Goal: Task Accomplishment & Management: Complete application form

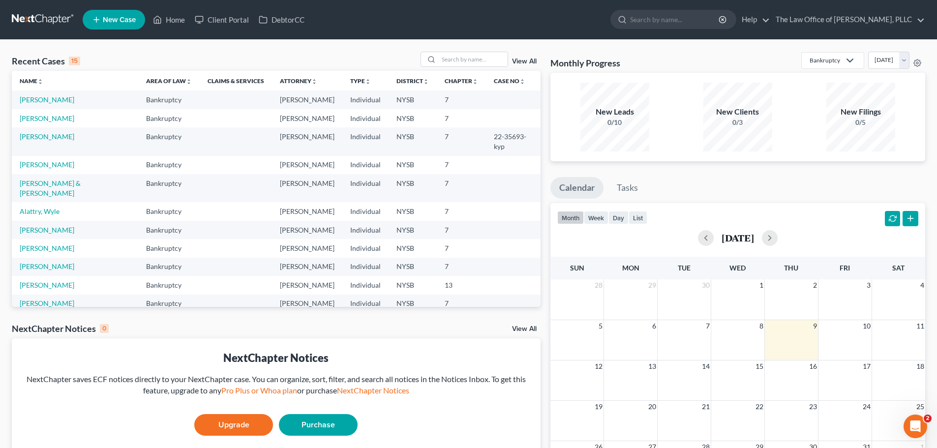
click at [124, 23] on span "New Case" at bounding box center [119, 19] width 33 height 7
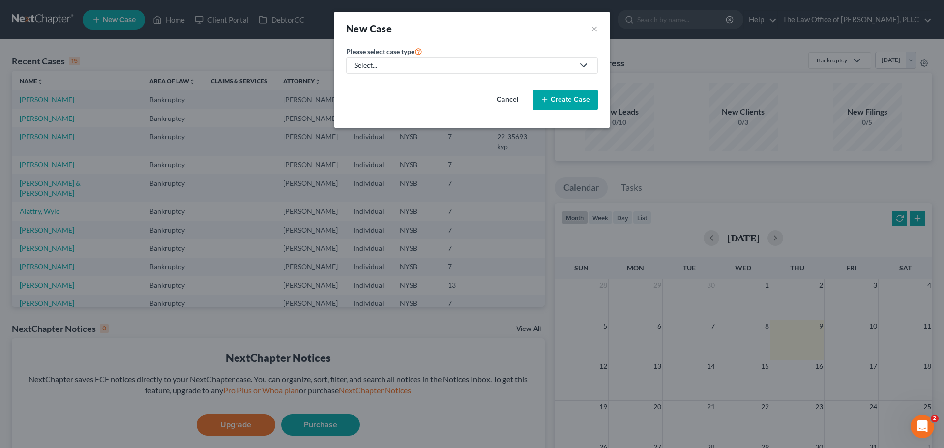
click at [445, 69] on div "Select..." at bounding box center [464, 66] width 219 height 10
click at [368, 84] on div "Bankruptcy" at bounding box center [382, 85] width 52 height 10
select select "55"
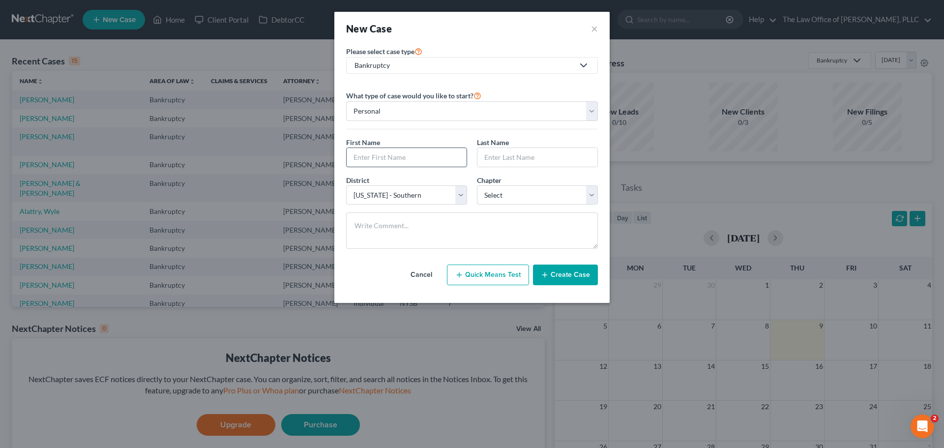
click at [379, 156] on input "text" at bounding box center [407, 157] width 120 height 19
type input "[PERSON_NAME]"
drag, startPoint x: 500, startPoint y: 187, endPoint x: 500, endPoint y: 200, distance: 12.8
click at [500, 187] on select "Select 7 11 12 13" at bounding box center [537, 195] width 121 height 20
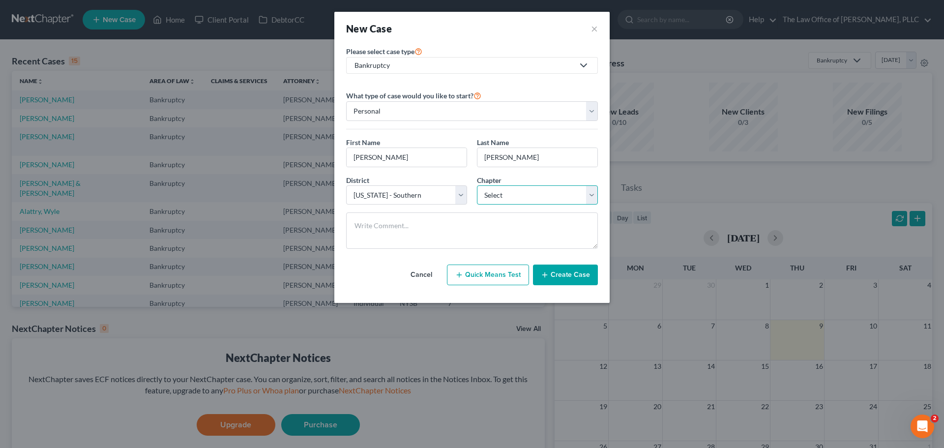
select select "0"
click at [477, 185] on select "Select 7 11 12 13" at bounding box center [537, 195] width 121 height 20
click at [565, 282] on button "Create Case" at bounding box center [565, 275] width 65 height 21
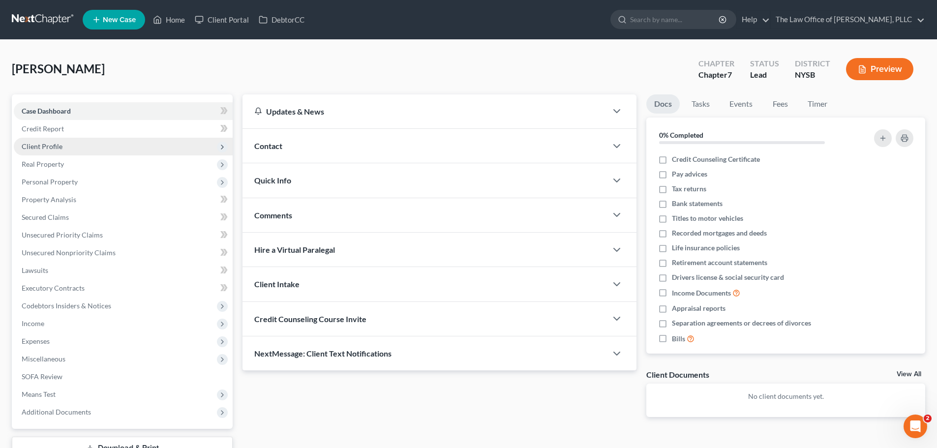
click at [55, 143] on span "Client Profile" at bounding box center [42, 146] width 41 height 8
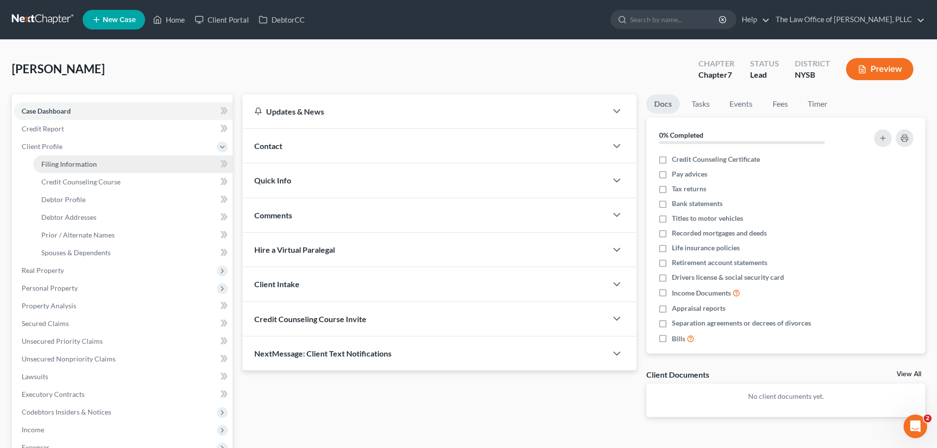
click at [79, 158] on link "Filing Information" at bounding box center [132, 164] width 199 height 18
select select "1"
select select "0"
select select "55"
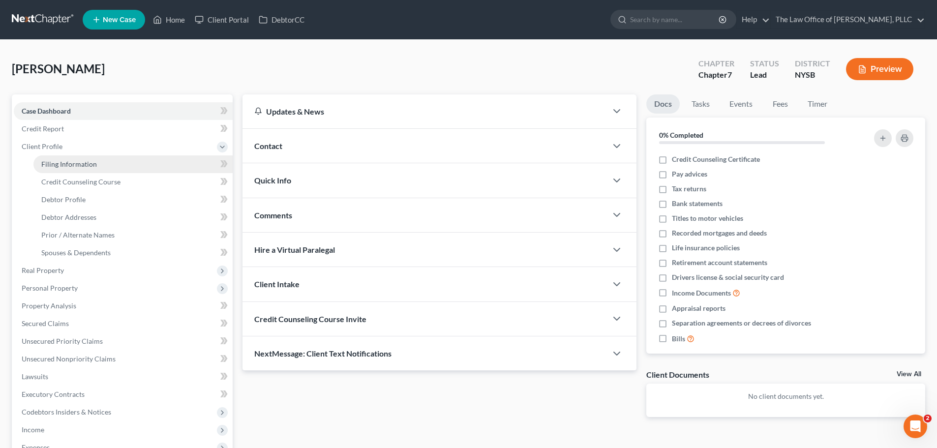
select select "0"
select select "35"
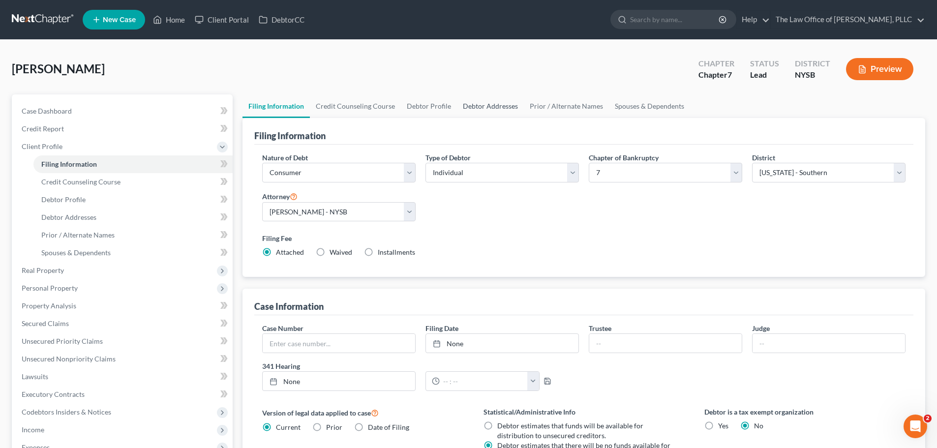
click at [491, 111] on link "Debtor Addresses" at bounding box center [490, 106] width 67 height 24
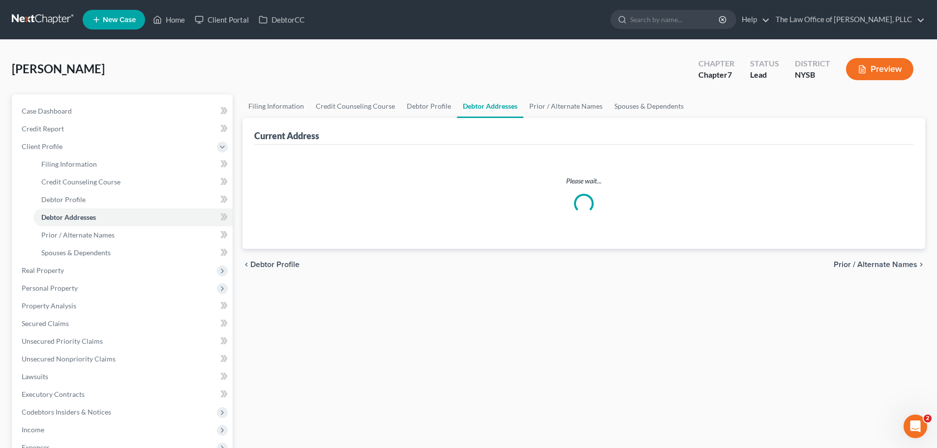
select select "0"
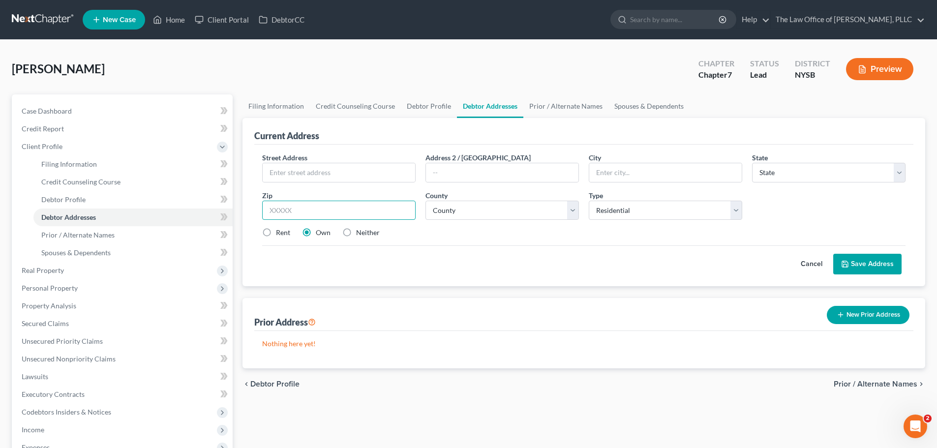
click at [319, 210] on input "text" at bounding box center [338, 211] width 153 height 20
type input "12601"
type input "[GEOGRAPHIC_DATA]"
select select "35"
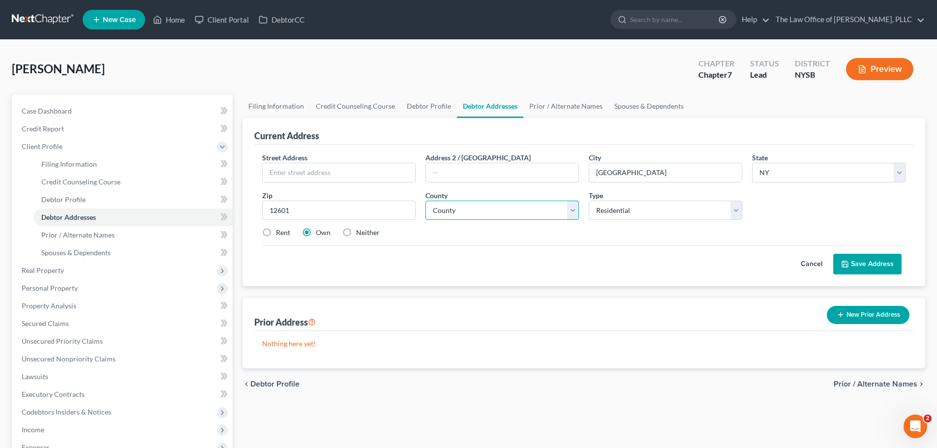
click at [510, 213] on select "County" at bounding box center [501, 211] width 153 height 20
click at [489, 217] on select "County" at bounding box center [501, 211] width 153 height 20
click at [469, 244] on div "Street Address * Address 2 / [GEOGRAPHIC_DATA] * [GEOGRAPHIC_DATA] State * Stat…" at bounding box center [583, 198] width 653 height 93
click at [480, 211] on select "County [GEOGRAPHIC_DATA] [GEOGRAPHIC_DATA] [GEOGRAPHIC_DATA] [GEOGRAPHIC_DATA] …" at bounding box center [501, 211] width 153 height 20
select select "13"
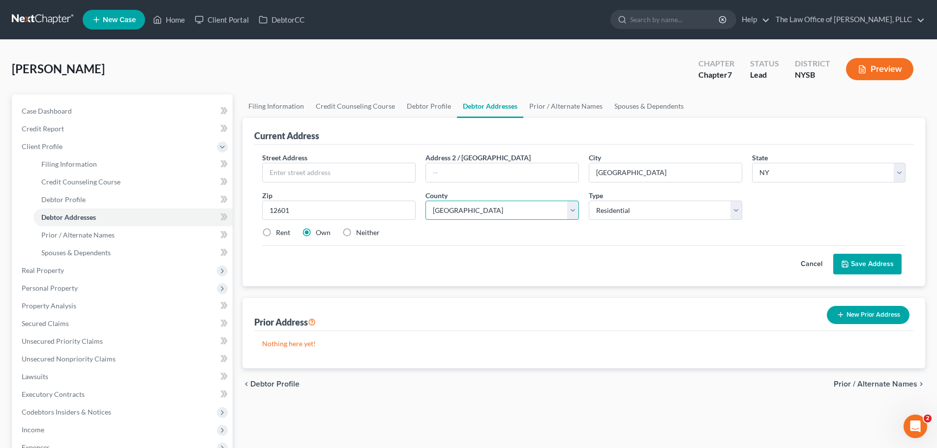
click at [425, 201] on select "County [GEOGRAPHIC_DATA] [GEOGRAPHIC_DATA] [GEOGRAPHIC_DATA] [GEOGRAPHIC_DATA] …" at bounding box center [501, 211] width 153 height 20
click at [864, 260] on button "Save Address" at bounding box center [867, 264] width 68 height 21
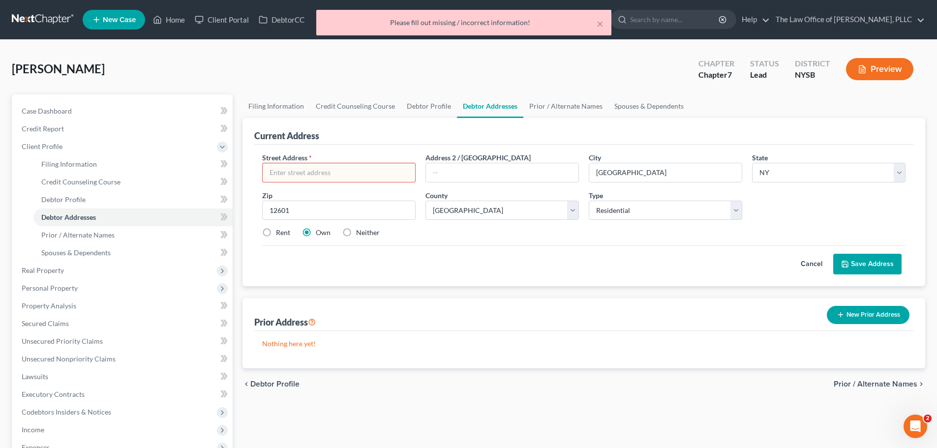
click at [366, 174] on input "text" at bounding box center [339, 172] width 152 height 19
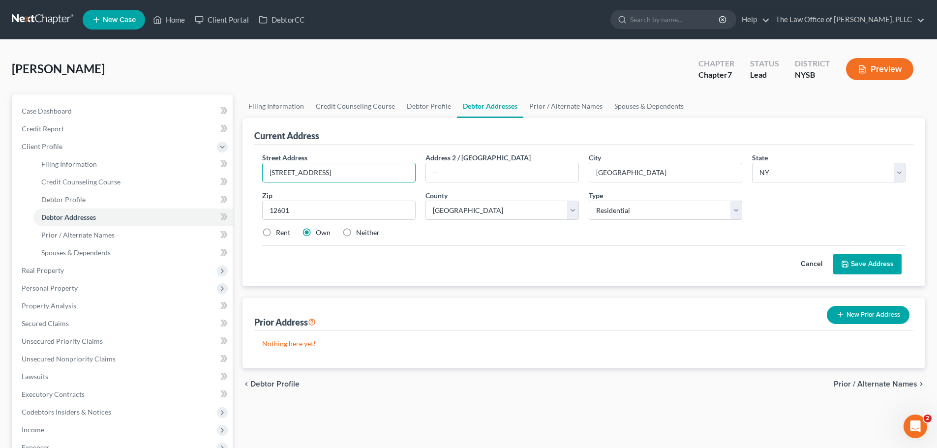
type input "[STREET_ADDRESS]"
click at [859, 256] on button "Save Address" at bounding box center [867, 264] width 68 height 21
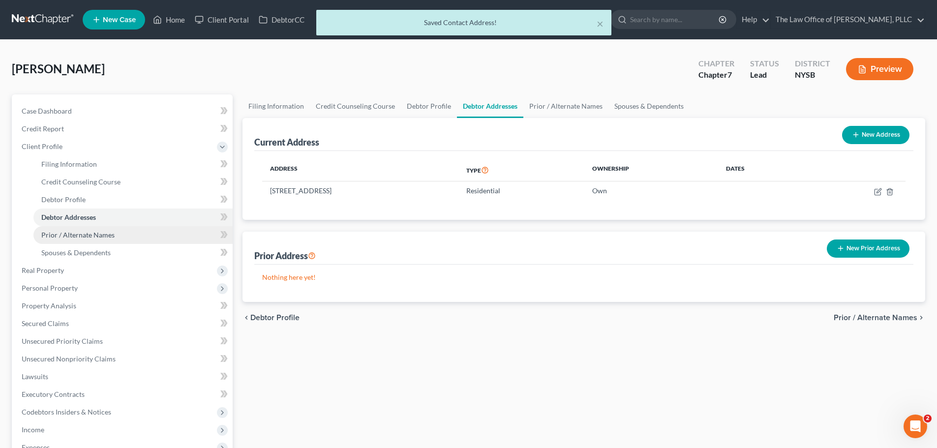
click at [95, 236] on span "Prior / Alternate Names" at bounding box center [77, 235] width 73 height 8
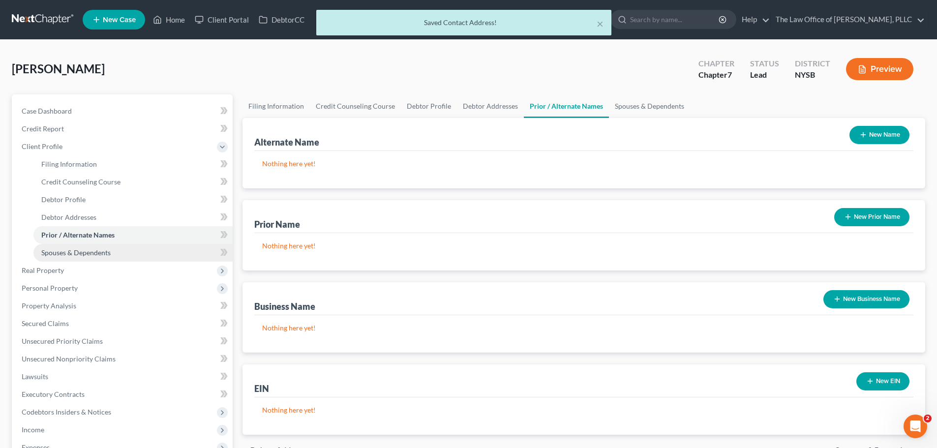
click at [94, 251] on span "Spouses & Dependents" at bounding box center [75, 252] width 69 height 8
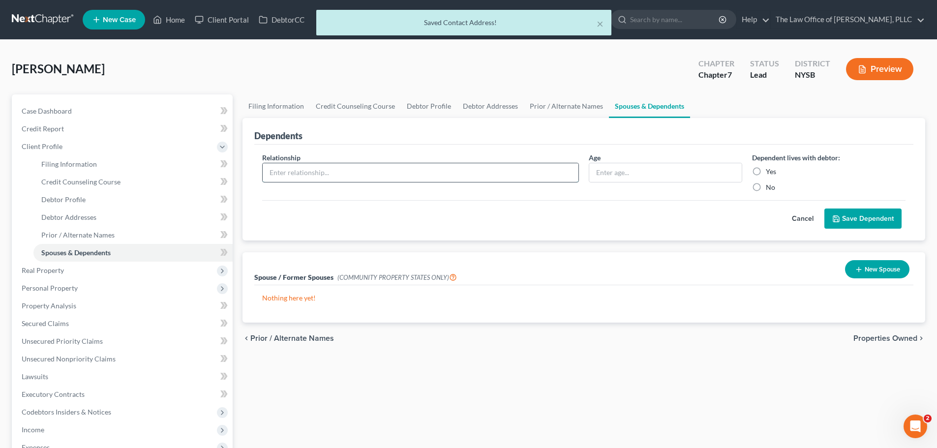
click at [322, 168] on input "text" at bounding box center [421, 172] width 316 height 19
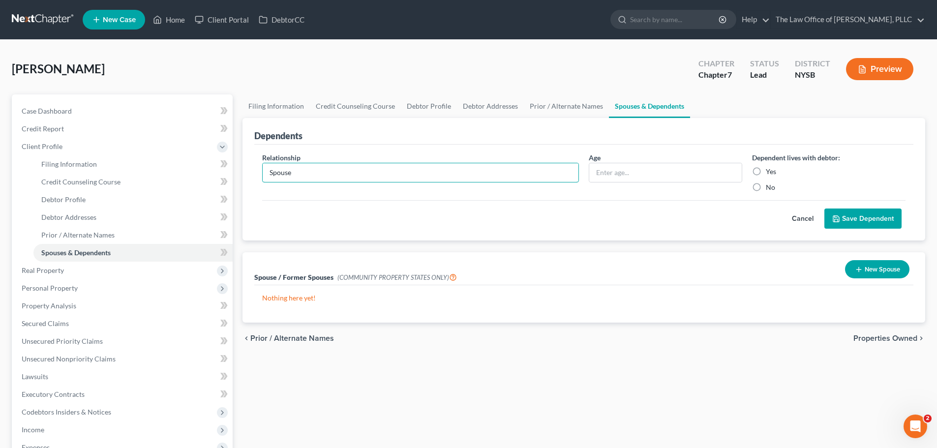
type input "Spouse"
click at [766, 171] on label "Yes" at bounding box center [771, 172] width 10 height 10
click at [770, 171] on input "Yes" at bounding box center [773, 170] width 6 height 6
radio input "true"
click at [854, 214] on button "Save Dependent" at bounding box center [862, 219] width 77 height 21
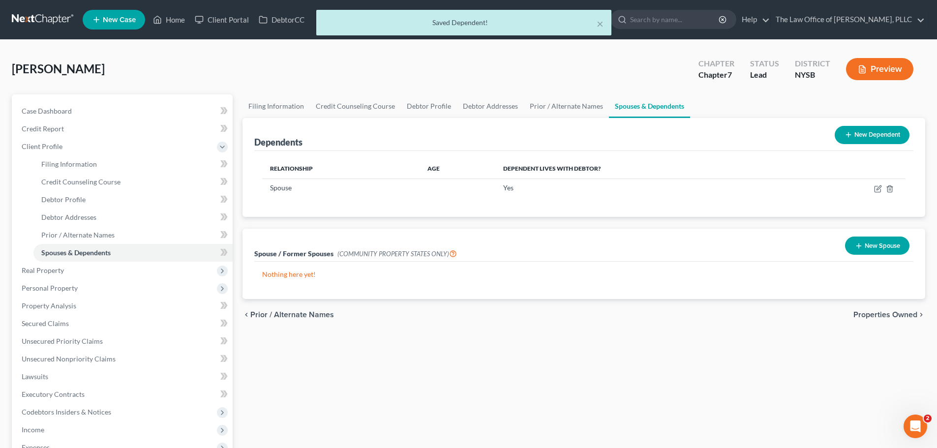
click at [861, 139] on button "New Dependent" at bounding box center [872, 135] width 75 height 18
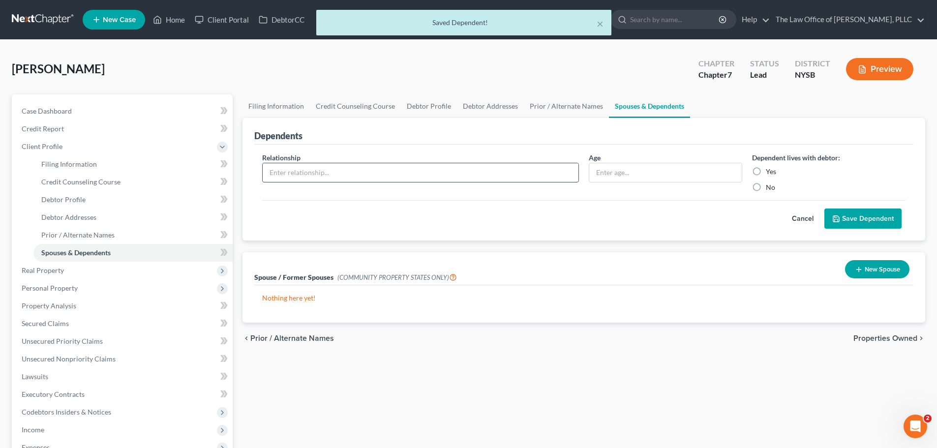
click at [289, 180] on input "text" at bounding box center [421, 172] width 316 height 19
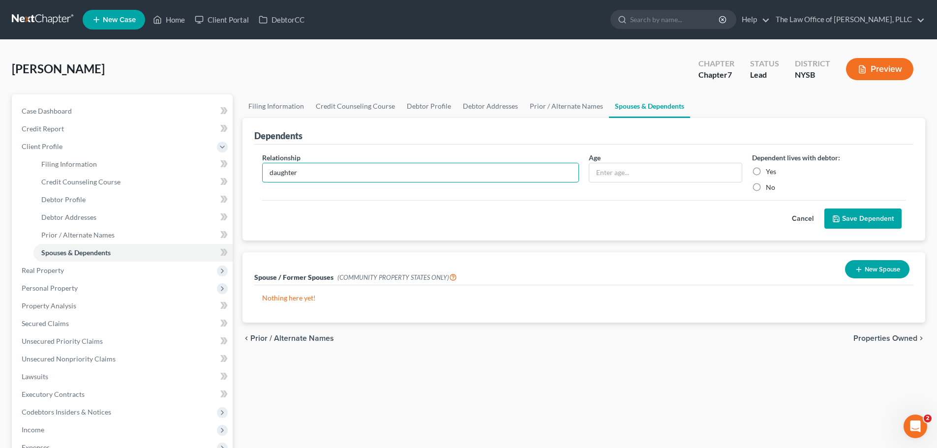
type input "daughter"
click at [766, 173] on label "Yes" at bounding box center [771, 172] width 10 height 10
click at [770, 173] on input "Yes" at bounding box center [773, 170] width 6 height 6
radio input "true"
click at [832, 212] on button "Save Dependent" at bounding box center [862, 219] width 77 height 21
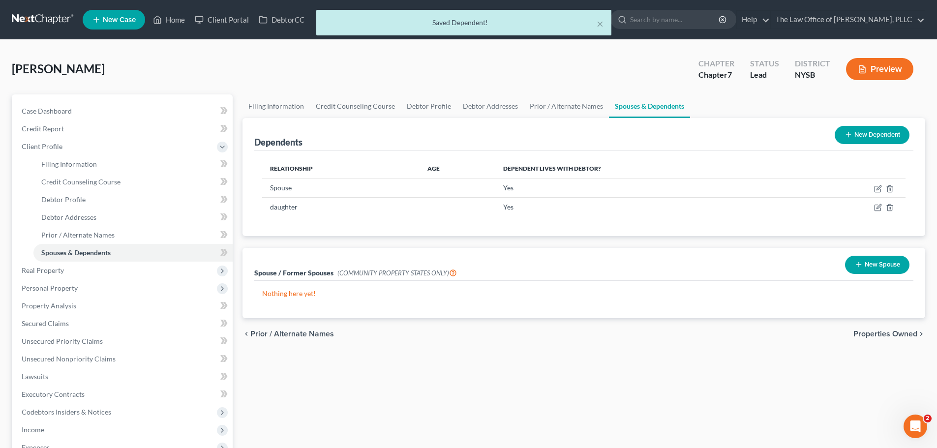
click at [860, 142] on button "New Dependent" at bounding box center [872, 135] width 75 height 18
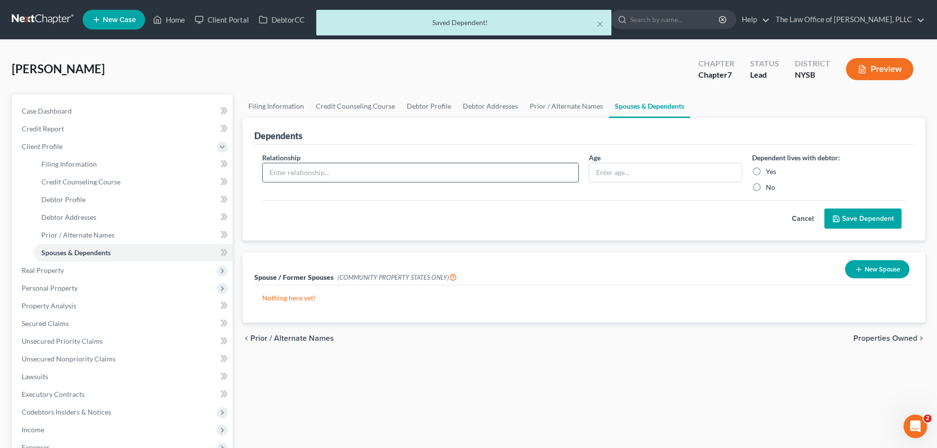
click at [498, 167] on input "text" at bounding box center [421, 172] width 316 height 19
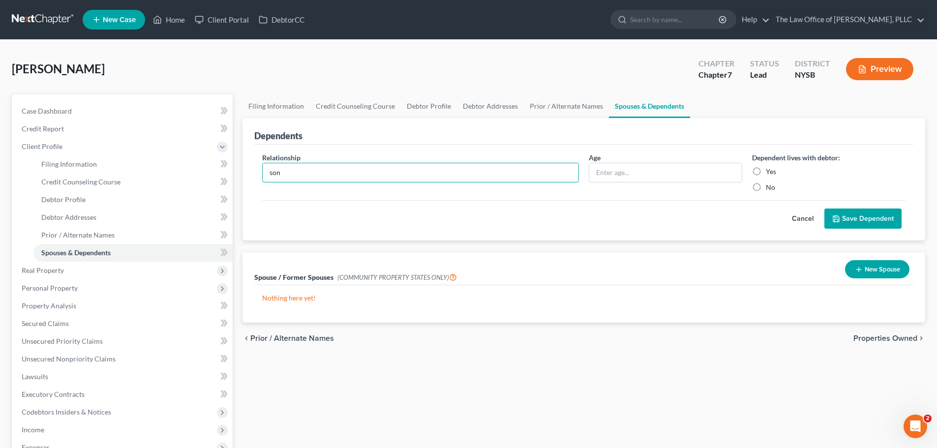
type input "son"
drag, startPoint x: 753, startPoint y: 174, endPoint x: 760, endPoint y: 173, distance: 7.4
click at [766, 174] on label "Yes" at bounding box center [771, 172] width 10 height 10
click at [770, 173] on input "Yes" at bounding box center [773, 170] width 6 height 6
radio input "true"
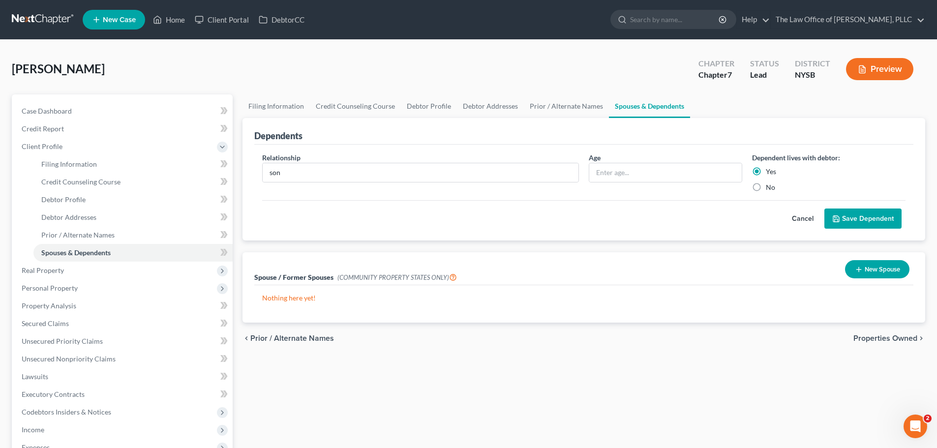
click at [852, 211] on button "Save Dependent" at bounding box center [862, 219] width 77 height 21
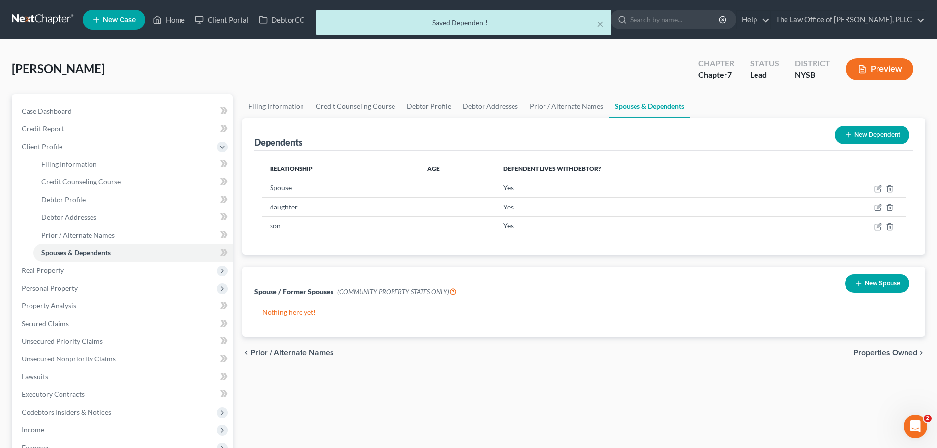
click at [851, 129] on button "New Dependent" at bounding box center [872, 135] width 75 height 18
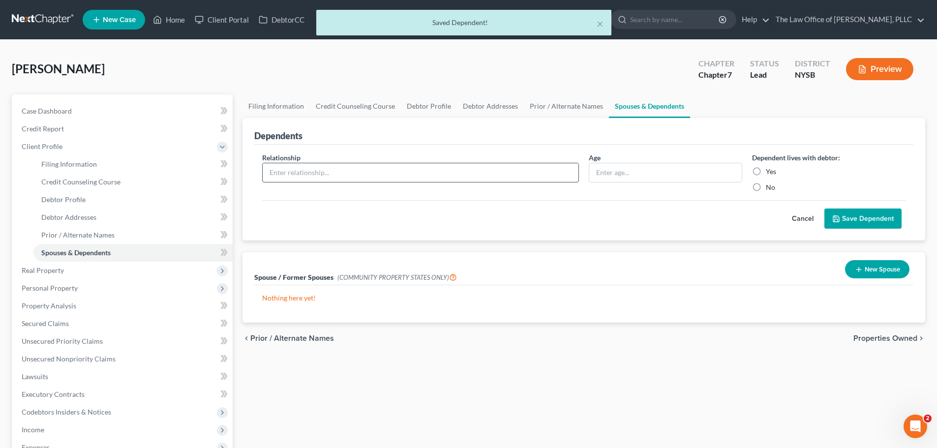
click at [340, 178] on input "text" at bounding box center [421, 172] width 316 height 19
type input "son"
click at [766, 169] on label "Yes" at bounding box center [771, 172] width 10 height 10
click at [770, 169] on input "Yes" at bounding box center [773, 170] width 6 height 6
radio input "true"
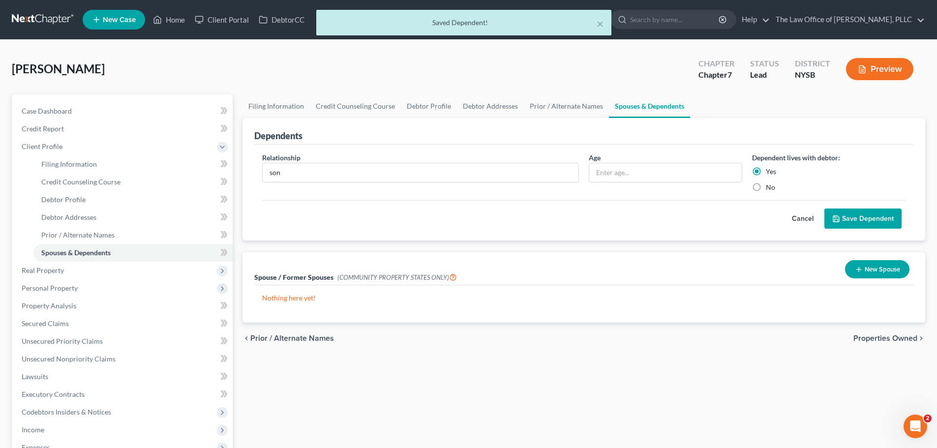
click at [871, 221] on button "Save Dependent" at bounding box center [862, 219] width 77 height 21
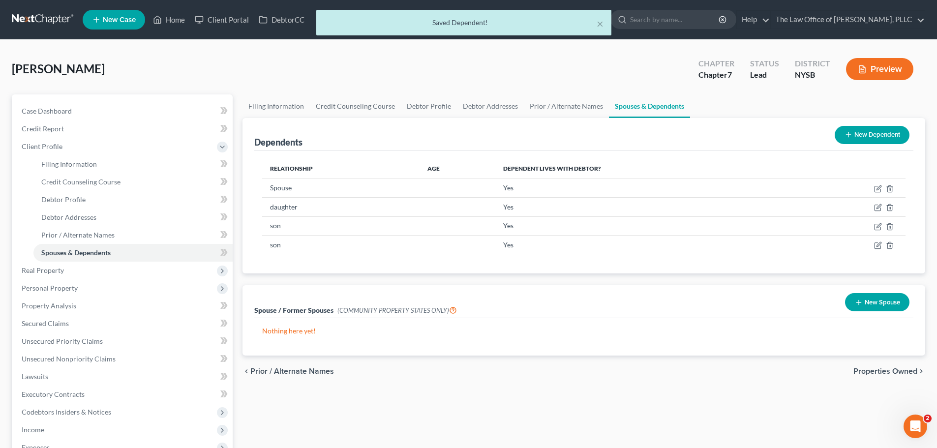
click at [865, 140] on button "New Dependent" at bounding box center [872, 135] width 75 height 18
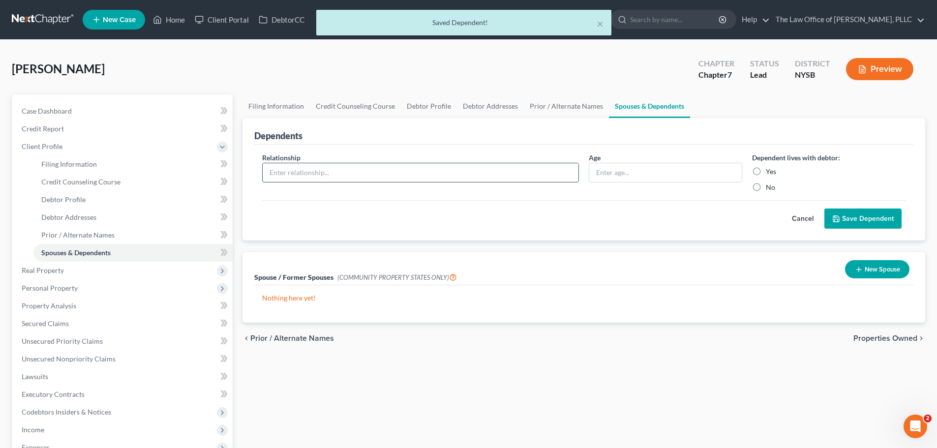
click at [488, 173] on input "text" at bounding box center [421, 172] width 316 height 19
type input "son"
click at [713, 167] on input "text" at bounding box center [665, 172] width 152 height 19
click at [766, 173] on label "Yes" at bounding box center [771, 172] width 10 height 10
click at [770, 173] on input "Yes" at bounding box center [773, 170] width 6 height 6
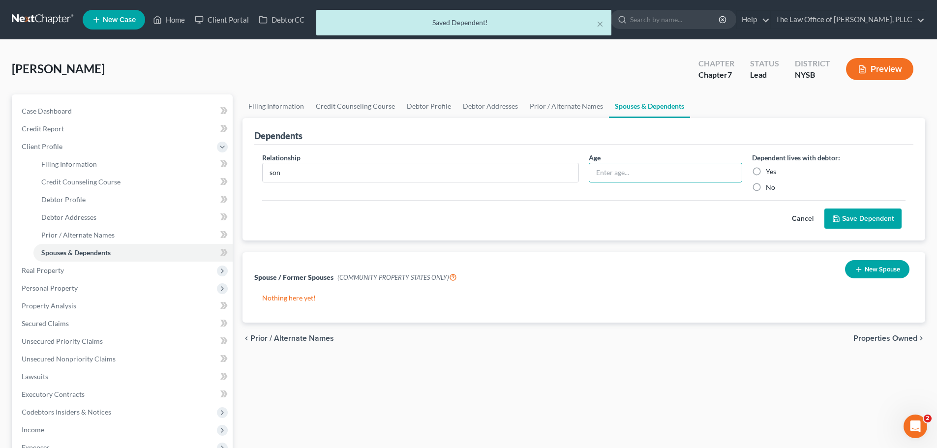
radio input "true"
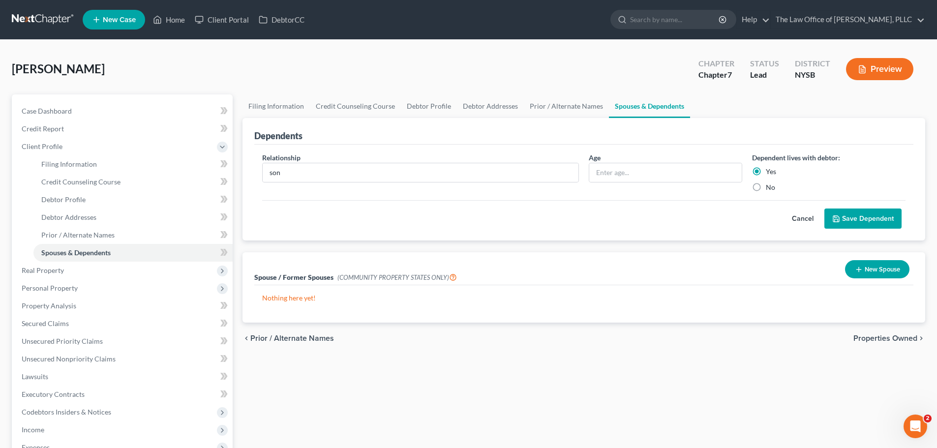
click at [877, 219] on button "Save Dependent" at bounding box center [862, 219] width 77 height 21
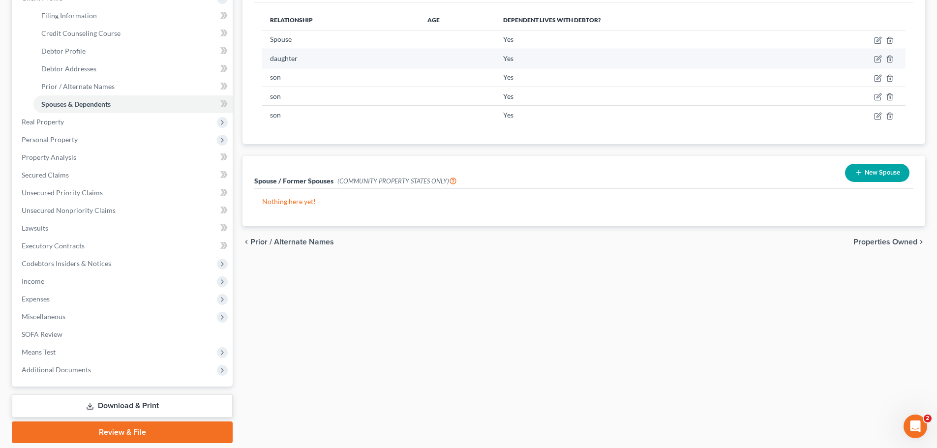
scroll to position [181, 0]
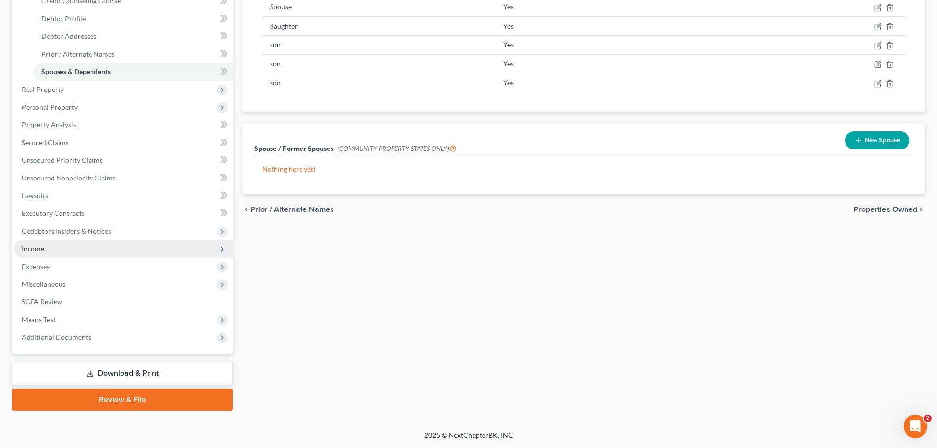
click at [84, 247] on span "Income" at bounding box center [123, 249] width 219 height 18
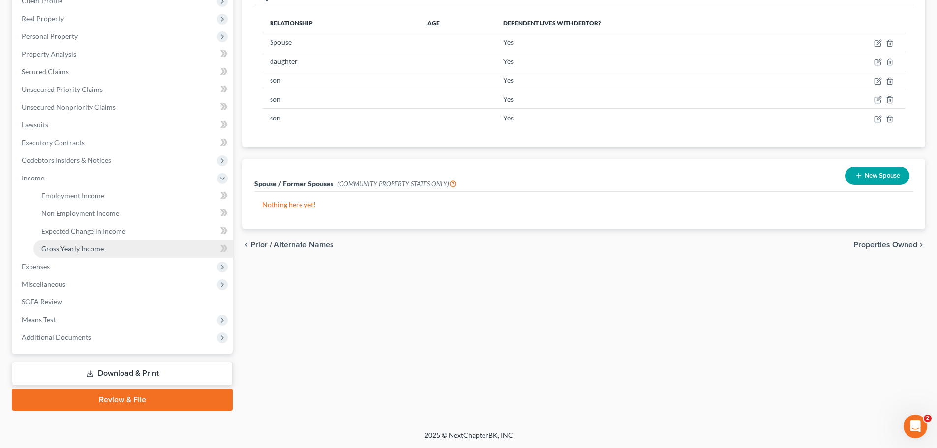
scroll to position [146, 0]
click at [138, 197] on link "Employment Income" at bounding box center [132, 196] width 199 height 18
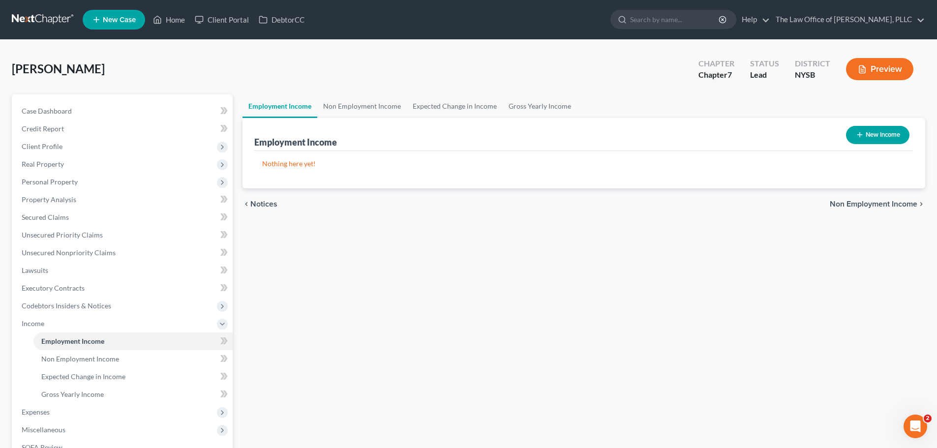
click at [887, 136] on button "New Income" at bounding box center [877, 135] width 63 height 18
select select "0"
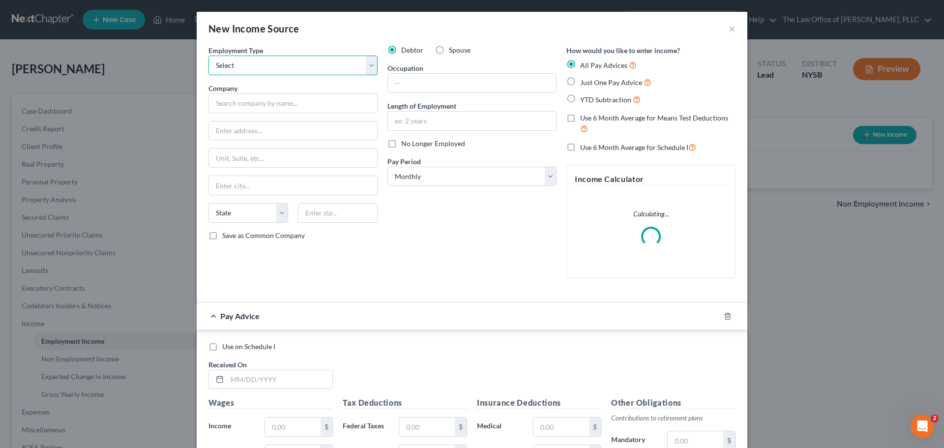
click at [284, 67] on select "Select Full or [DEMOGRAPHIC_DATA] Employment Self Employment" at bounding box center [293, 66] width 169 height 20
select select "1"
click at [209, 56] on select "Select Full or [DEMOGRAPHIC_DATA] Employment Self Employment" at bounding box center [293, 66] width 169 height 20
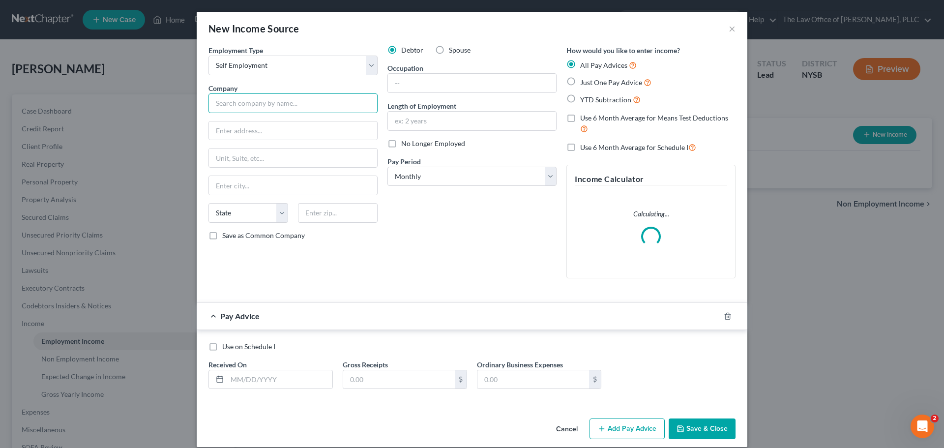
click at [273, 102] on input "text" at bounding box center [293, 103] width 169 height 20
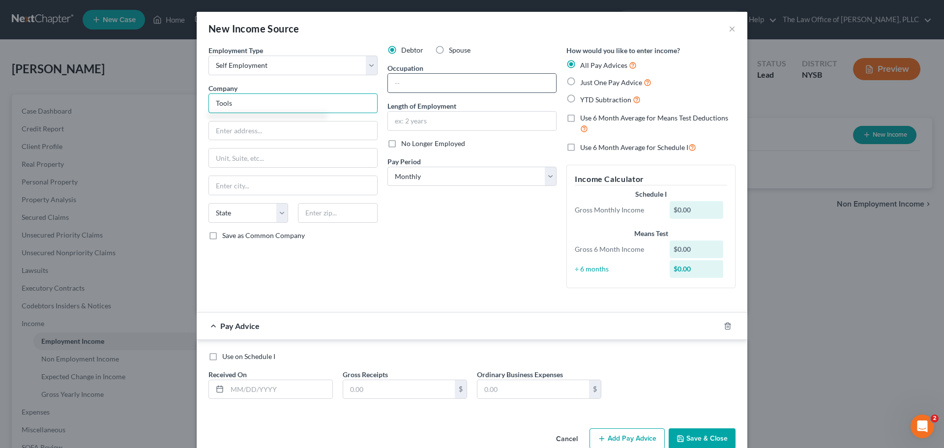
type input "Tools"
click at [409, 80] on input "text" at bounding box center [472, 83] width 168 height 19
type input "Owner"
click at [465, 174] on select "Select Monthly Twice Monthly Every Other Week Weekly" at bounding box center [472, 177] width 169 height 20
click at [388, 167] on select "Select Monthly Twice Monthly Every Other Week Weekly" at bounding box center [472, 177] width 169 height 20
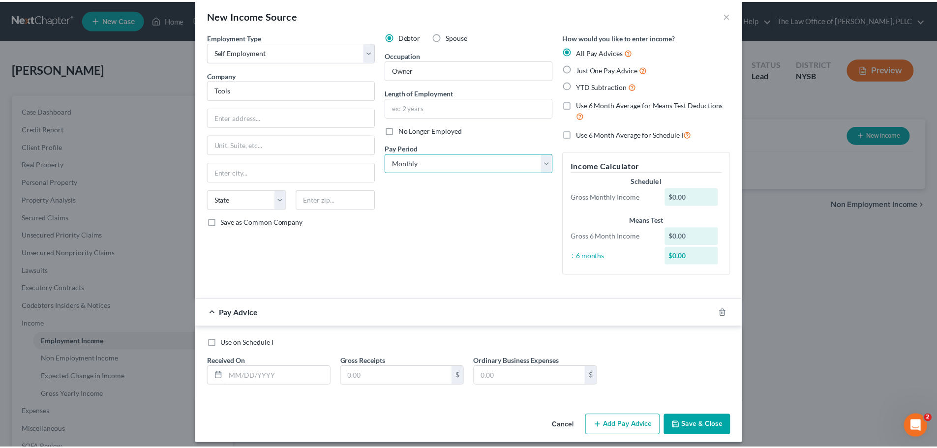
scroll to position [21, 0]
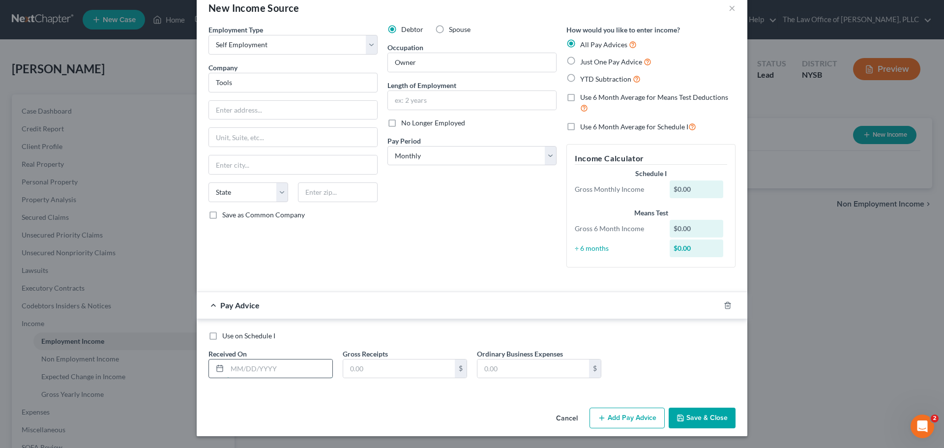
click at [282, 362] on input "text" at bounding box center [279, 369] width 105 height 19
type input "[DATE]"
click at [436, 374] on input "text" at bounding box center [399, 369] width 112 height 19
type input "5,153.17"
click at [690, 419] on button "Save & Close" at bounding box center [702, 418] width 67 height 21
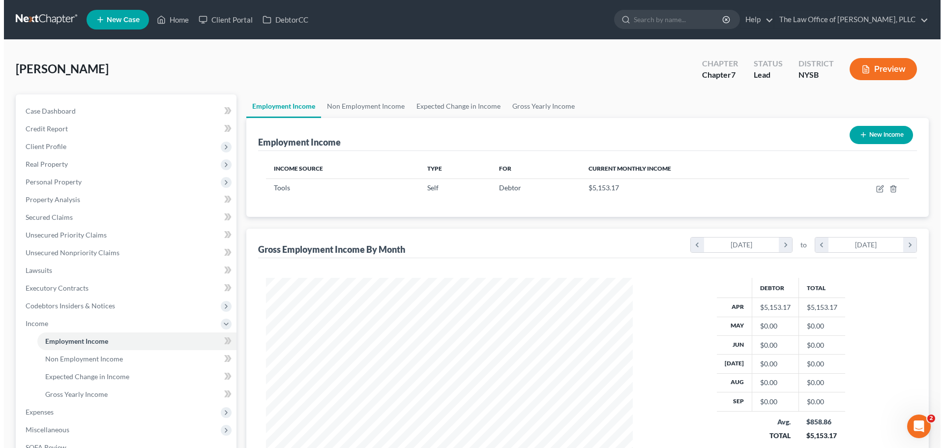
scroll to position [183, 387]
click at [867, 137] on button "New Income" at bounding box center [877, 135] width 63 height 18
select select "0"
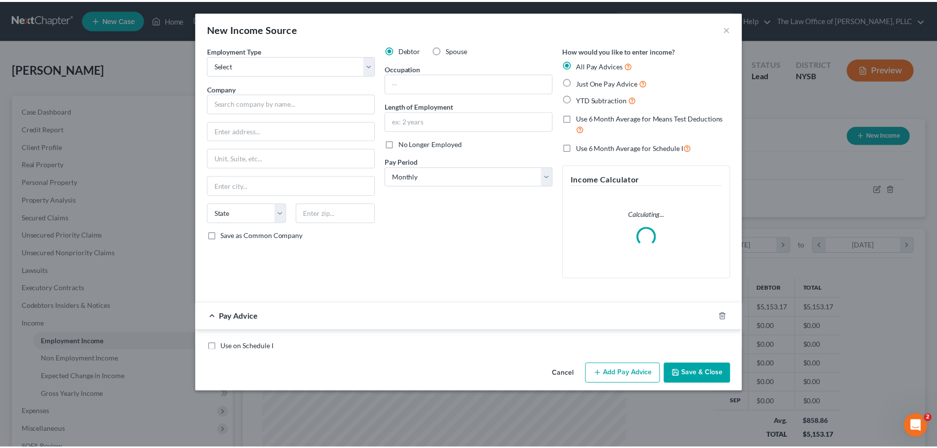
scroll to position [185, 390]
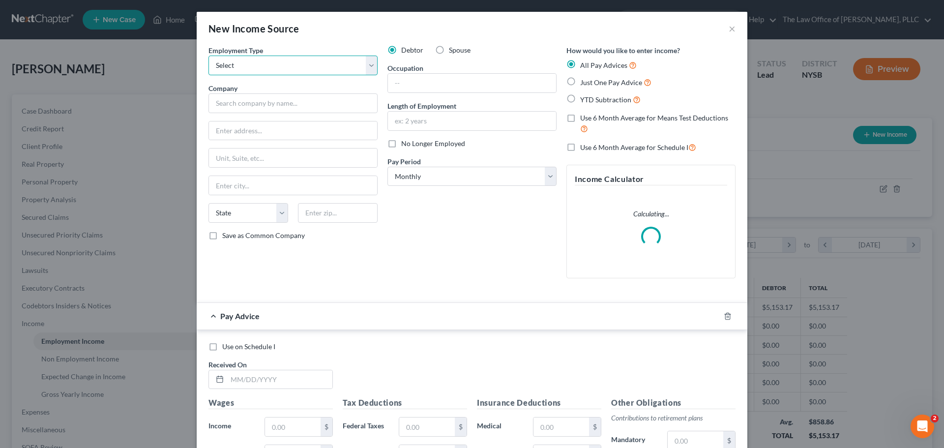
click at [261, 57] on select "Select Full or [DEMOGRAPHIC_DATA] Employment Self Employment" at bounding box center [293, 66] width 169 height 20
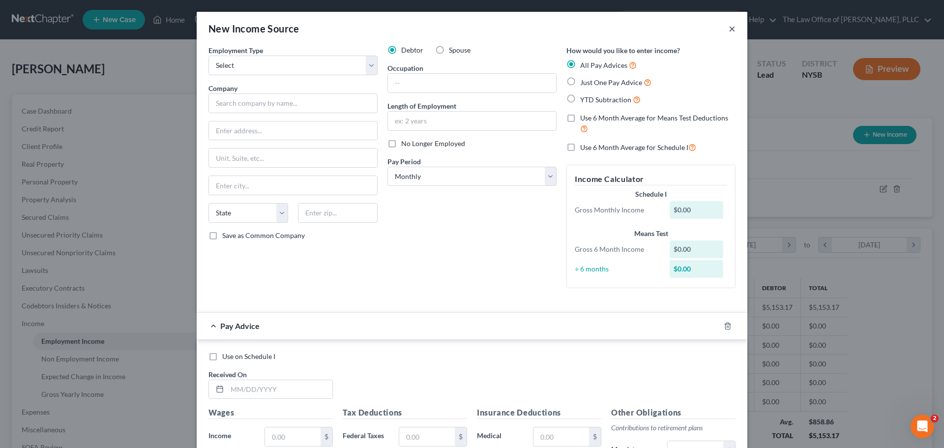
drag, startPoint x: 727, startPoint y: 29, endPoint x: 729, endPoint y: 35, distance: 6.2
click at [729, 29] on button "×" at bounding box center [732, 29] width 7 height 12
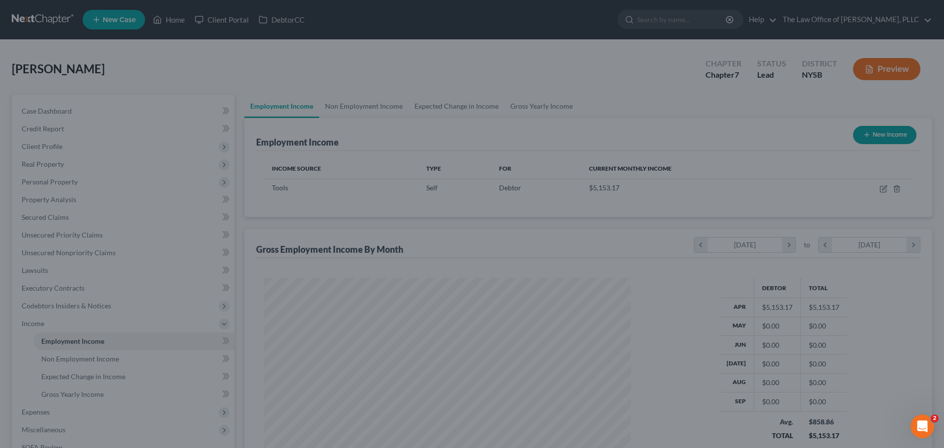
scroll to position [491706, 491502]
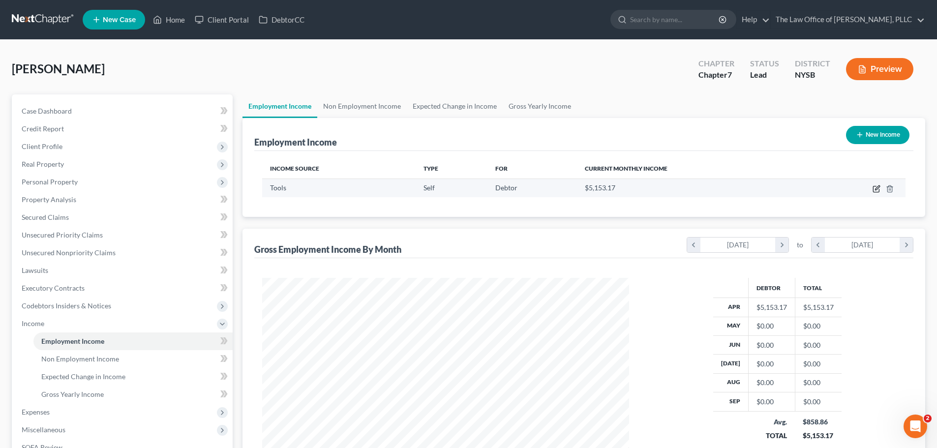
click at [877, 190] on icon "button" at bounding box center [877, 187] width 4 height 4
select select "1"
select select "0"
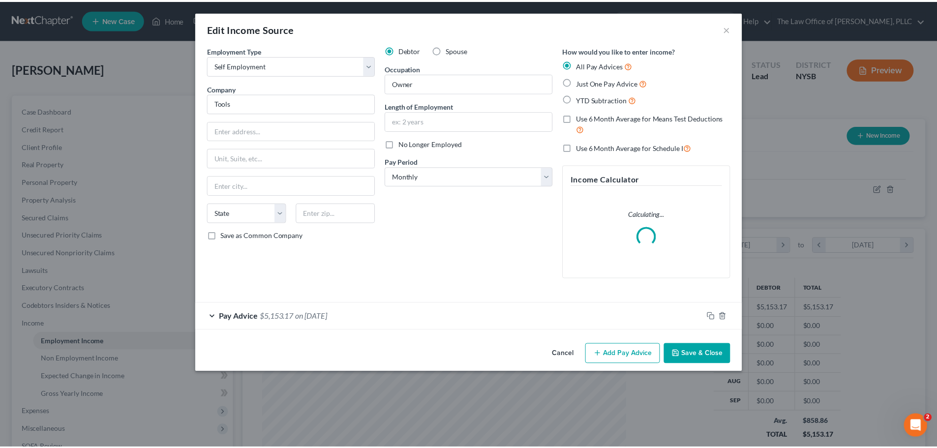
scroll to position [185, 390]
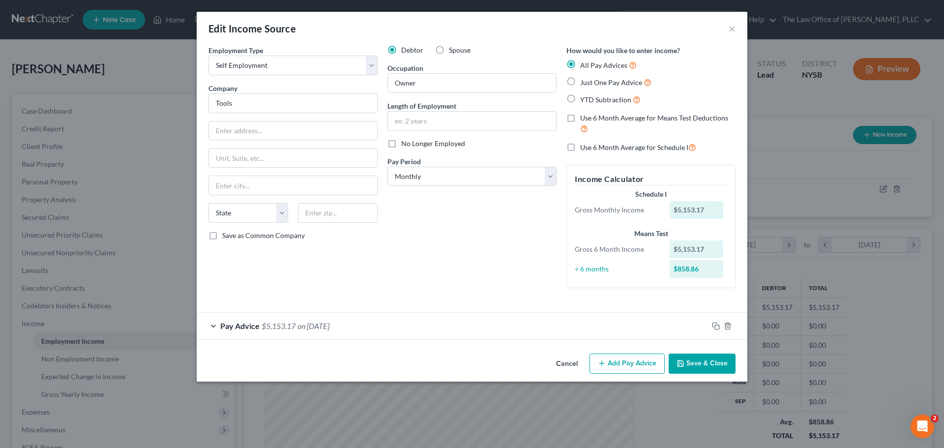
drag, startPoint x: 476, startPoint y: 270, endPoint x: 468, endPoint y: 276, distance: 10.1
click at [476, 270] on div "Debtor Spouse Occupation Owner Length of Employment No Longer Employed Pay Peri…" at bounding box center [472, 170] width 179 height 251
click at [668, 333] on div "Pay Advice $5,153.17 on [DATE]" at bounding box center [453, 326] width 512 height 26
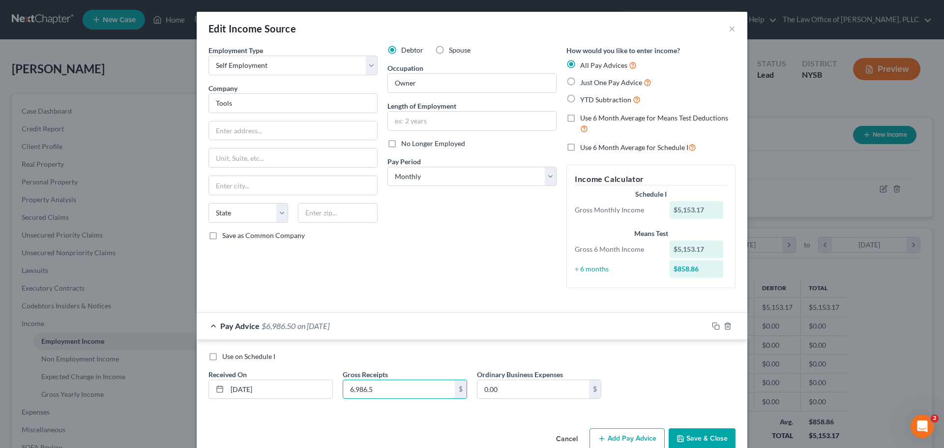
type input "6,986.5"
click at [704, 429] on button "Save & Close" at bounding box center [702, 438] width 67 height 21
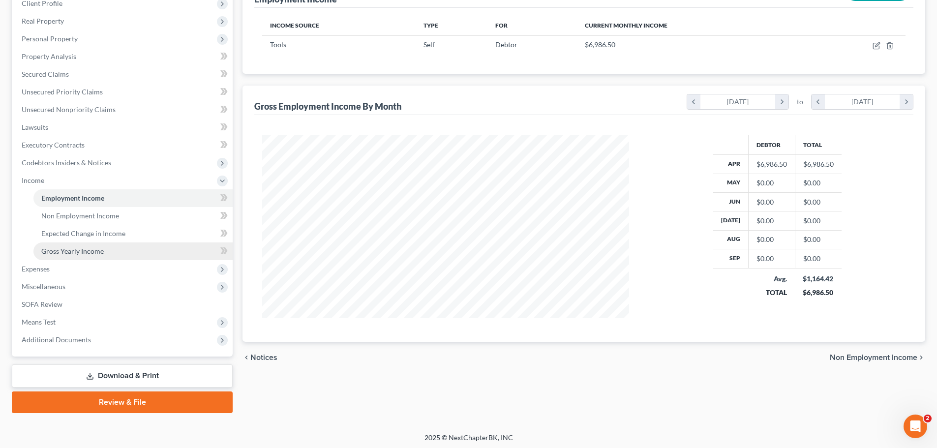
scroll to position [146, 0]
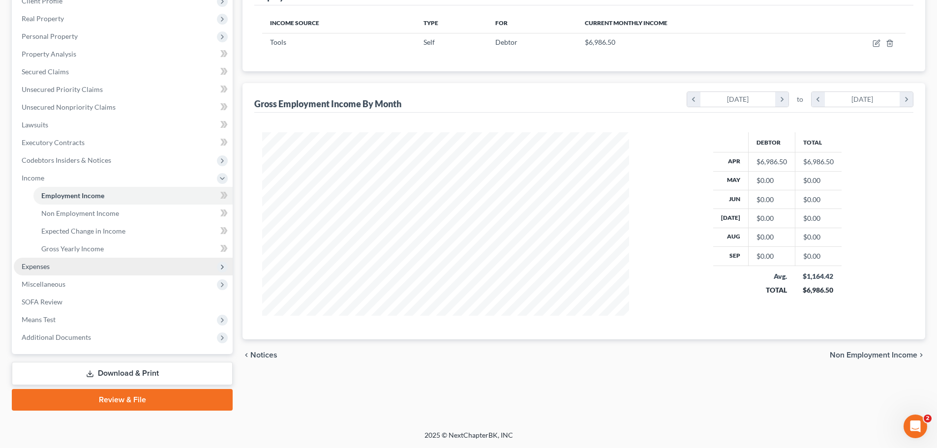
click at [84, 266] on span "Expenses" at bounding box center [123, 267] width 219 height 18
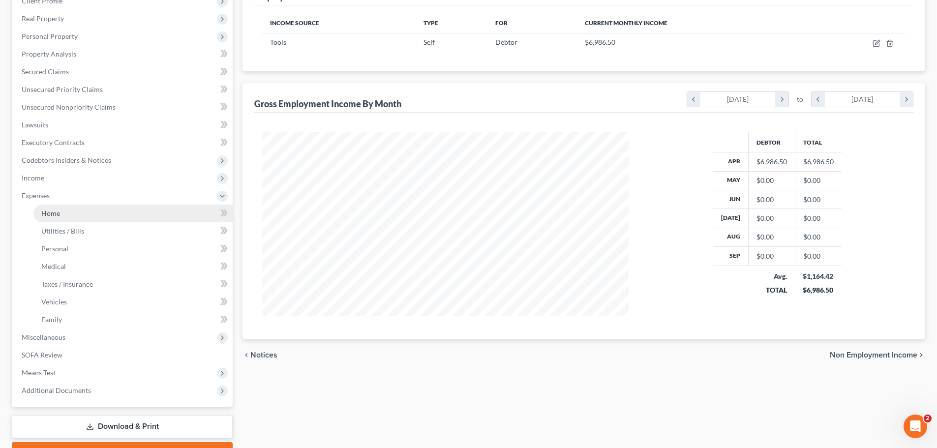
click at [91, 216] on link "Home" at bounding box center [132, 214] width 199 height 18
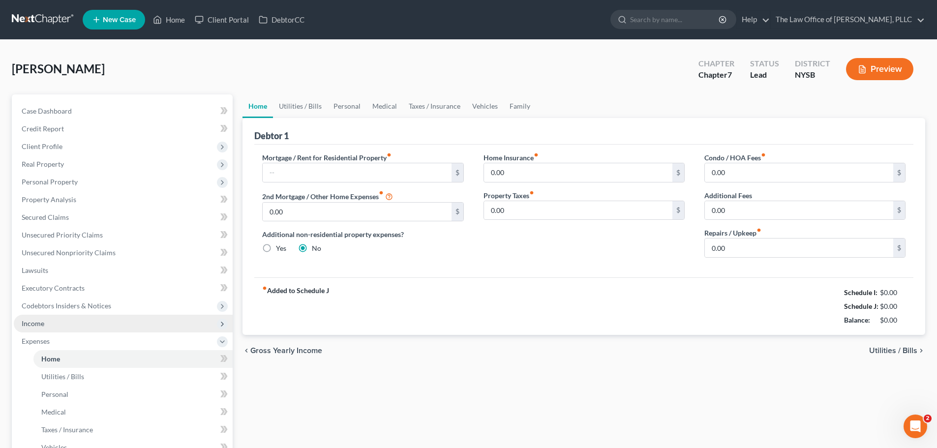
click at [66, 328] on span "Income" at bounding box center [123, 324] width 219 height 18
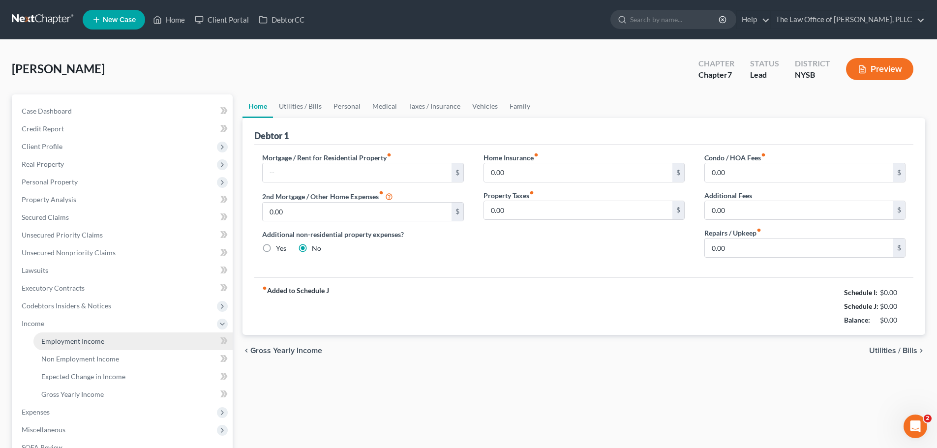
click at [129, 341] on link "Employment Income" at bounding box center [132, 342] width 199 height 18
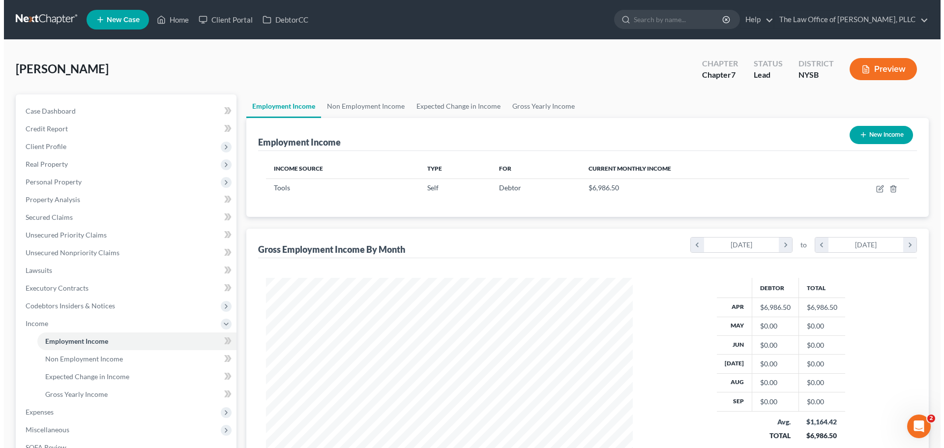
scroll to position [183, 387]
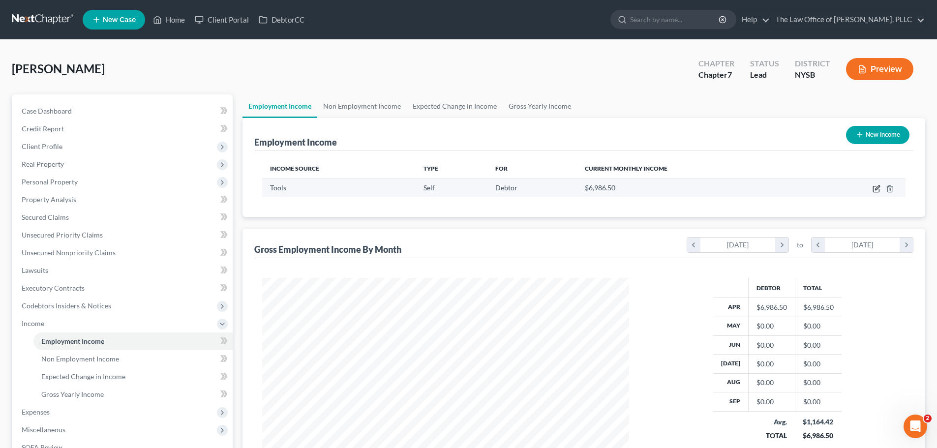
click at [874, 191] on icon "button" at bounding box center [877, 189] width 8 height 8
select select "1"
select select "0"
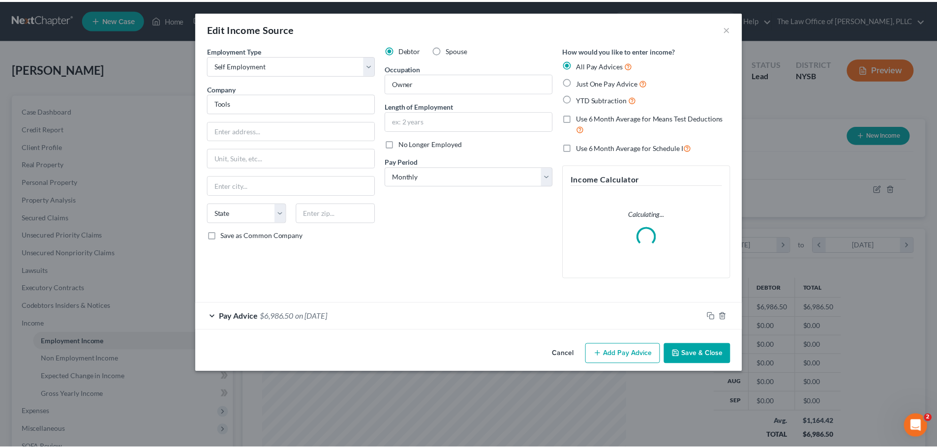
scroll to position [185, 390]
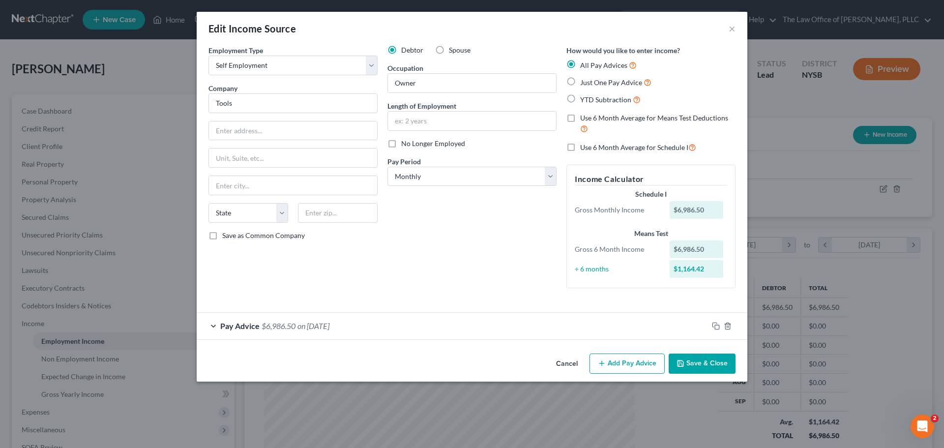
click at [580, 82] on label "Just One Pay Advice" at bounding box center [615, 82] width 71 height 11
click at [584, 82] on input "Just One Pay Advice" at bounding box center [587, 80] width 6 height 6
radio input "true"
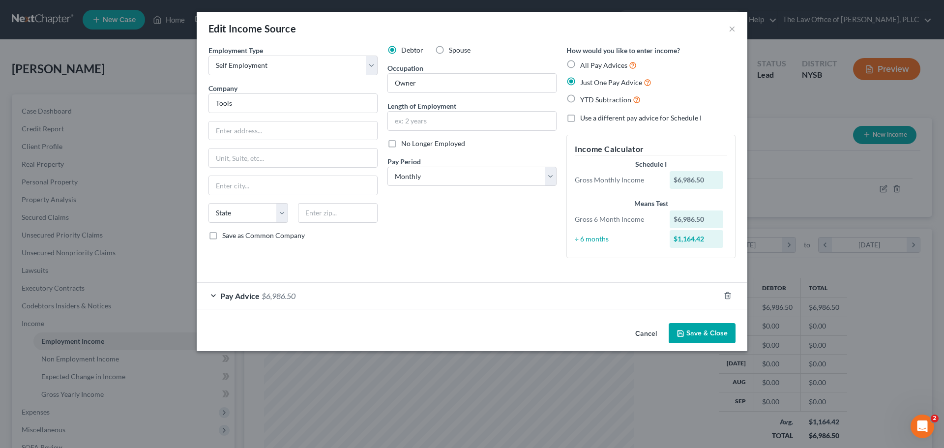
click at [247, 295] on span "Pay Advice" at bounding box center [239, 295] width 39 height 9
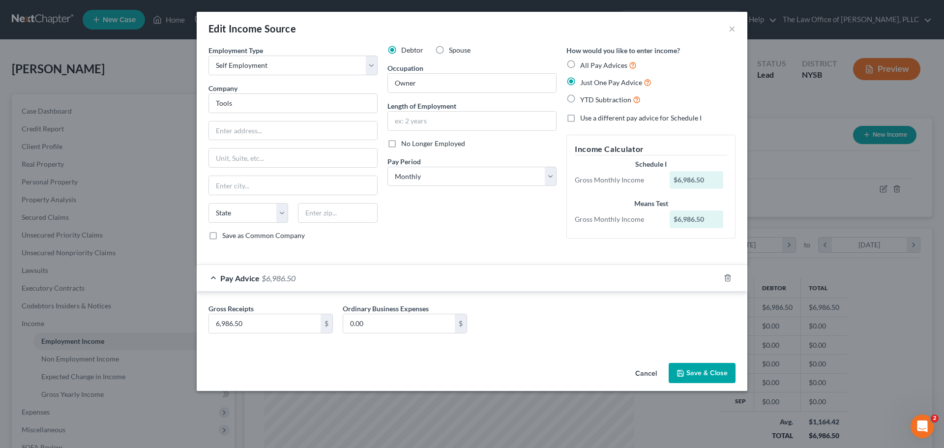
click at [700, 377] on button "Save & Close" at bounding box center [702, 373] width 67 height 21
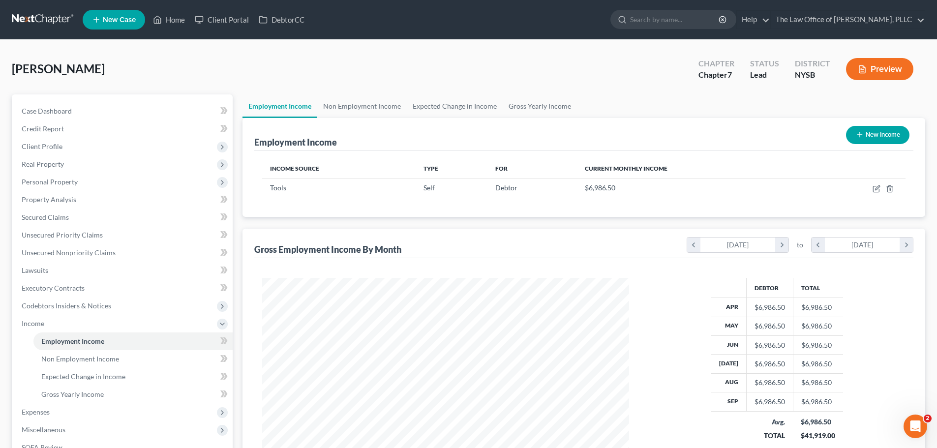
scroll to position [491706, 491502]
click at [36, 414] on span "Expenses" at bounding box center [36, 412] width 28 height 8
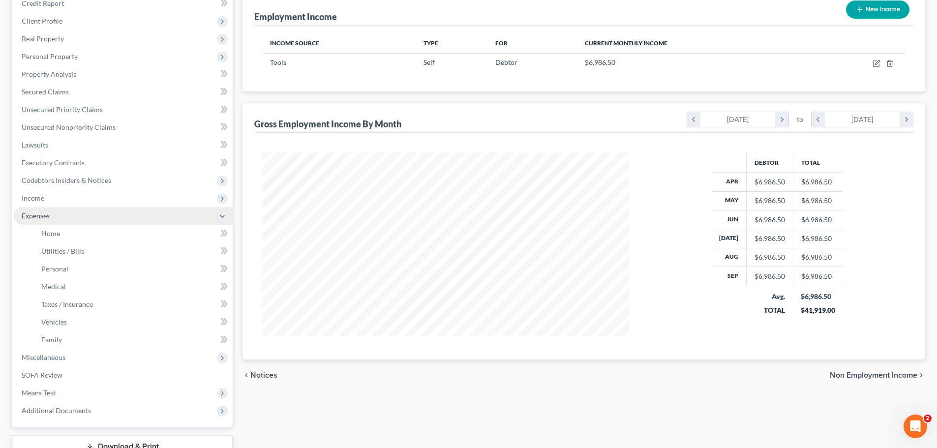
scroll to position [148, 0]
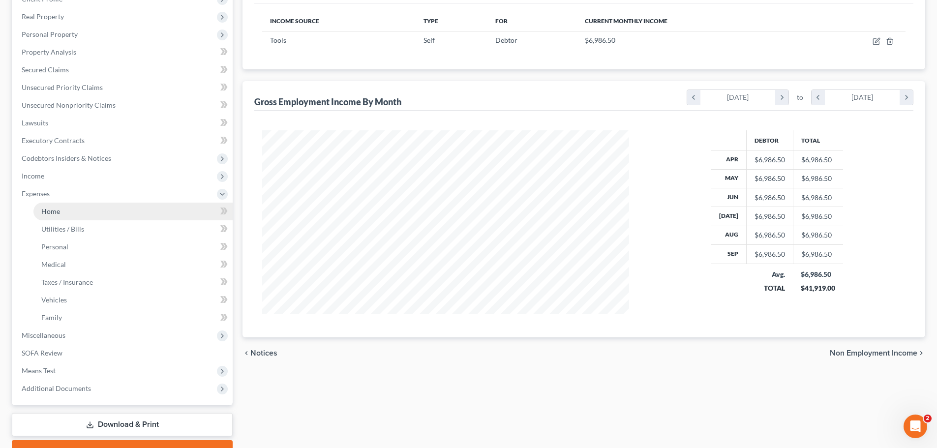
click at [90, 213] on link "Home" at bounding box center [132, 212] width 199 height 18
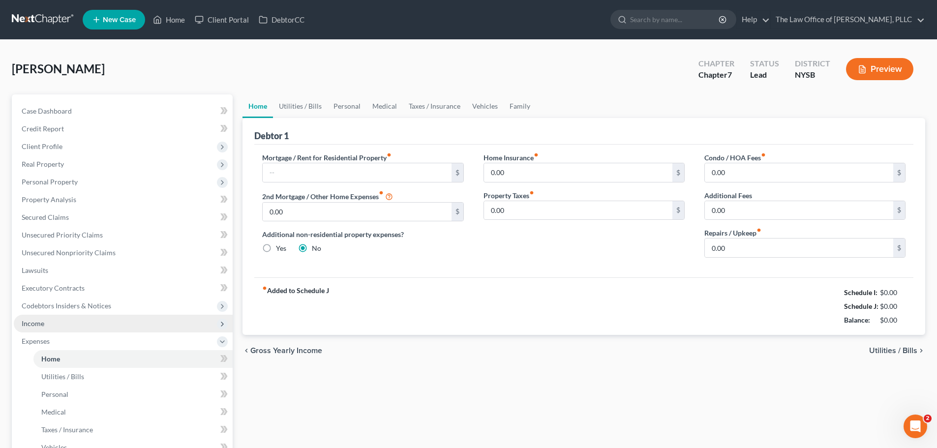
click at [59, 324] on span "Income" at bounding box center [123, 324] width 219 height 18
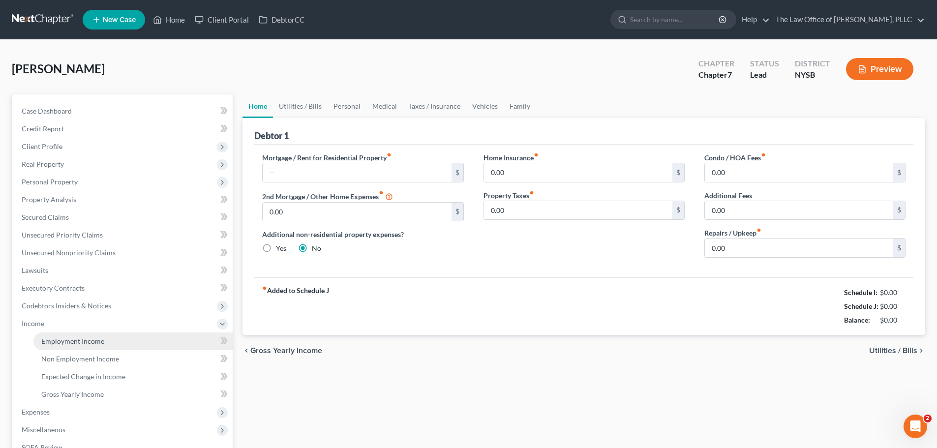
click at [67, 345] on link "Employment Income" at bounding box center [132, 342] width 199 height 18
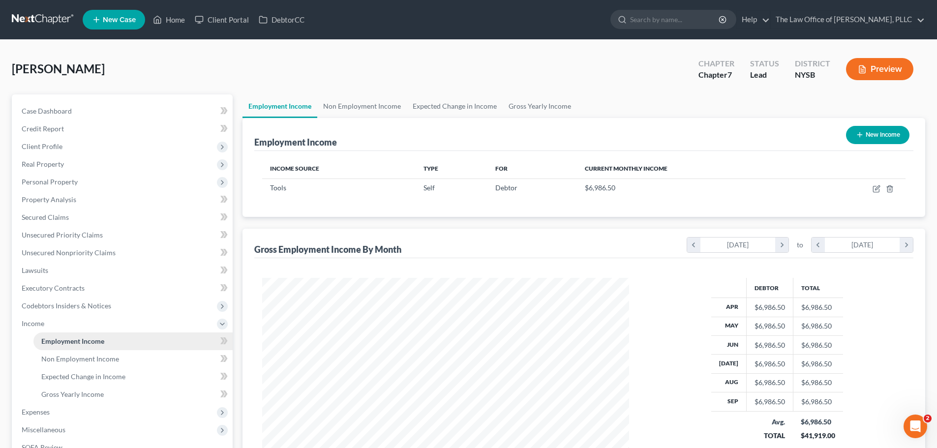
scroll to position [183, 387]
click at [364, 96] on link "Non Employment Income" at bounding box center [362, 106] width 90 height 24
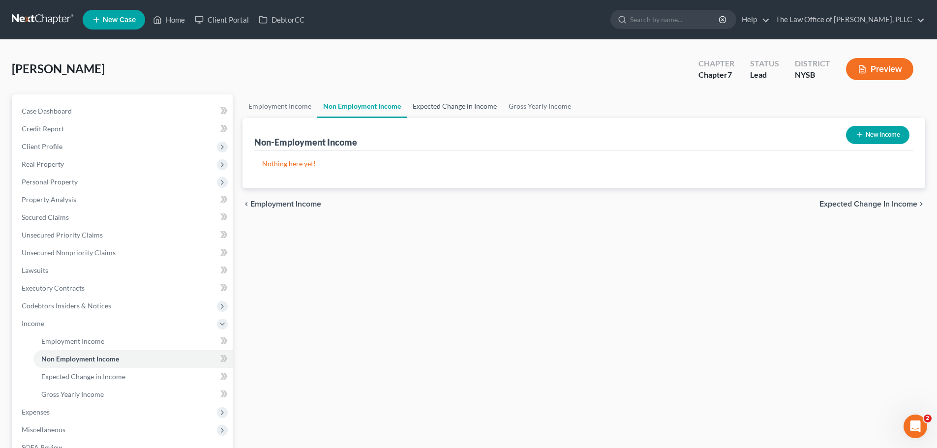
click at [466, 99] on link "Expected Change in Income" at bounding box center [455, 106] width 96 height 24
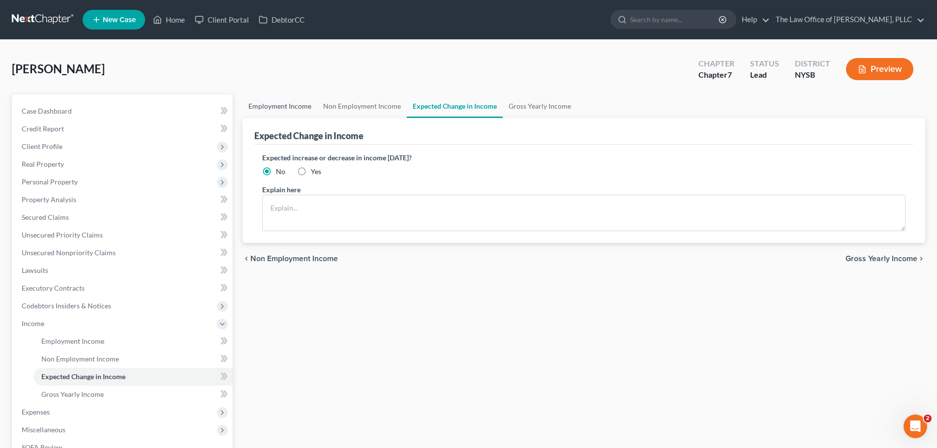
click at [266, 108] on link "Employment Income" at bounding box center [280, 106] width 75 height 24
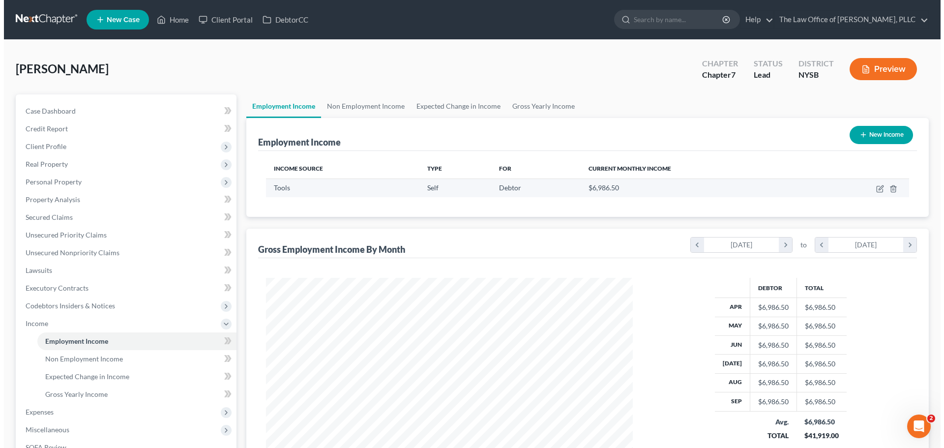
scroll to position [183, 387]
click at [875, 190] on icon "button" at bounding box center [877, 189] width 8 height 8
select select "1"
select select "0"
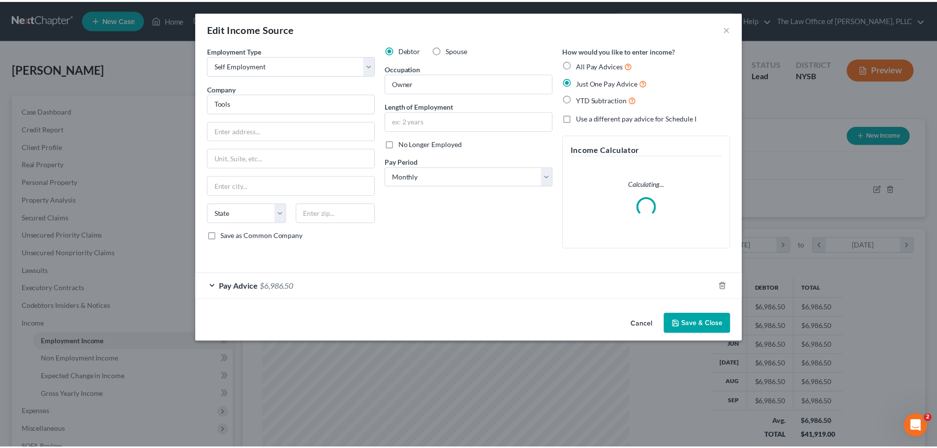
scroll to position [185, 390]
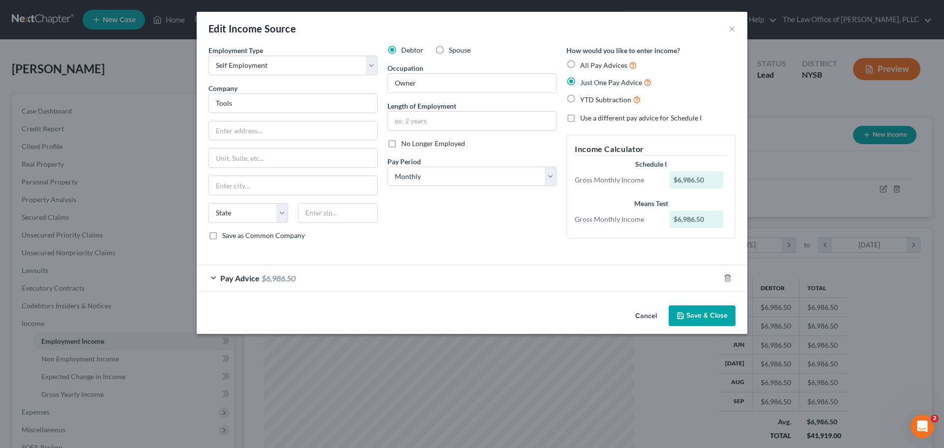
click at [419, 207] on div "Debtor Spouse Occupation Owner Length of Employment No Longer Employed Pay Peri…" at bounding box center [472, 146] width 179 height 203
click at [537, 127] on input "text" at bounding box center [472, 121] width 168 height 19
type input "1 year"
drag, startPoint x: 497, startPoint y: 223, endPoint x: 446, endPoint y: 236, distance: 52.9
click at [493, 224] on div "Debtor Spouse Occupation Owner Length of Employment 1 year No Longer Employed P…" at bounding box center [472, 146] width 179 height 203
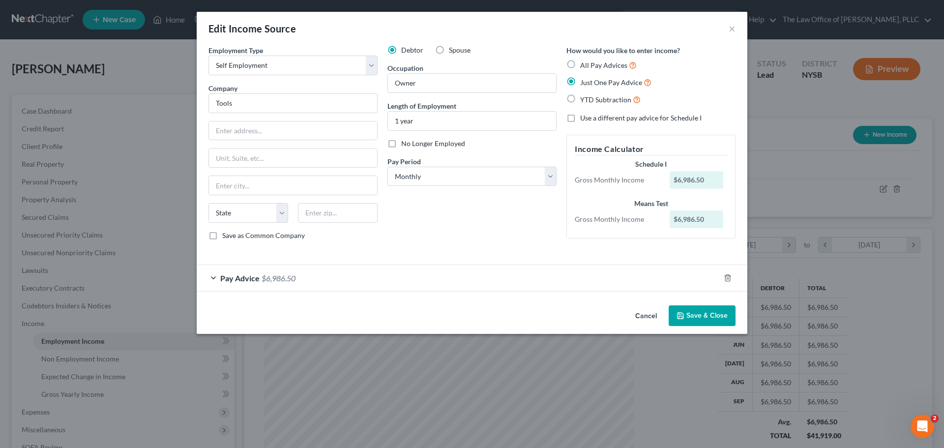
click at [260, 280] on div "Pay Advice $6,986.50" at bounding box center [458, 278] width 523 height 26
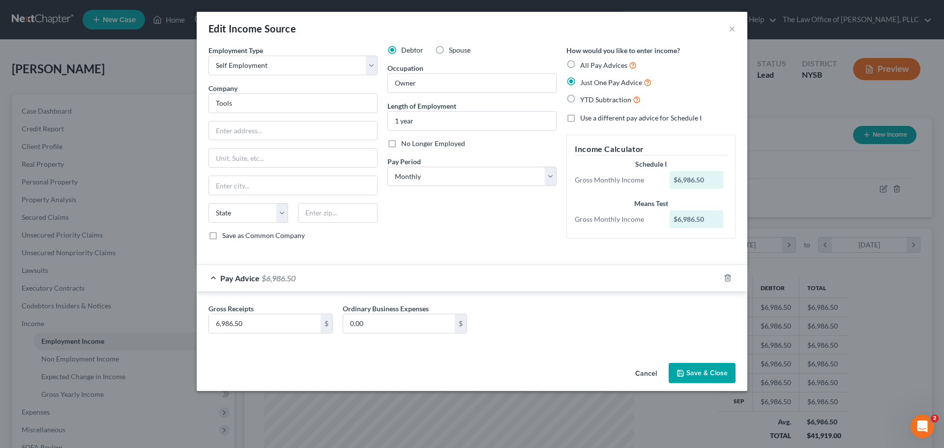
click at [580, 64] on label "All Pay Advices" at bounding box center [608, 65] width 57 height 11
click at [584, 64] on input "All Pay Advices" at bounding box center [587, 63] width 6 height 6
radio input "true"
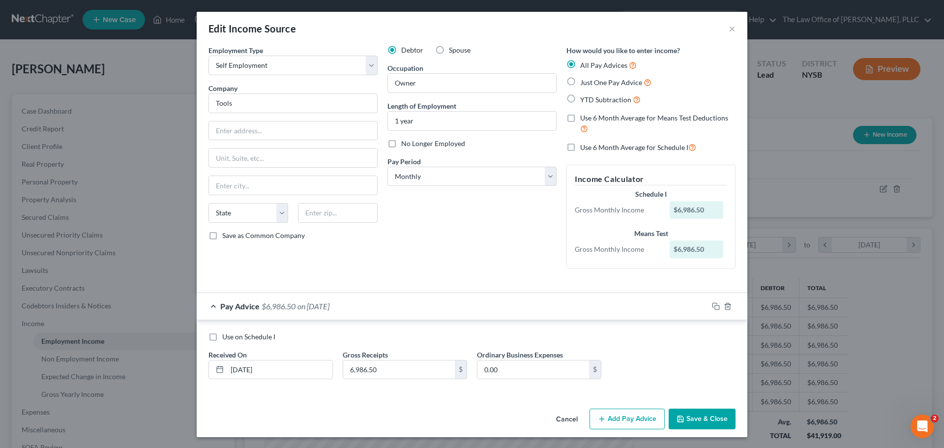
click at [222, 338] on label "Use on Schedule I" at bounding box center [248, 337] width 53 height 10
click at [226, 338] on input "Use on Schedule I" at bounding box center [229, 335] width 6 height 6
checkbox input "true"
click at [708, 420] on button "Save & Close" at bounding box center [702, 419] width 67 height 21
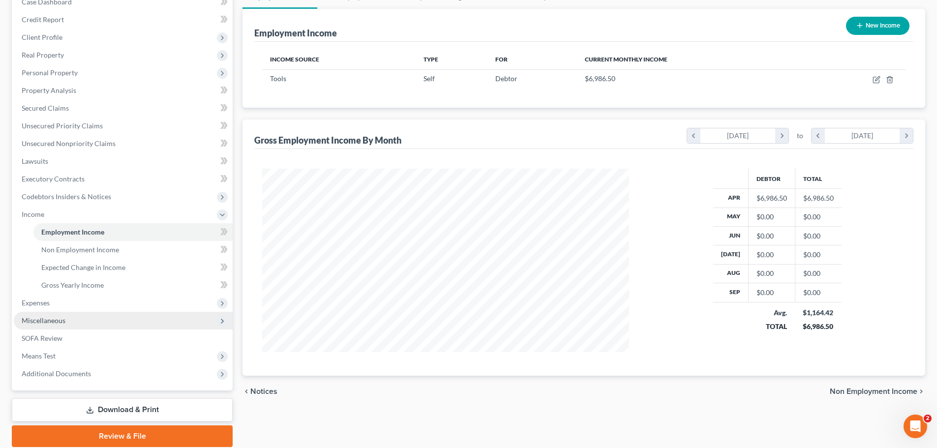
scroll to position [146, 0]
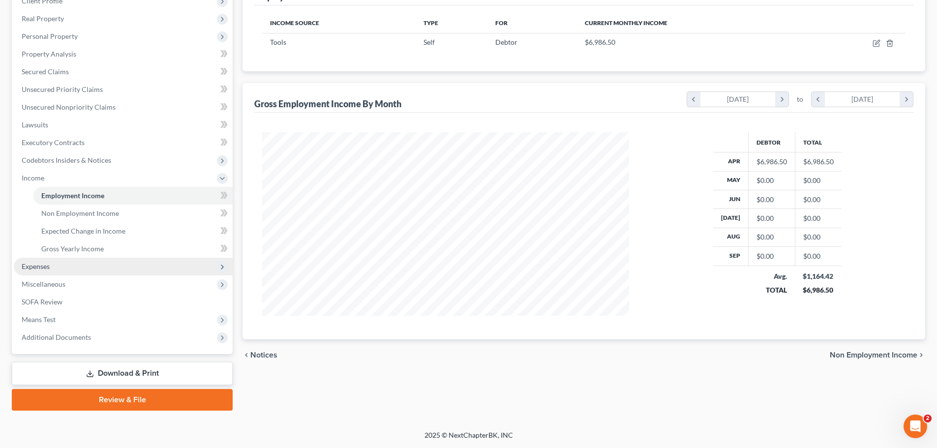
click at [61, 270] on span "Expenses" at bounding box center [123, 267] width 219 height 18
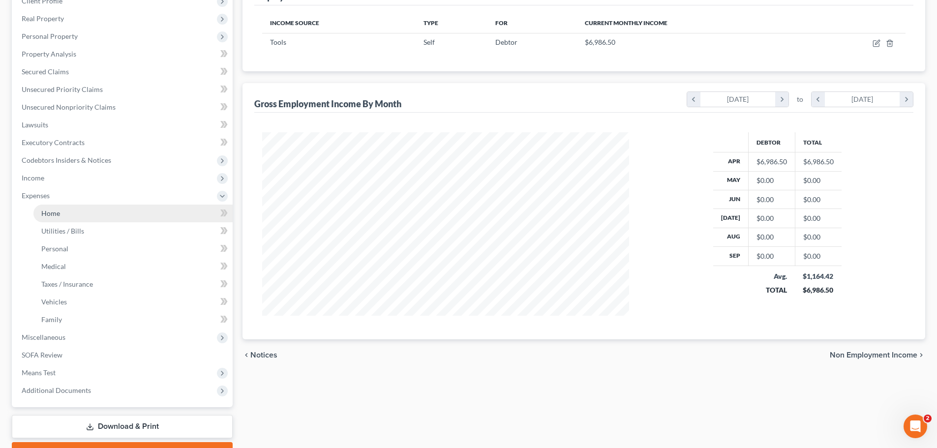
click at [63, 212] on link "Home" at bounding box center [132, 214] width 199 height 18
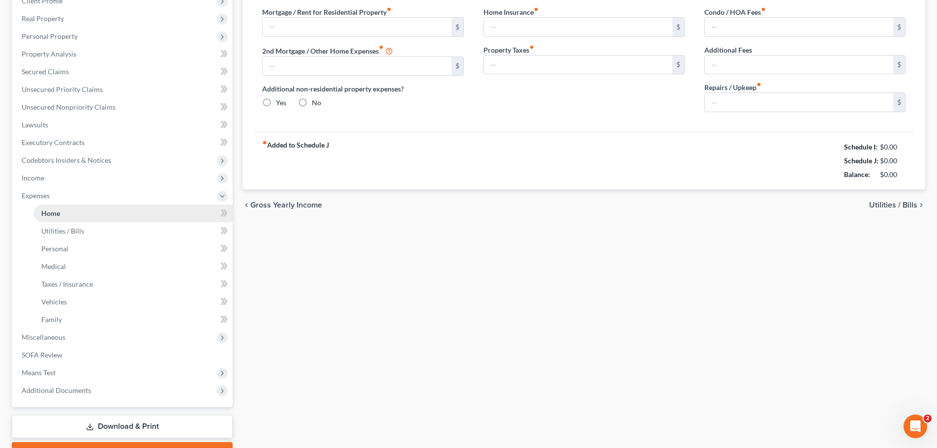
type input "0.00"
radio input "true"
type input "0.00"
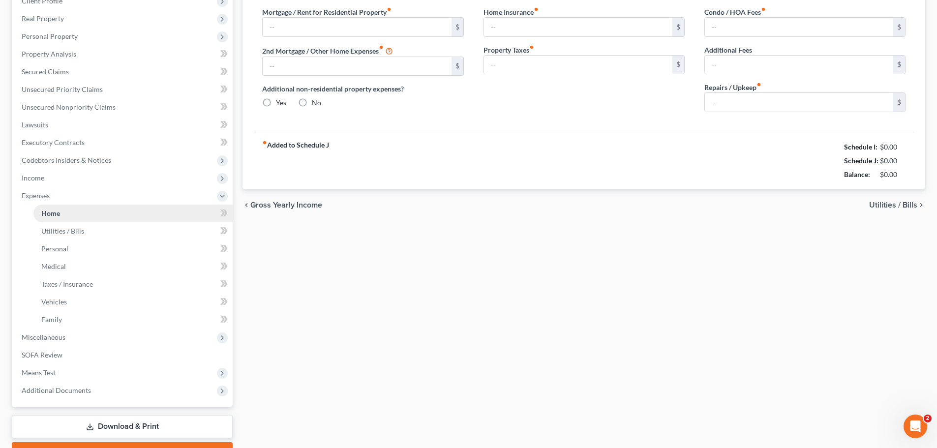
type input "0.00"
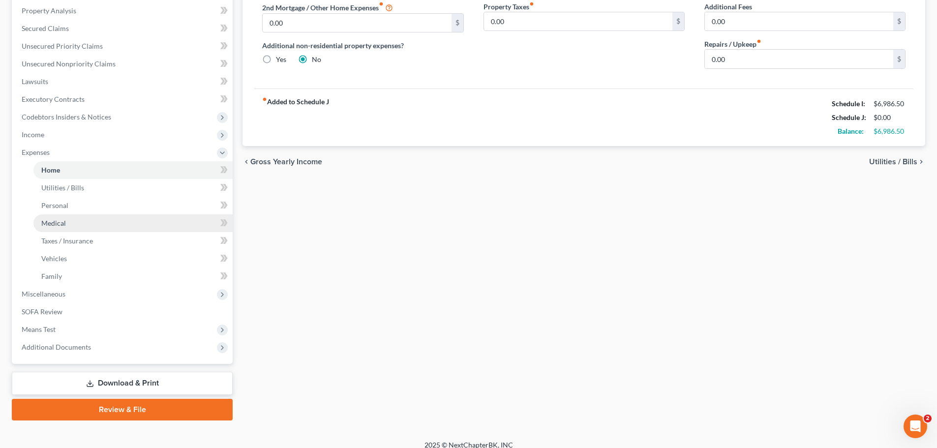
scroll to position [199, 0]
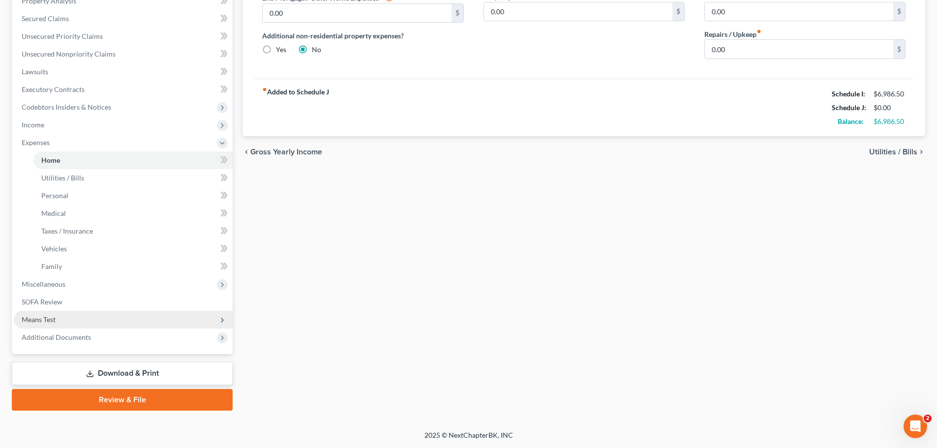
click at [57, 320] on span "Means Test" at bounding box center [123, 320] width 219 height 18
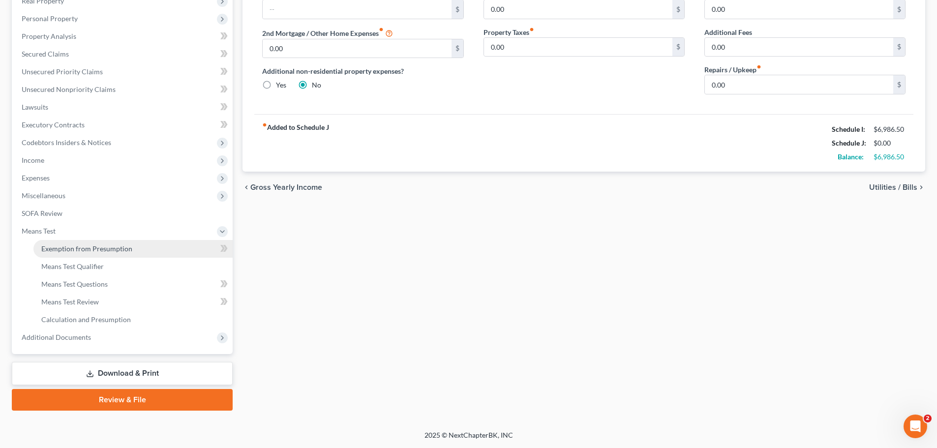
click at [80, 244] on span "Exemption from Presumption" at bounding box center [86, 248] width 91 height 8
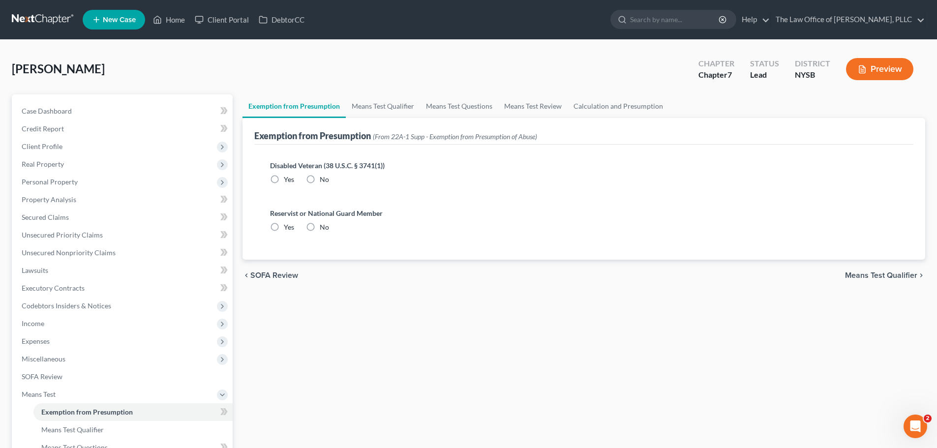
click at [320, 181] on label "No" at bounding box center [324, 180] width 9 height 10
click at [324, 181] on input "No" at bounding box center [327, 178] width 6 height 6
radio input "true"
click at [320, 227] on label "No" at bounding box center [324, 227] width 9 height 10
click at [324, 227] on input "No" at bounding box center [327, 225] width 6 height 6
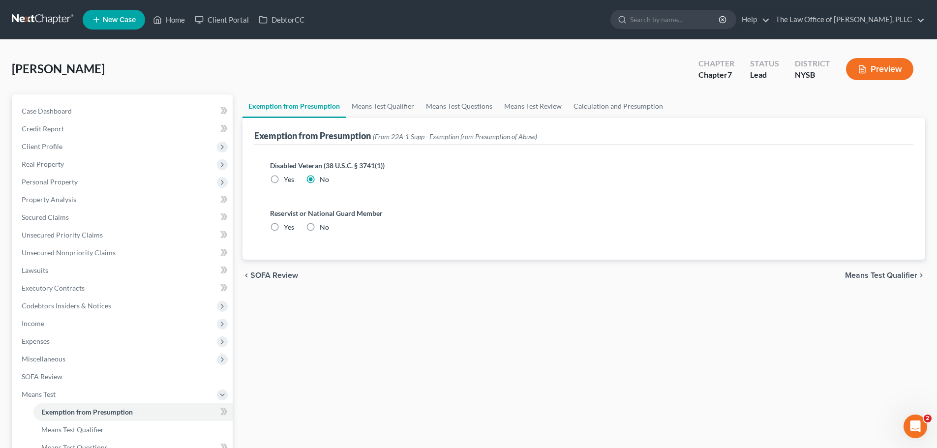
radio input "true"
click at [406, 110] on link "Means Test Qualifier" at bounding box center [383, 106] width 74 height 24
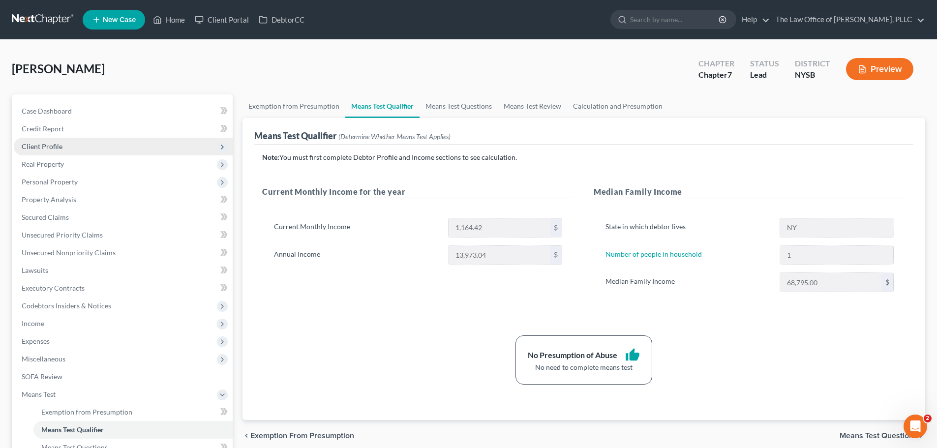
click at [72, 148] on span "Client Profile" at bounding box center [123, 147] width 219 height 18
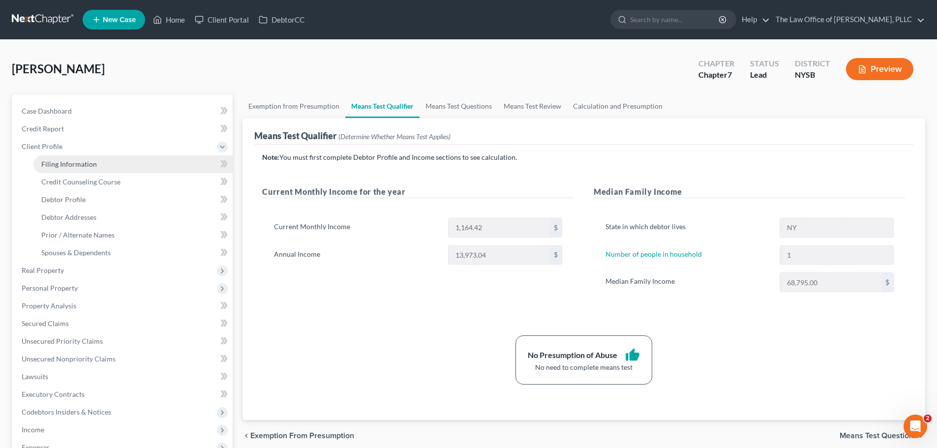
click at [71, 160] on span "Filing Information" at bounding box center [69, 164] width 56 height 8
select select "1"
select select "0"
select select "55"
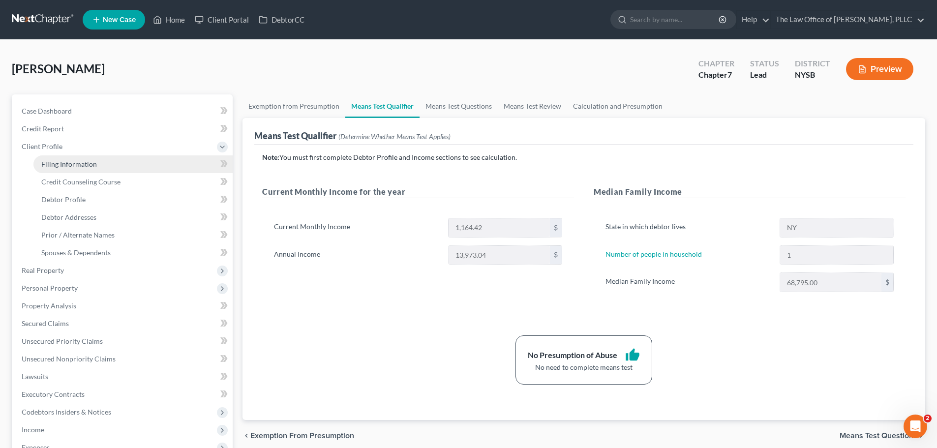
select select "0"
select select "35"
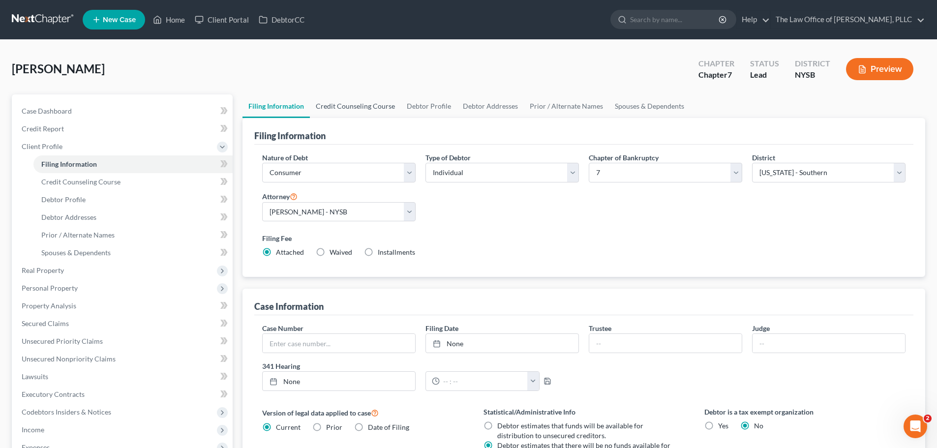
click at [339, 101] on link "Credit Counseling Course" at bounding box center [355, 106] width 91 height 24
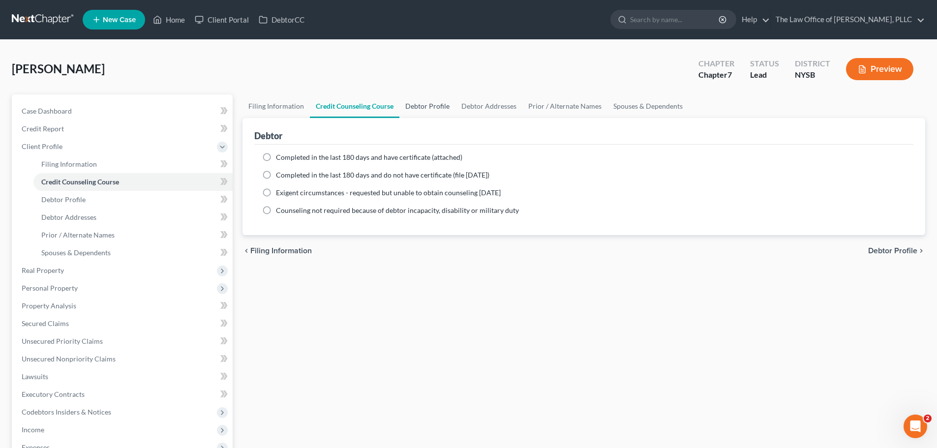
click at [430, 103] on link "Debtor Profile" at bounding box center [427, 106] width 56 height 24
select select "0"
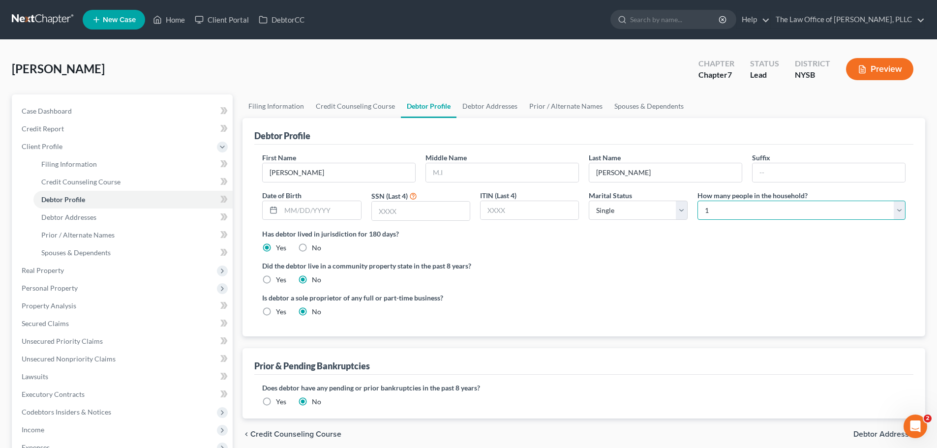
click at [737, 218] on select "Select 1 2 3 4 5 6 7 8 9 10 11 12 13 14 15 16 17 18 19 20" at bounding box center [801, 211] width 208 height 20
select select "5"
click at [697, 201] on select "Select 1 2 3 4 5 6 7 8 9 10 11 12 13 14 15 16 17 18 19 20" at bounding box center [801, 211] width 208 height 20
click at [676, 212] on select "Select Single Married Separated Divorced Widowed" at bounding box center [638, 211] width 99 height 20
select select "1"
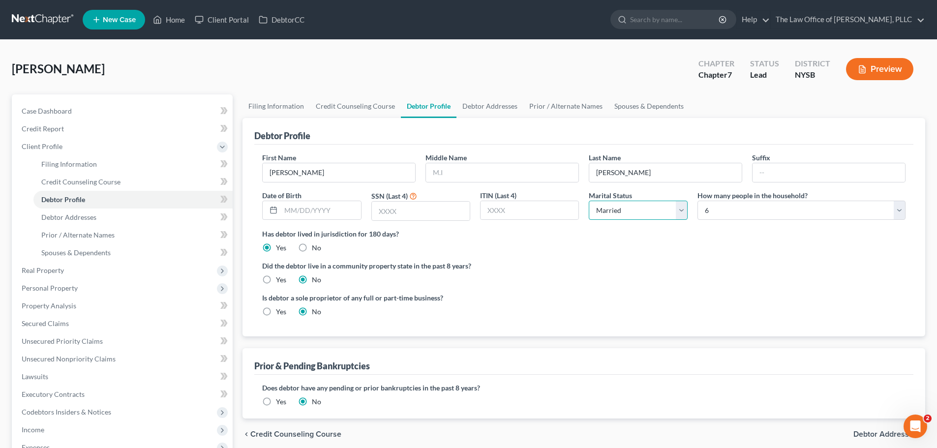
click at [589, 201] on select "Select Single Married Separated Divorced Widowed" at bounding box center [638, 211] width 99 height 20
click at [634, 256] on ng-include "First Name [PERSON_NAME] Middle Name Last Name [PERSON_NAME] Date of Birth SSN …" at bounding box center [583, 238] width 643 height 172
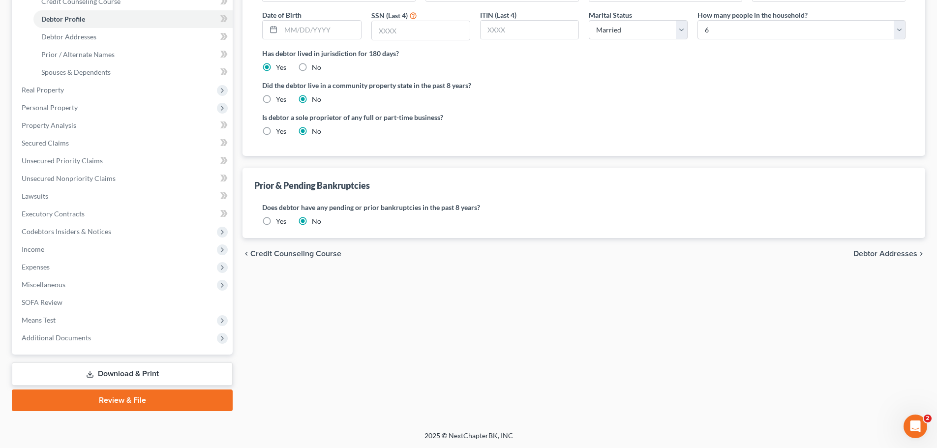
scroll to position [181, 0]
click at [43, 320] on span "Means Test" at bounding box center [39, 319] width 34 height 8
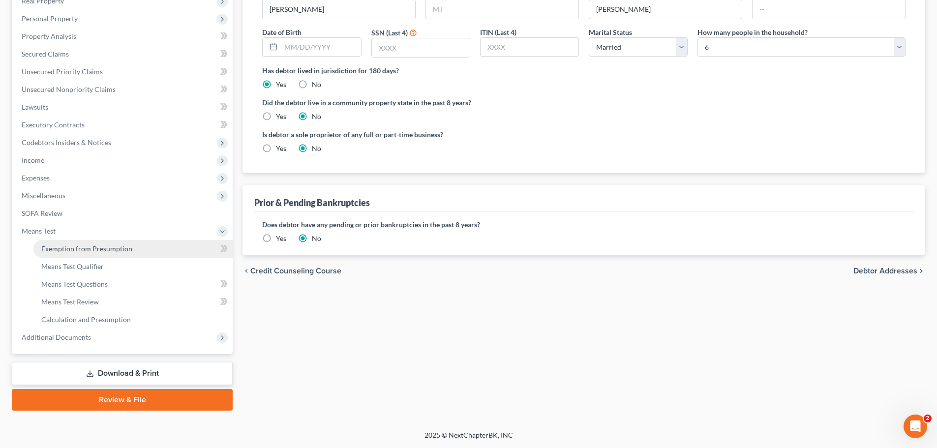
click at [63, 246] on span "Exemption from Presumption" at bounding box center [86, 248] width 91 height 8
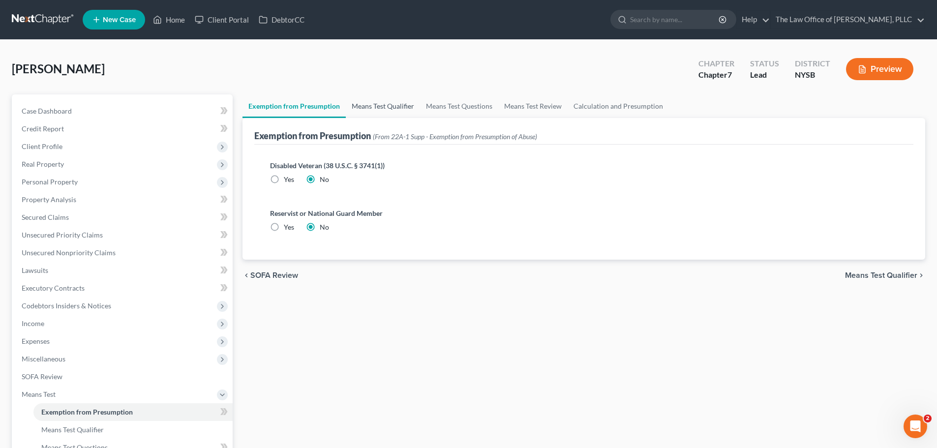
click at [375, 105] on link "Means Test Qualifier" at bounding box center [383, 106] width 74 height 24
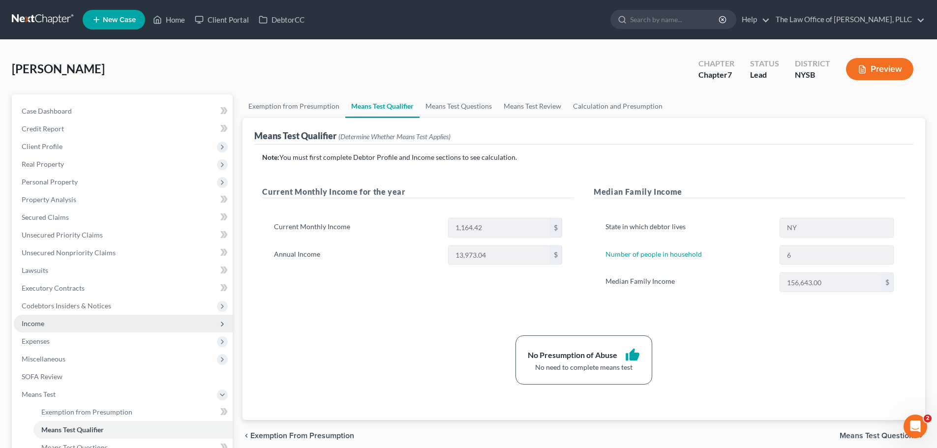
click at [79, 320] on span "Income" at bounding box center [123, 324] width 219 height 18
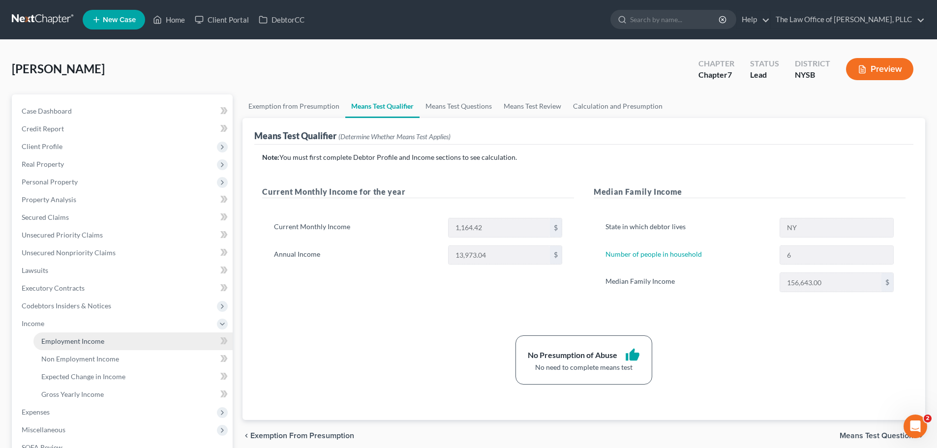
click at [98, 341] on span "Employment Income" at bounding box center [72, 341] width 63 height 8
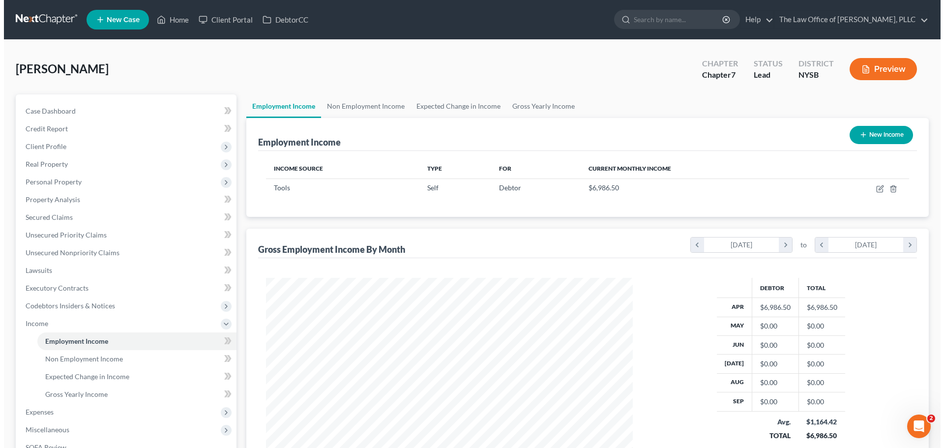
scroll to position [183, 387]
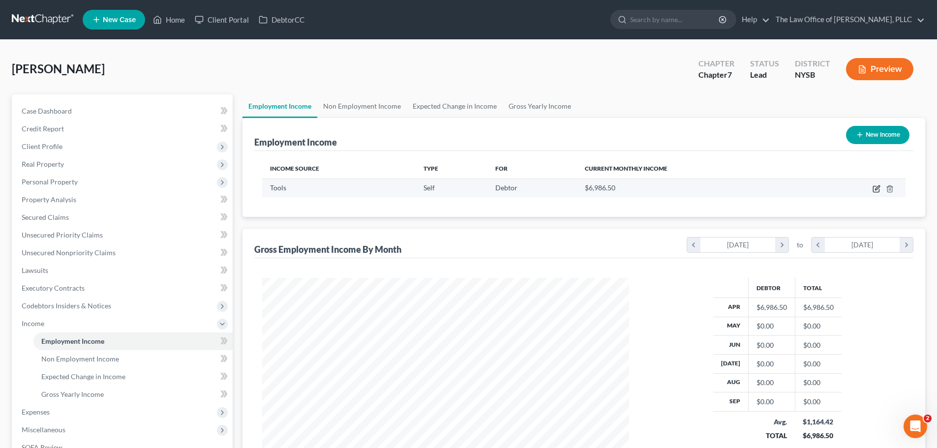
click at [875, 191] on icon "button" at bounding box center [877, 189] width 8 height 8
select select "1"
select select "0"
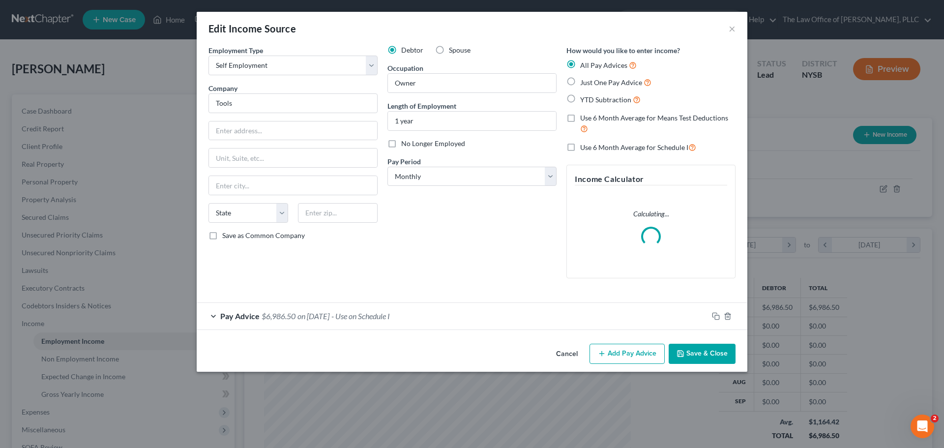
scroll to position [185, 390]
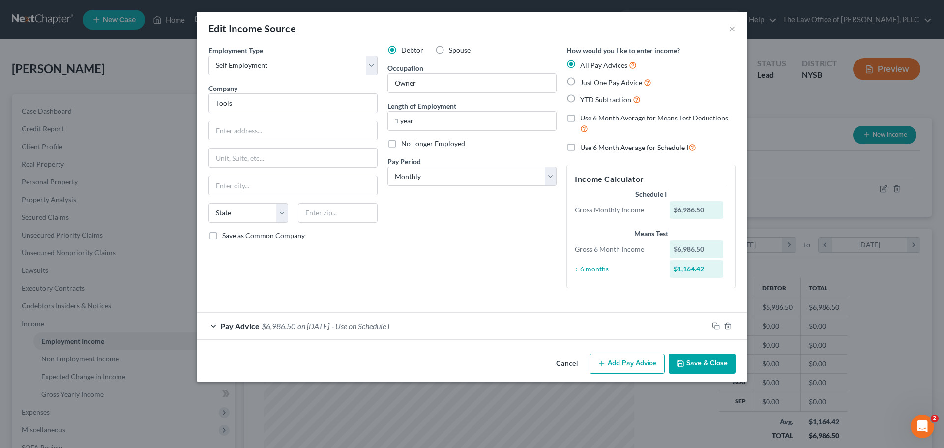
click at [225, 325] on span "Pay Advice" at bounding box center [239, 325] width 39 height 9
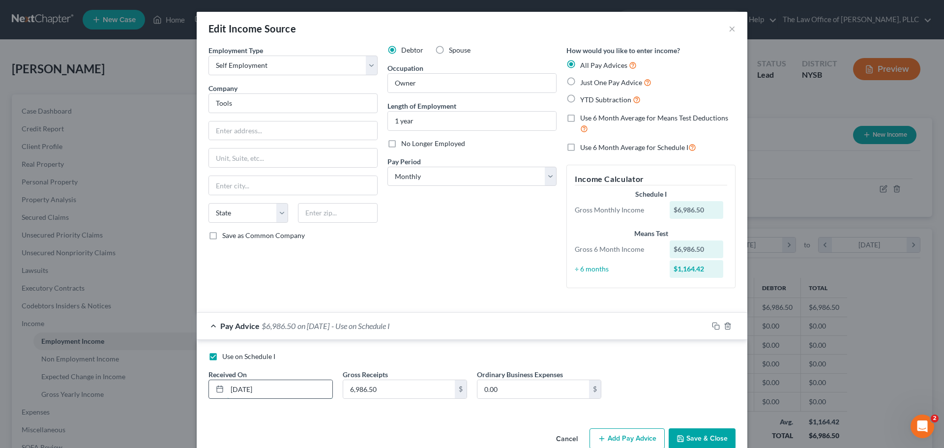
drag, startPoint x: 273, startPoint y: 387, endPoint x: 213, endPoint y: 387, distance: 59.5
click at [214, 387] on div "[DATE]" at bounding box center [271, 390] width 124 height 20
type input "[DATE]"
click at [446, 352] on div "Use on Schedule I" at bounding box center [472, 357] width 527 height 10
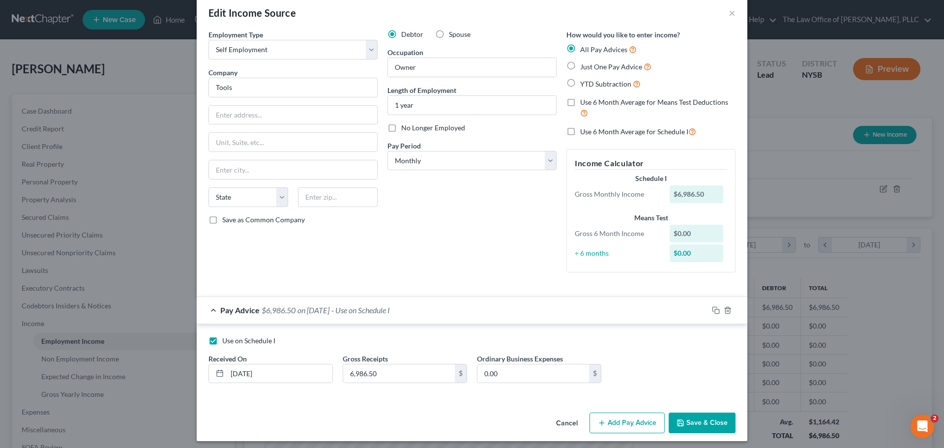
scroll to position [21, 0]
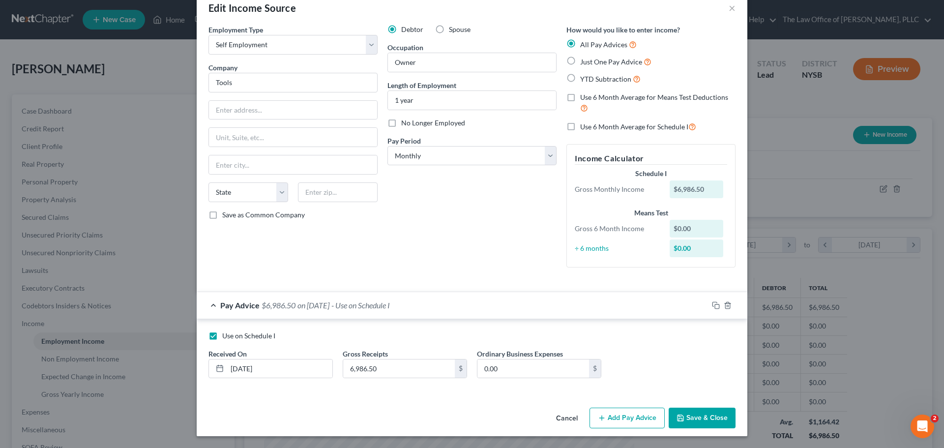
click at [580, 62] on label "Just One Pay Advice" at bounding box center [615, 61] width 71 height 11
click at [584, 62] on input "Just One Pay Advice" at bounding box center [587, 59] width 6 height 6
radio input "true"
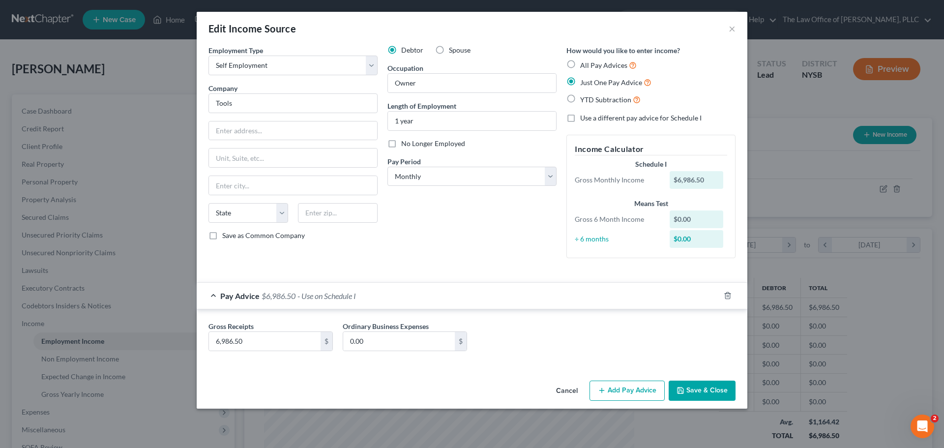
scroll to position [0, 0]
click at [580, 103] on label "YTD Subtraction" at bounding box center [610, 99] width 61 height 11
click at [584, 100] on input "YTD Subtraction" at bounding box center [587, 97] width 6 height 6
radio input "true"
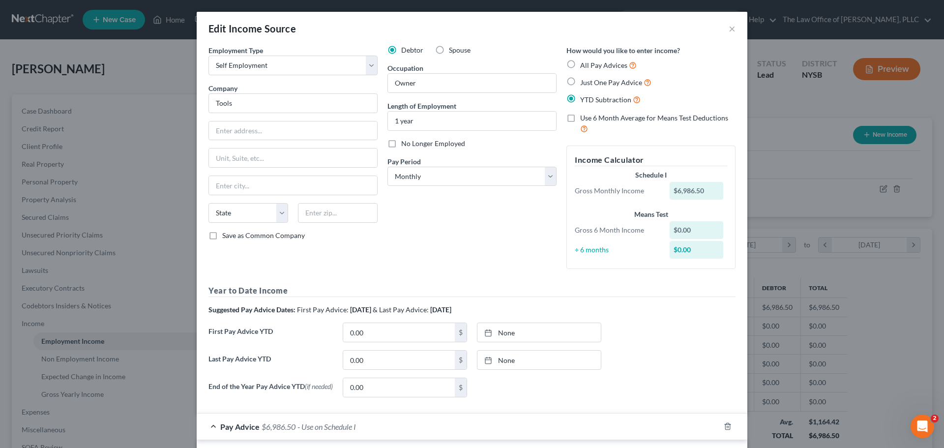
click at [580, 121] on label "Use 6 Month Average for Means Test Deductions" at bounding box center [657, 123] width 155 height 21
click at [584, 120] on input "Use 6 Month Average for Means Test Deductions" at bounding box center [587, 116] width 6 height 6
checkbox input "true"
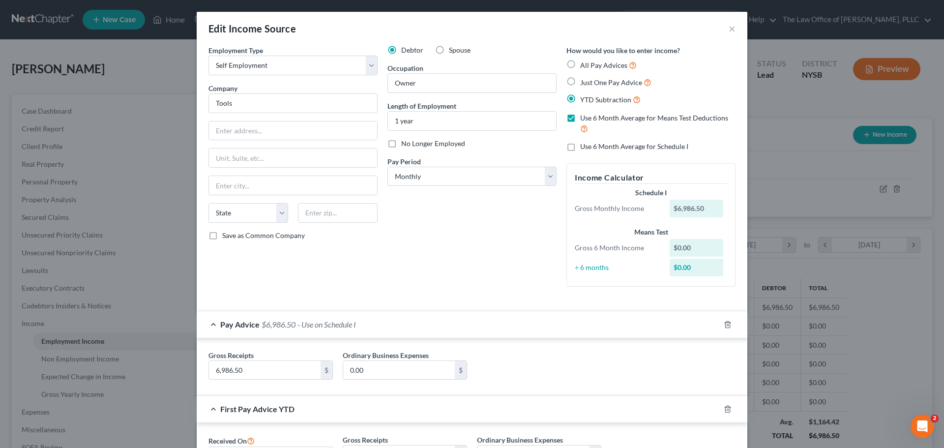
click at [580, 152] on label "Use 6 Month Average for Schedule I" at bounding box center [634, 147] width 108 height 10
click at [584, 148] on input "Use 6 Month Average for Schedule I" at bounding box center [587, 145] width 6 height 6
checkbox input "true"
click at [580, 64] on label "All Pay Advices" at bounding box center [608, 65] width 57 height 11
click at [584, 64] on input "All Pay Advices" at bounding box center [587, 63] width 6 height 6
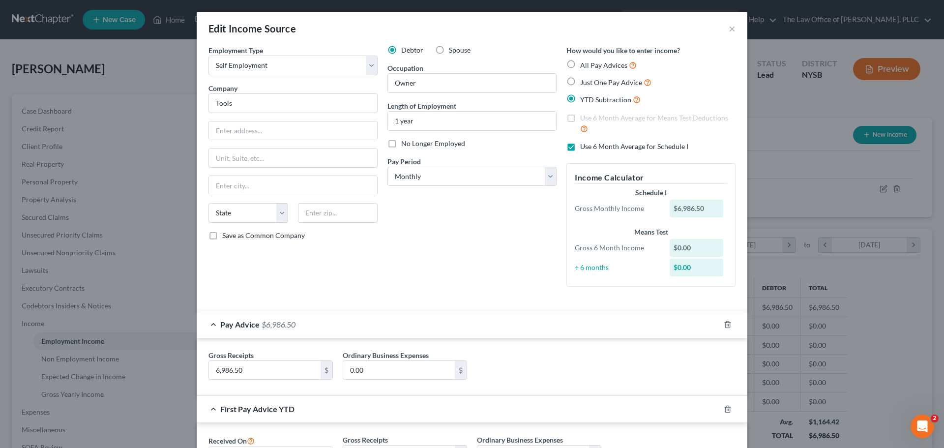
radio input "true"
checkbox input "false"
click at [580, 84] on label "Just One Pay Advice" at bounding box center [615, 82] width 71 height 11
click at [584, 83] on input "Just One Pay Advice" at bounding box center [587, 80] width 6 height 6
radio input "true"
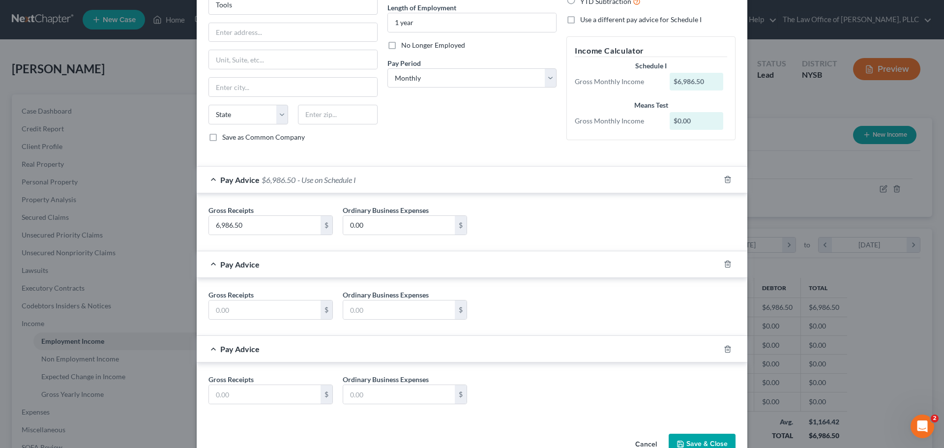
scroll to position [124, 0]
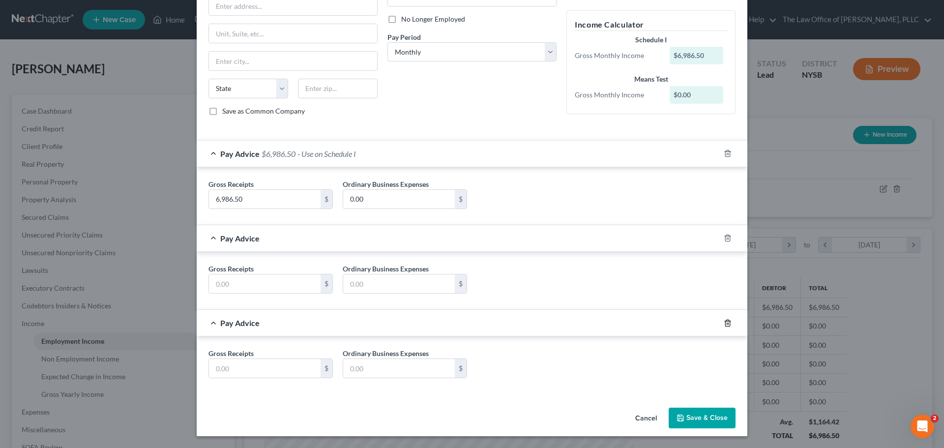
click at [725, 321] on polyline "button" at bounding box center [728, 321] width 6 height 0
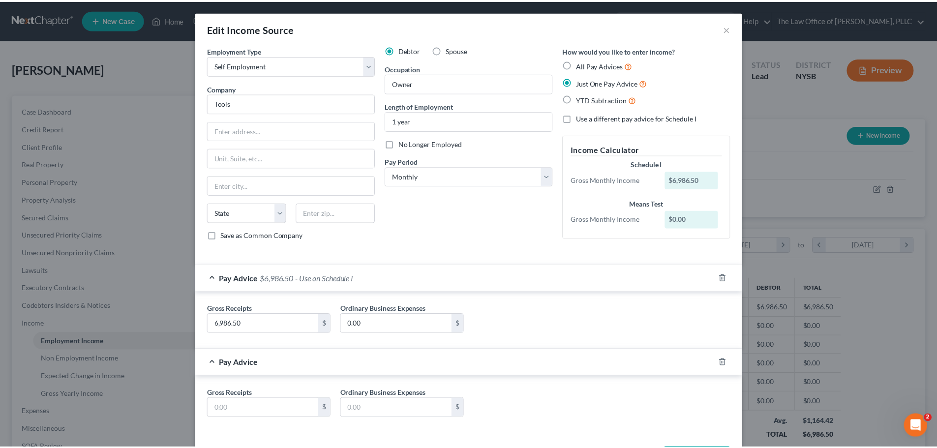
scroll to position [40, 0]
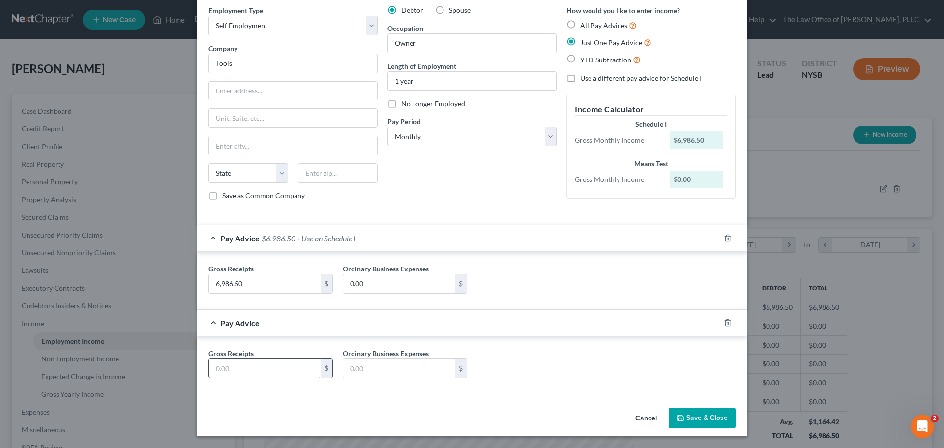
click at [268, 368] on input "text" at bounding box center [265, 368] width 112 height 19
click at [700, 417] on button "Save & Close" at bounding box center [702, 418] width 67 height 21
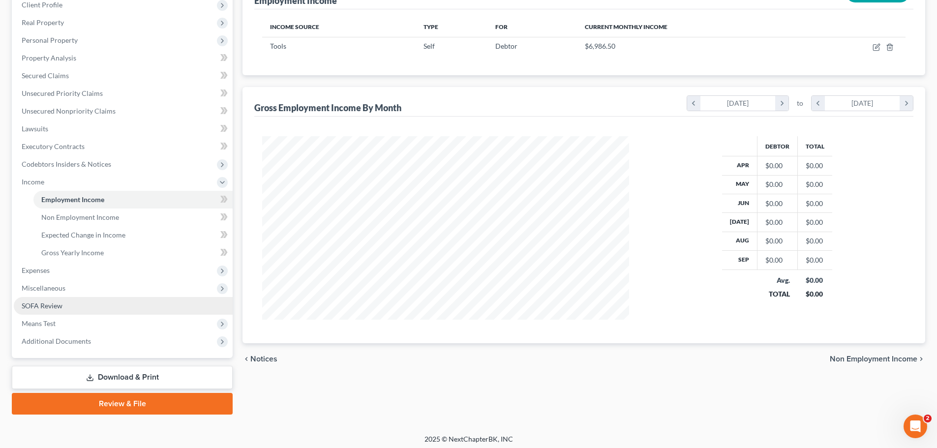
scroll to position [146, 0]
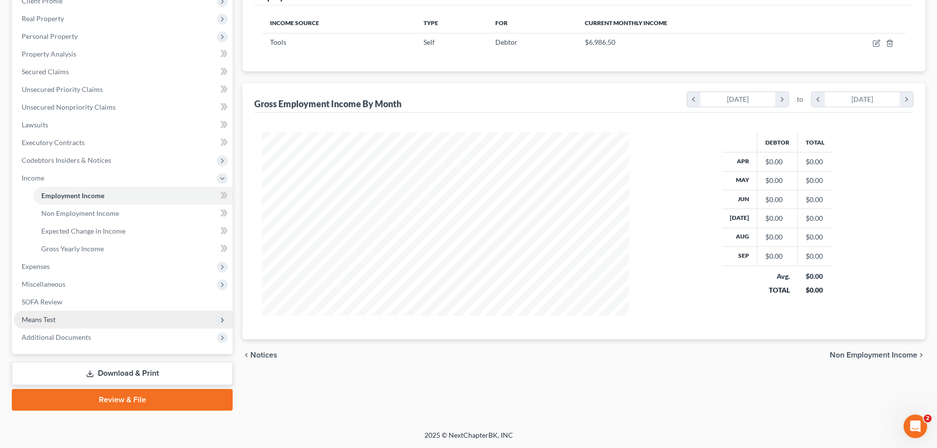
click at [56, 313] on span "Means Test" at bounding box center [123, 320] width 219 height 18
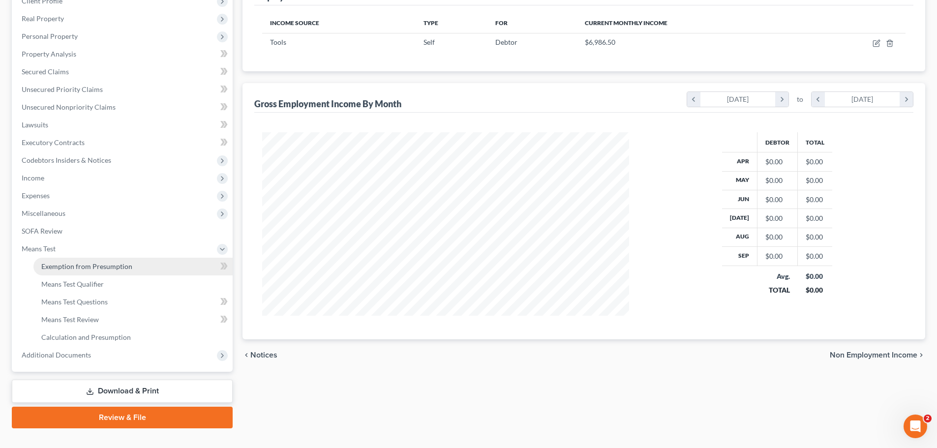
click at [74, 274] on link "Exemption from Presumption" at bounding box center [132, 267] width 199 height 18
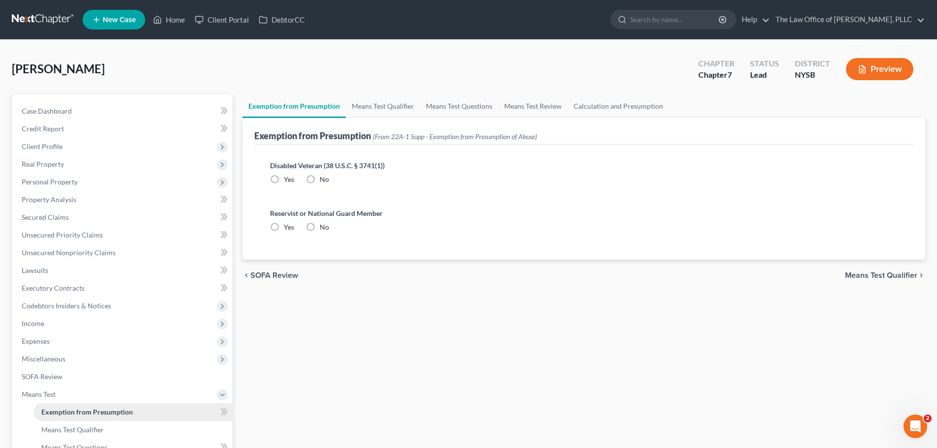
radio input "true"
click at [388, 108] on link "Means Test Qualifier" at bounding box center [383, 106] width 74 height 24
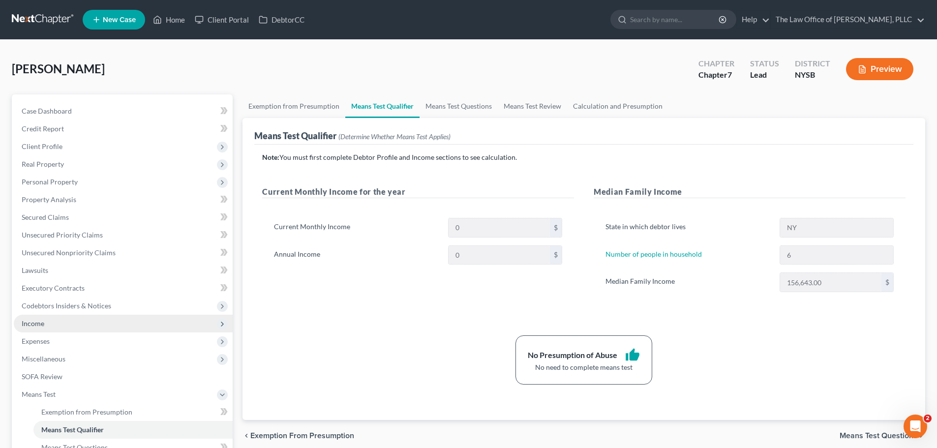
click at [100, 325] on span "Income" at bounding box center [123, 324] width 219 height 18
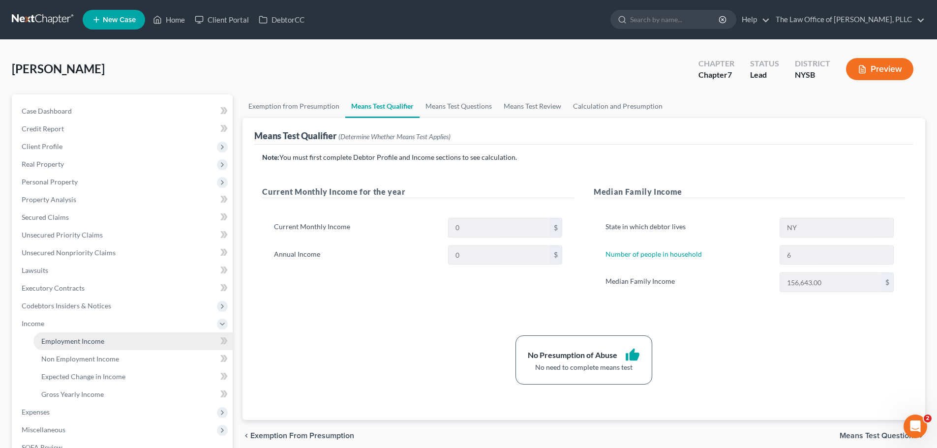
click at [125, 337] on link "Employment Income" at bounding box center [132, 342] width 199 height 18
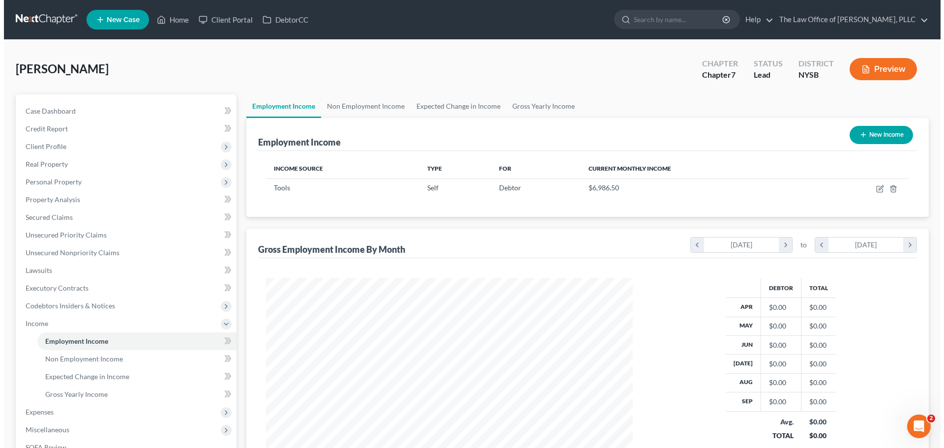
scroll to position [183, 387]
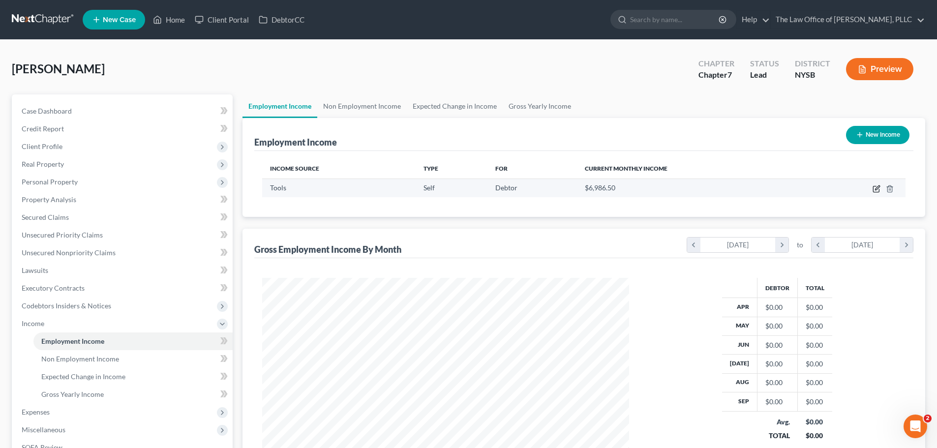
click at [877, 188] on icon "button" at bounding box center [877, 187] width 4 height 4
select select "1"
select select "0"
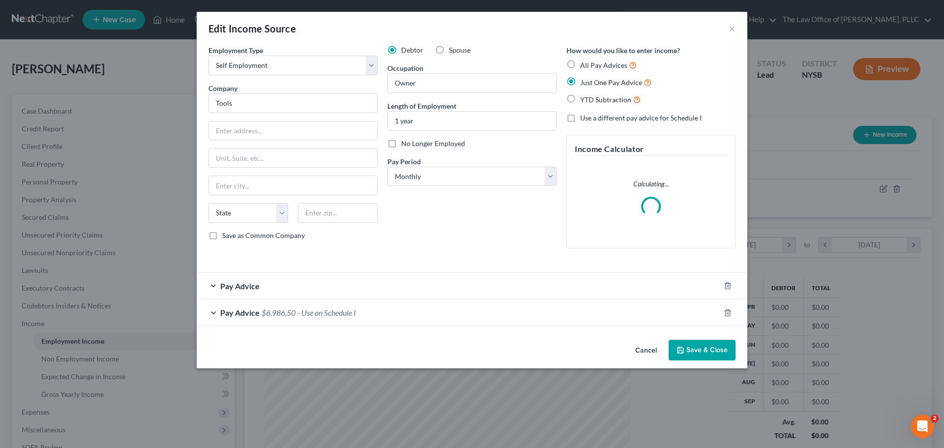
scroll to position [185, 390]
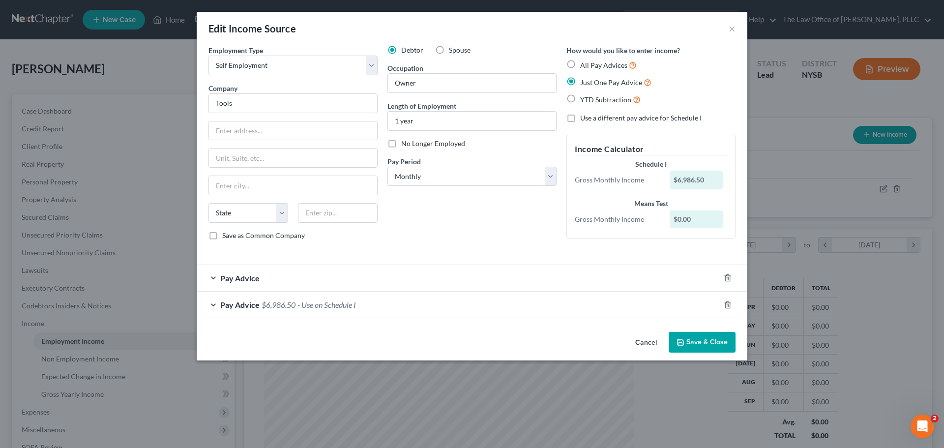
click at [449, 50] on label "Spouse" at bounding box center [460, 50] width 22 height 10
click at [453, 50] on input "Spouse" at bounding box center [456, 48] width 6 height 6
radio input "true"
click at [401, 51] on label "Debtor" at bounding box center [412, 50] width 22 height 10
click at [405, 51] on input "Debtor" at bounding box center [408, 48] width 6 height 6
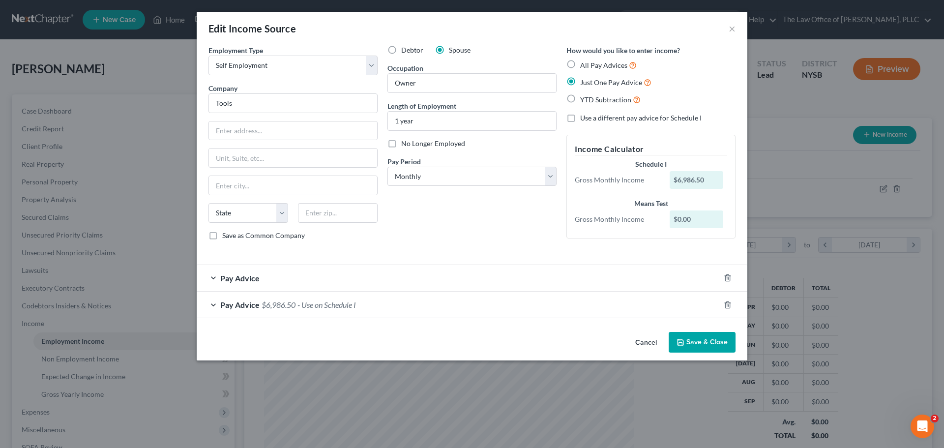
radio input "true"
click at [580, 67] on label "All Pay Advices" at bounding box center [608, 65] width 57 height 11
click at [584, 66] on input "All Pay Advices" at bounding box center [587, 63] width 6 height 6
radio input "true"
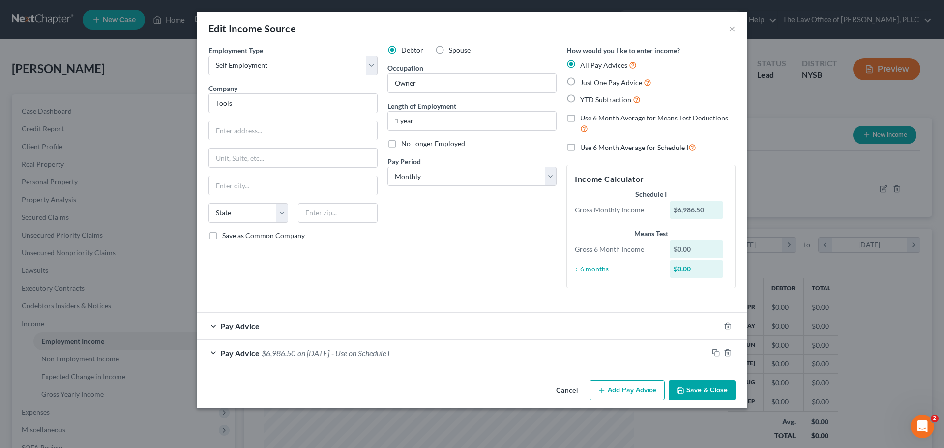
click at [307, 328] on div "Pay Advice" at bounding box center [458, 326] width 523 height 26
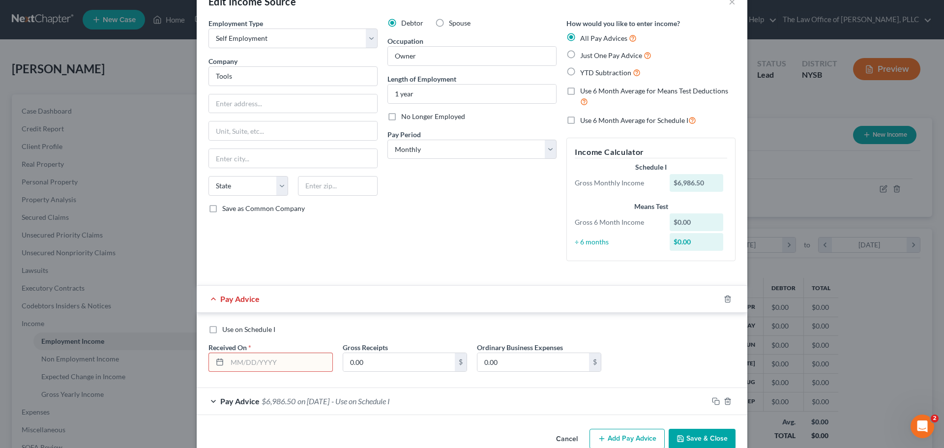
scroll to position [48, 0]
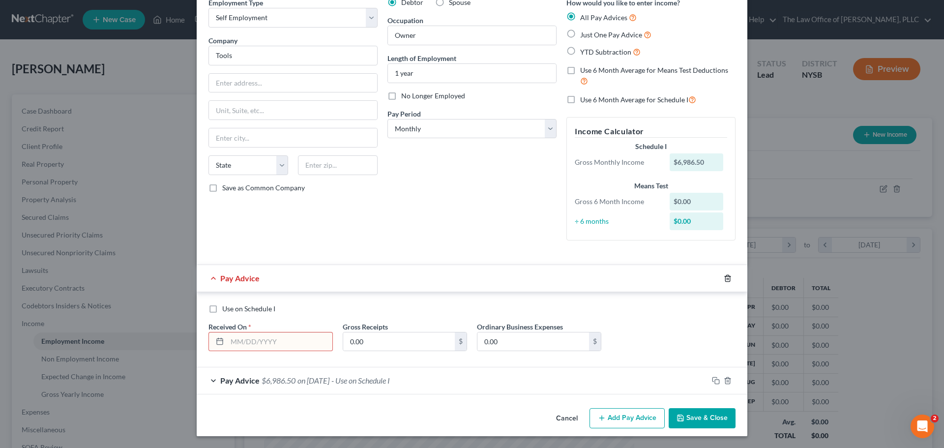
click at [724, 278] on icon "button" at bounding box center [728, 278] width 8 height 8
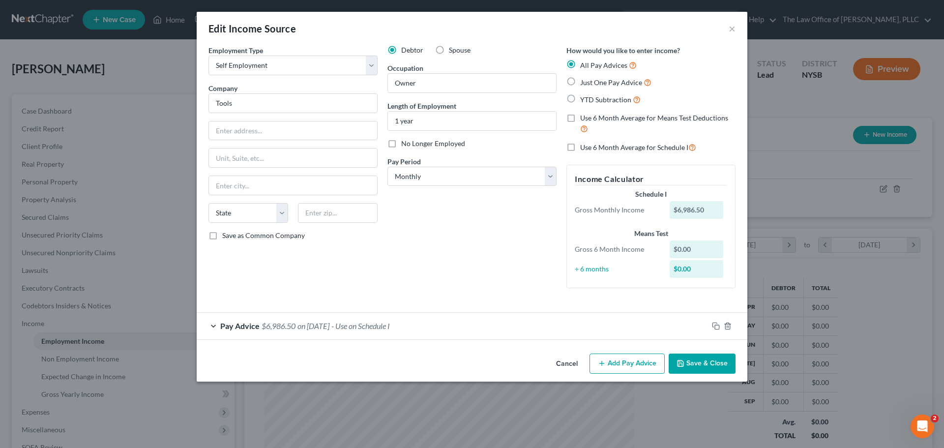
scroll to position [0, 0]
click at [330, 329] on span "on [DATE]" at bounding box center [314, 325] width 32 height 9
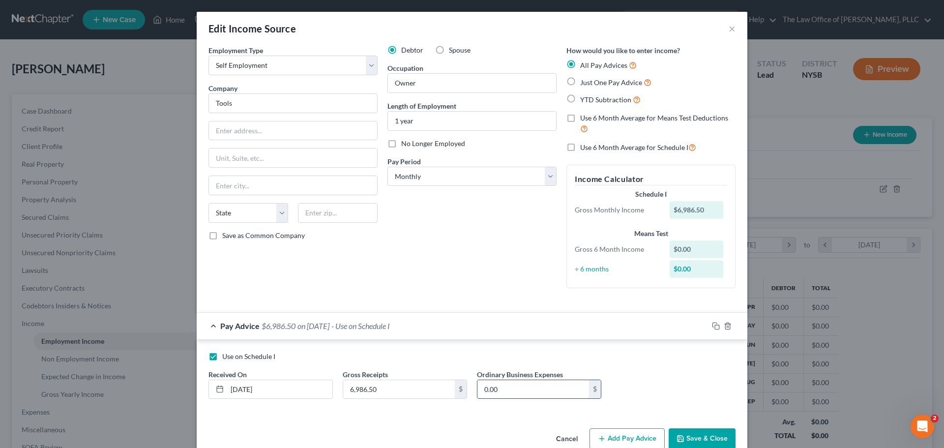
click at [530, 392] on input "0.00" at bounding box center [534, 389] width 112 height 19
drag, startPoint x: 296, startPoint y: 391, endPoint x: 218, endPoint y: 392, distance: 78.2
click at [218, 392] on div "[DATE]" at bounding box center [271, 390] width 124 height 20
click at [701, 440] on button "Save & Close" at bounding box center [702, 438] width 67 height 21
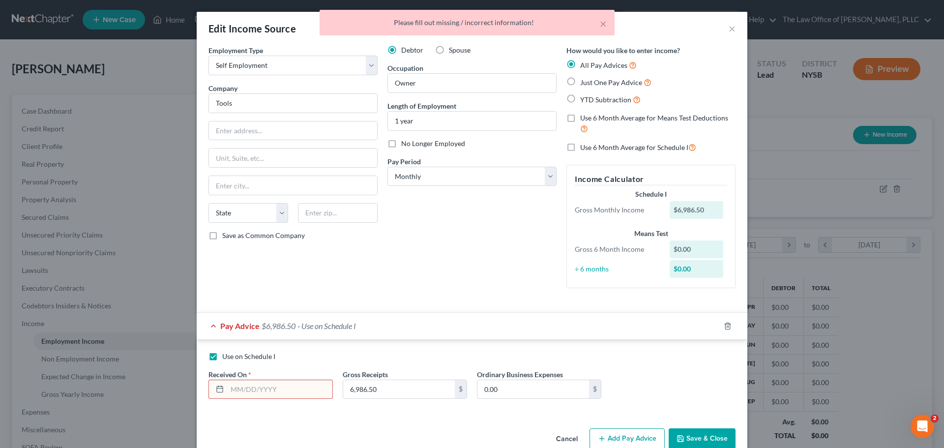
click at [273, 394] on input "text" at bounding box center [279, 389] width 105 height 19
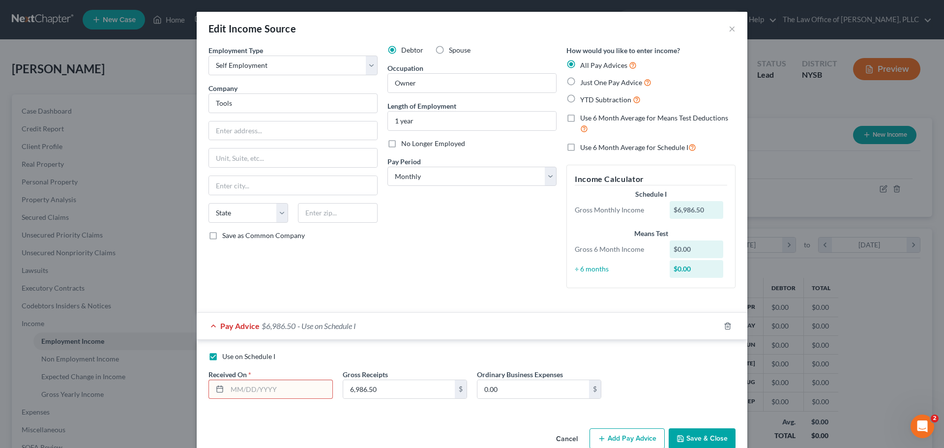
click at [580, 150] on label "Use 6 Month Average for Schedule I" at bounding box center [638, 147] width 116 height 11
click at [584, 148] on input "Use 6 Month Average for Schedule I" at bounding box center [587, 145] width 6 height 6
checkbox input "true"
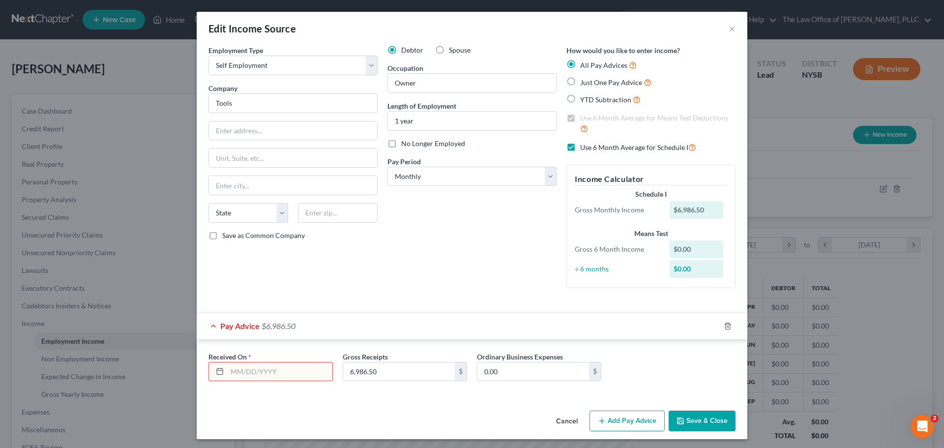
click at [580, 148] on label "Use 6 Month Average for Schedule I" at bounding box center [638, 147] width 116 height 11
click at [584, 148] on input "Use 6 Month Average for Schedule I" at bounding box center [587, 145] width 6 height 6
checkbox input "false"
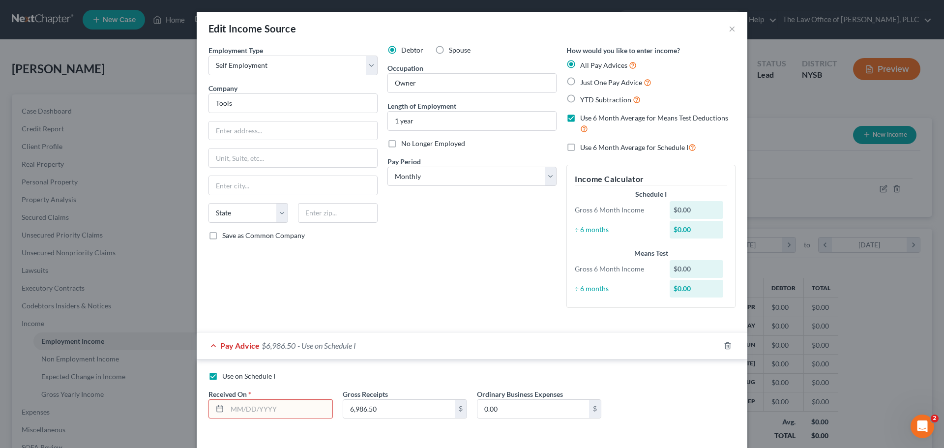
click at [580, 120] on label "Use 6 Month Average for Means Test Deductions" at bounding box center [657, 123] width 155 height 21
click at [584, 120] on input "Use 6 Month Average for Means Test Deductions" at bounding box center [587, 116] width 6 height 6
checkbox input "false"
click at [580, 97] on label "YTD Subtraction" at bounding box center [610, 99] width 61 height 11
click at [584, 97] on input "YTD Subtraction" at bounding box center [587, 97] width 6 height 6
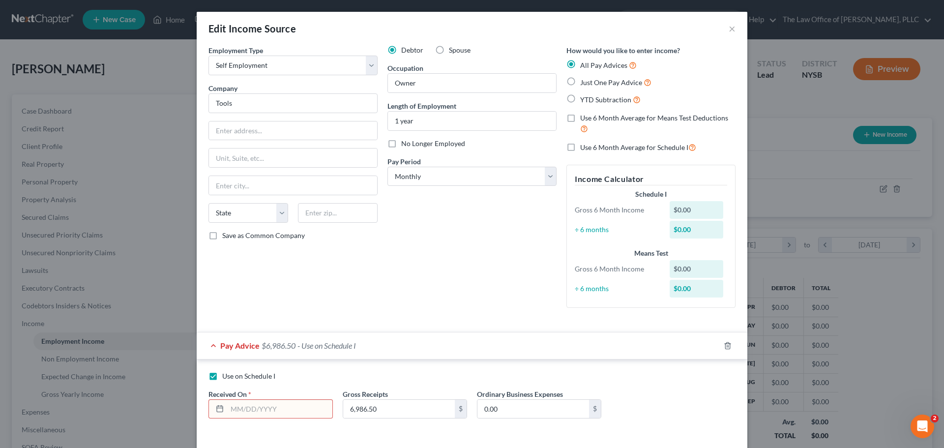
radio input "true"
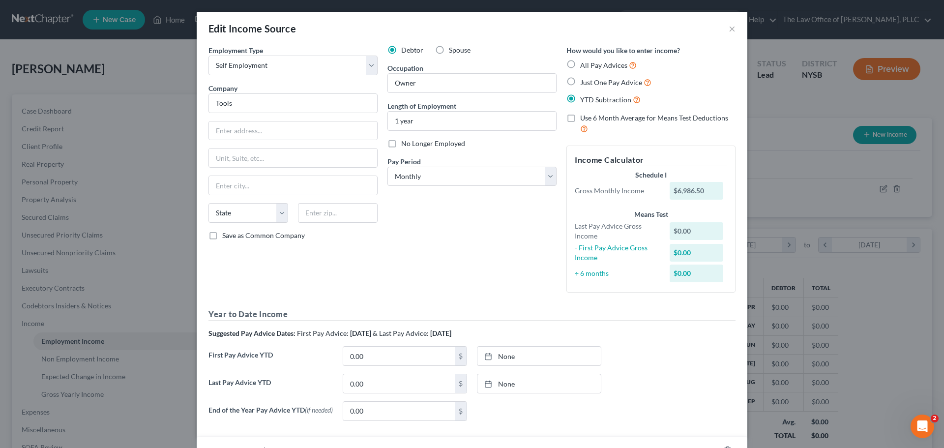
scroll to position [49, 0]
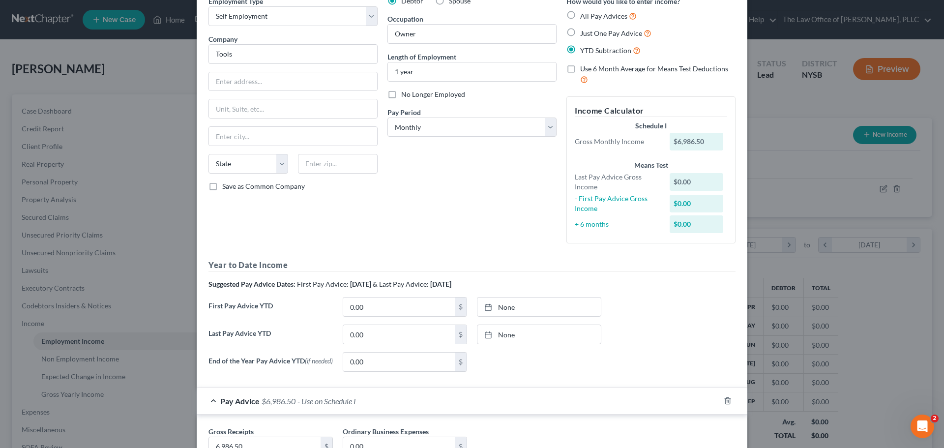
click at [580, 34] on label "Just One Pay Advice" at bounding box center [615, 33] width 71 height 11
click at [584, 34] on input "Just One Pay Advice" at bounding box center [587, 31] width 6 height 6
radio input "true"
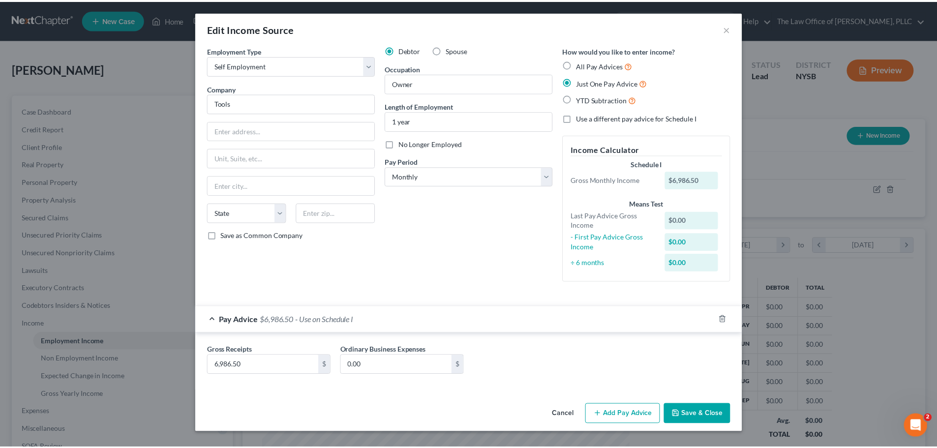
scroll to position [0, 0]
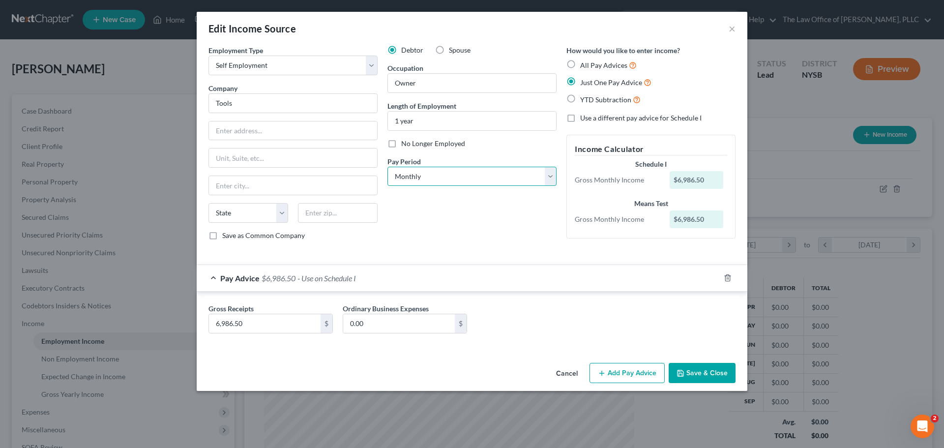
click at [436, 176] on select "Select Monthly Twice Monthly Every Other Week Weekly" at bounding box center [472, 177] width 169 height 20
drag, startPoint x: 520, startPoint y: 255, endPoint x: 666, endPoint y: 233, distance: 147.3
click at [522, 254] on div "Employment Type * Select Full or [DEMOGRAPHIC_DATA] Employment Self Employment …" at bounding box center [472, 151] width 537 height 212
click at [700, 380] on button "Save & Close" at bounding box center [702, 373] width 67 height 21
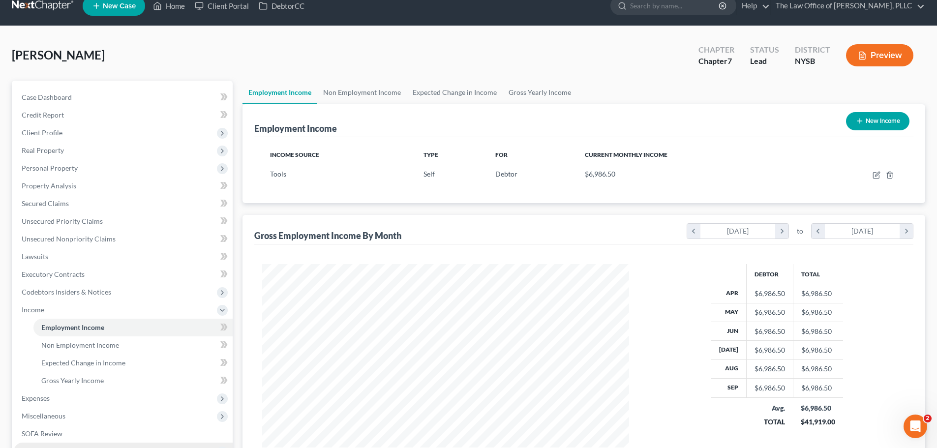
scroll to position [98, 0]
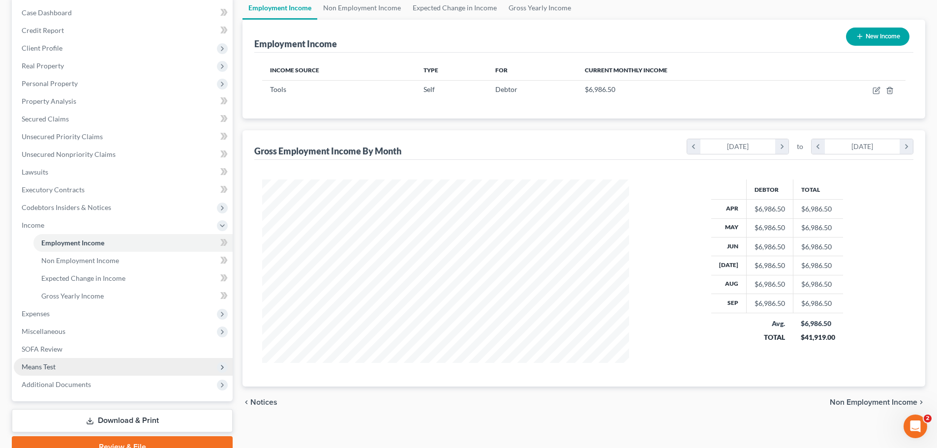
click at [70, 359] on span "Means Test" at bounding box center [123, 367] width 219 height 18
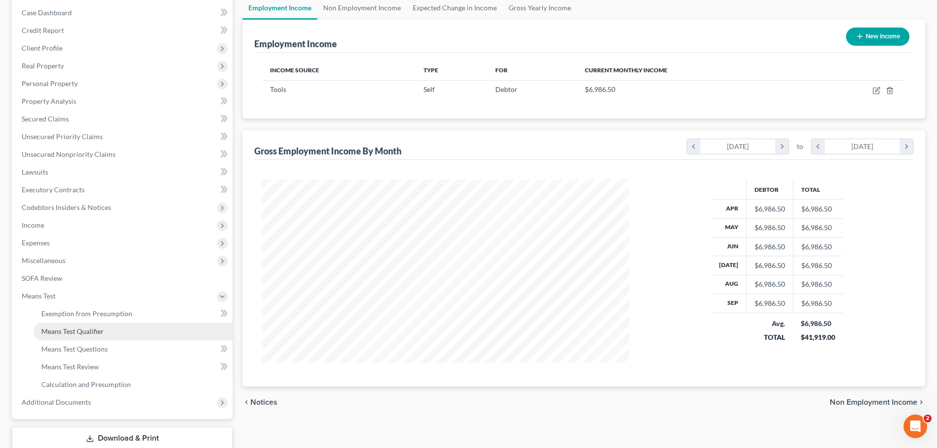
click at [146, 331] on link "Means Test Qualifier" at bounding box center [132, 332] width 199 height 18
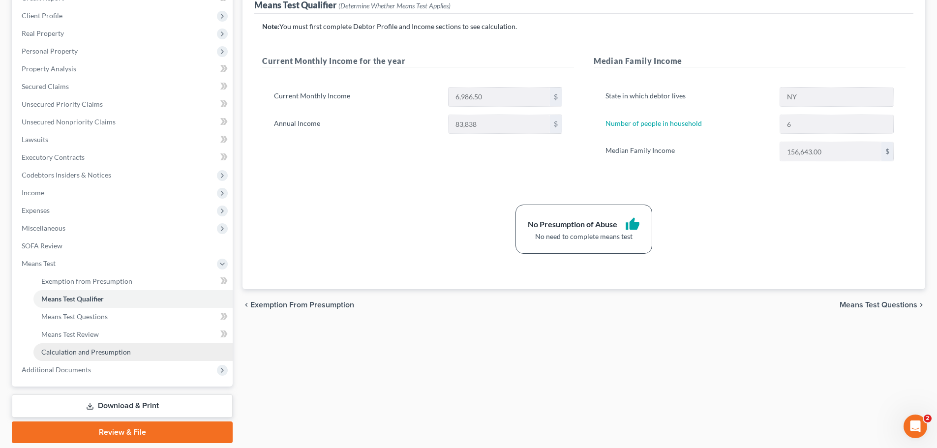
scroll to position [163, 0]
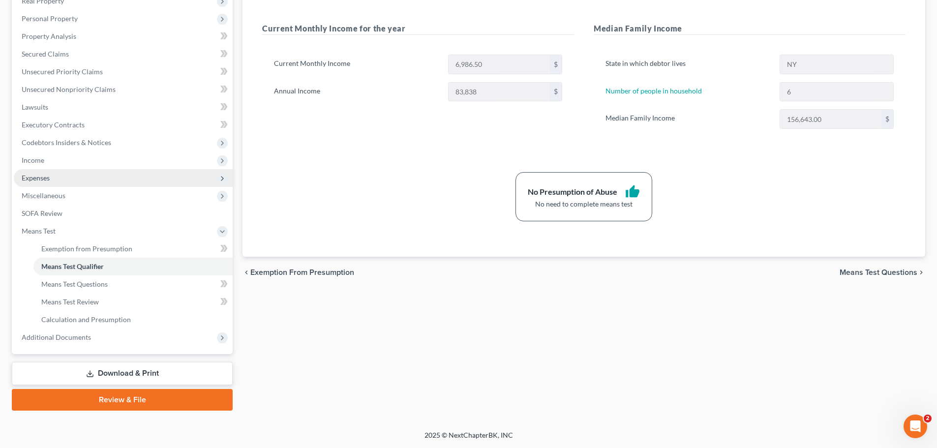
click at [65, 181] on span "Expenses" at bounding box center [123, 178] width 219 height 18
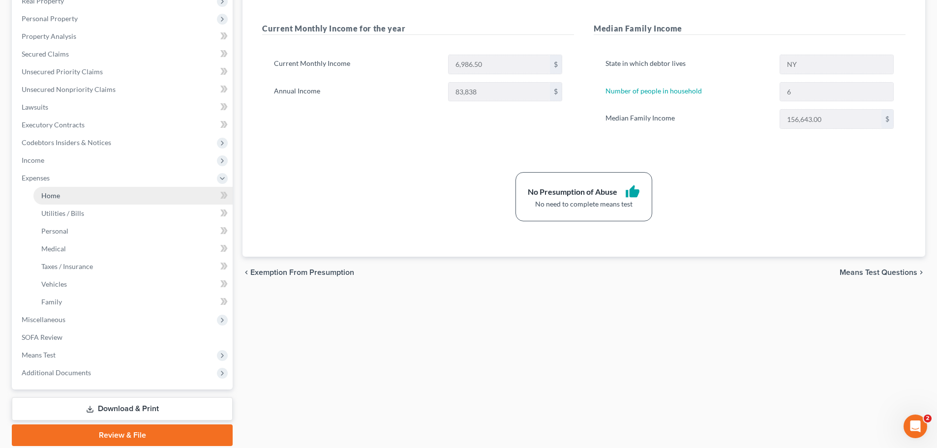
click at [163, 193] on link "Home" at bounding box center [132, 196] width 199 height 18
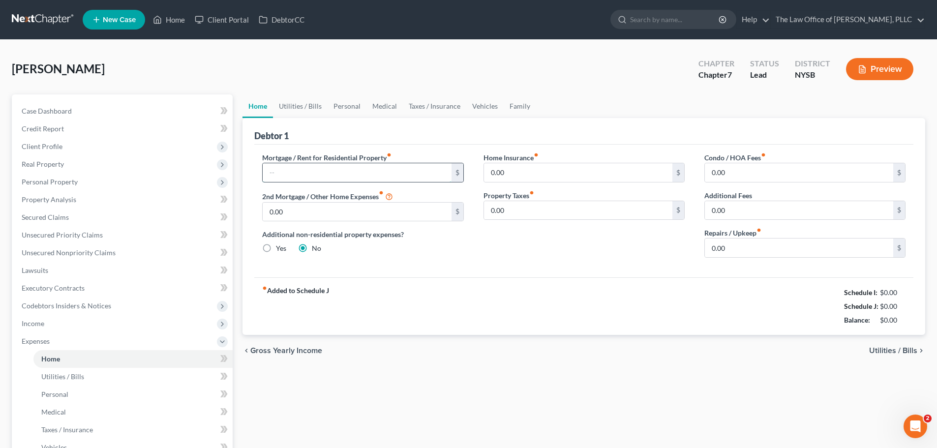
click at [301, 175] on input "text" at bounding box center [357, 172] width 188 height 19
click at [408, 165] on input "text" at bounding box center [357, 172] width 188 height 19
type input "2,350"
click at [754, 247] on input "0.00" at bounding box center [799, 248] width 188 height 19
type input "50"
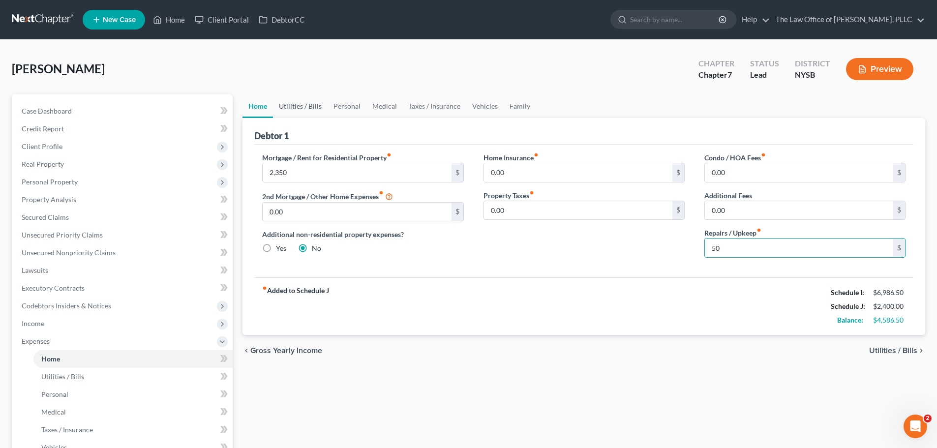
click at [301, 105] on link "Utilities / Bills" at bounding box center [300, 106] width 55 height 24
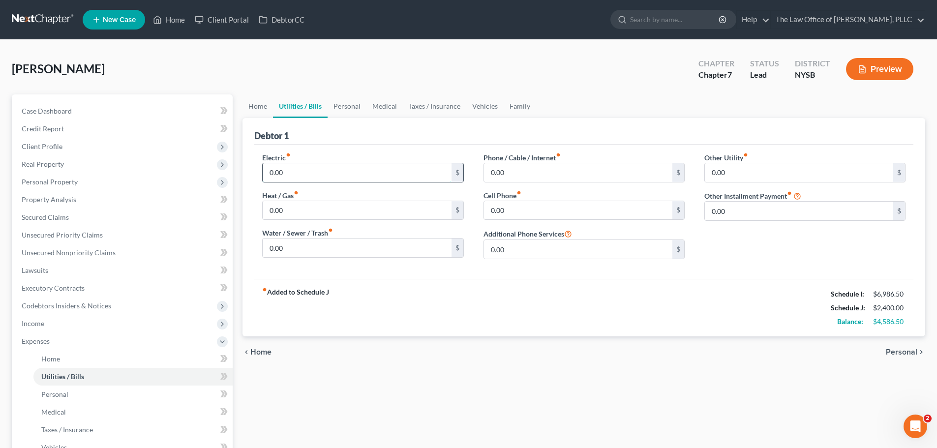
click at [325, 172] on input "0.00" at bounding box center [357, 172] width 188 height 19
type input "260"
click at [310, 212] on input "0.00" at bounding box center [357, 210] width 188 height 19
type input "300"
click at [303, 243] on input "0.00" at bounding box center [357, 248] width 188 height 19
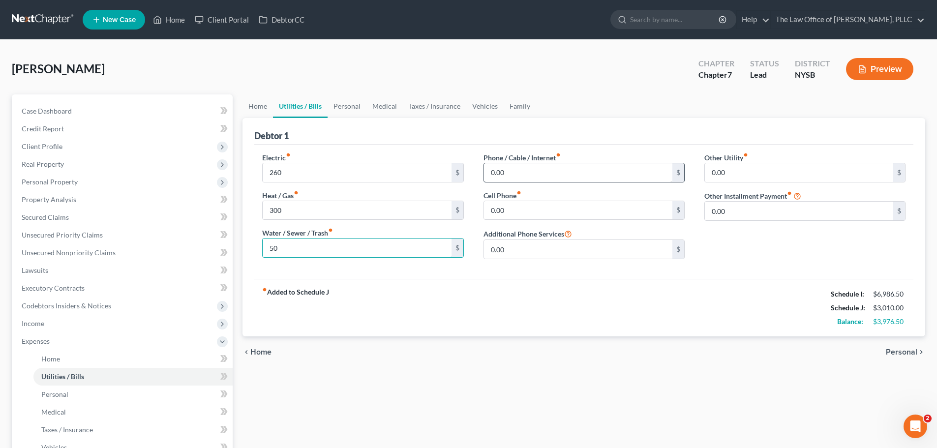
type input "50"
click at [547, 167] on input "0.00" at bounding box center [578, 172] width 188 height 19
click at [743, 175] on input "0.00" at bounding box center [799, 172] width 188 height 19
click at [360, 104] on link "Personal" at bounding box center [347, 106] width 39 height 24
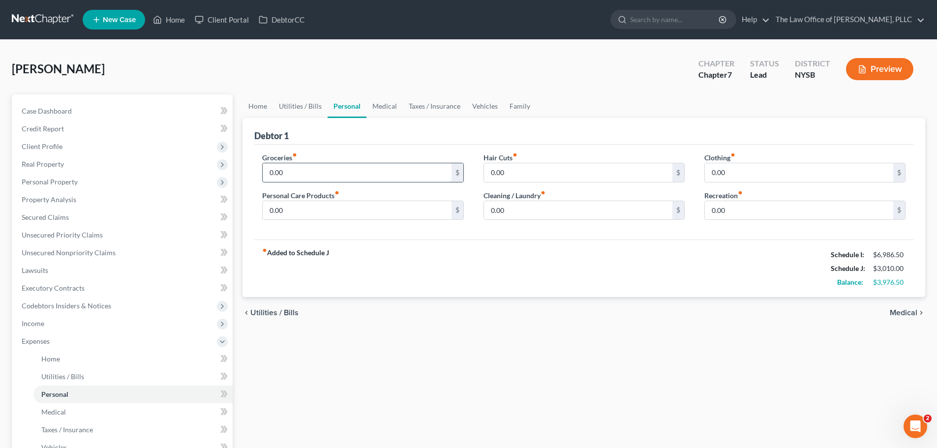
click at [353, 172] on input "0.00" at bounding box center [357, 172] width 188 height 19
type input "600"
click at [306, 100] on link "Utilities / Bills" at bounding box center [300, 106] width 55 height 24
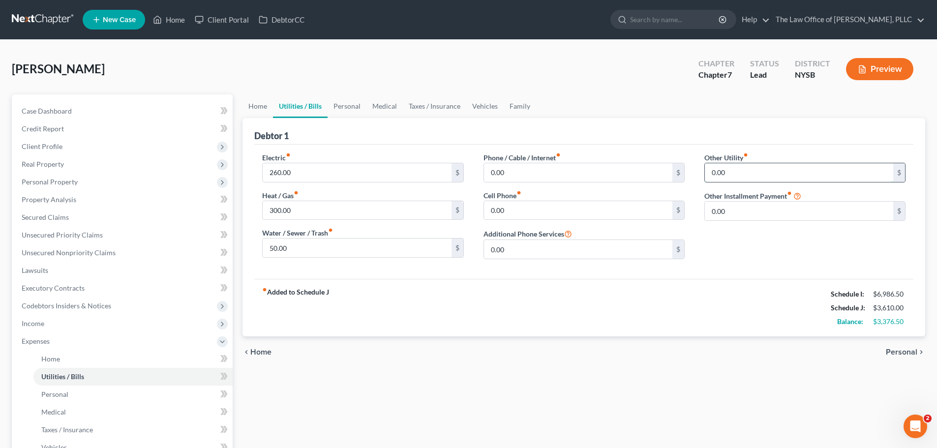
click at [741, 171] on input "0.00" at bounding box center [799, 172] width 188 height 19
type input "20"
type input "Spotify"
click at [777, 175] on input "20" at bounding box center [799, 172] width 188 height 19
click at [344, 107] on link "Personal" at bounding box center [347, 106] width 39 height 24
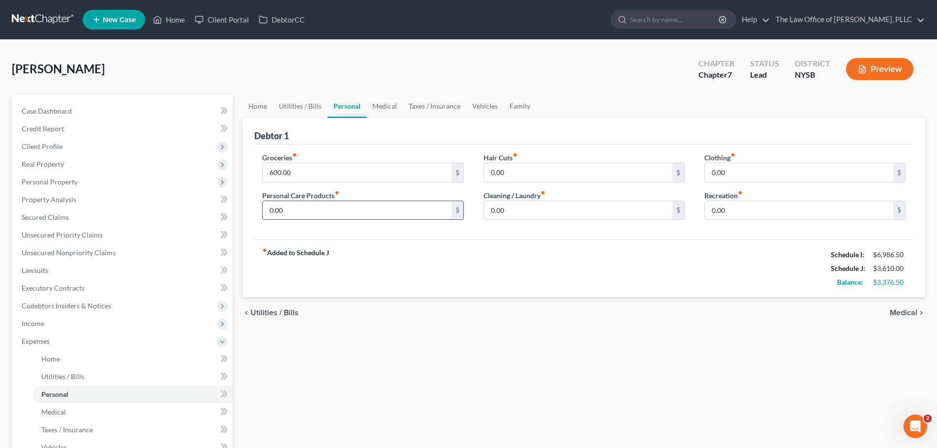
click at [335, 207] on input "0.00" at bounding box center [357, 210] width 188 height 19
type input "25"
click at [543, 174] on input "0.00" at bounding box center [578, 172] width 188 height 19
type input "60"
click at [519, 206] on input "0.00" at bounding box center [578, 210] width 188 height 19
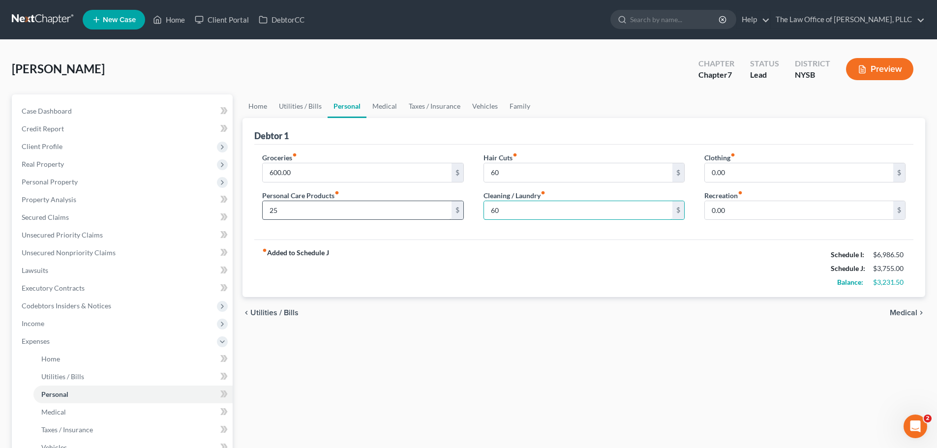
type input "60"
click at [322, 213] on input "25" at bounding box center [357, 210] width 188 height 19
type input "60"
click at [771, 170] on input "0.00" at bounding box center [799, 172] width 188 height 19
type input "120"
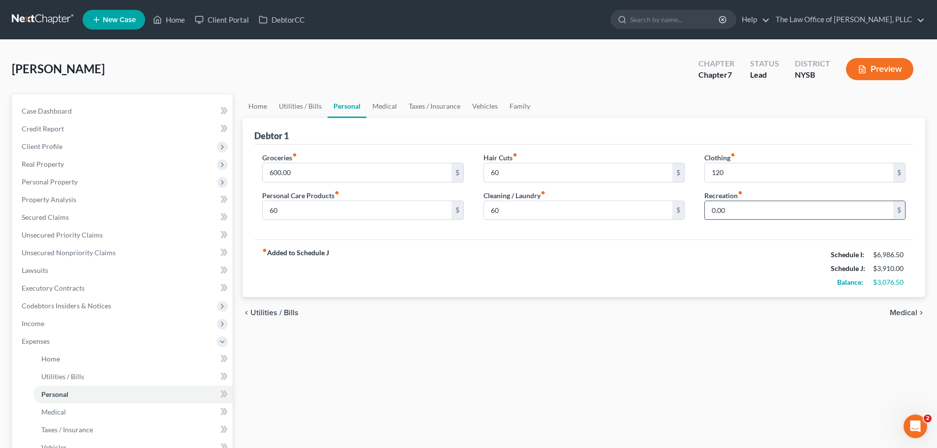
click at [742, 214] on input "0.00" at bounding box center [799, 210] width 188 height 19
type input "334"
click at [902, 313] on span "Medical" at bounding box center [904, 313] width 28 height 8
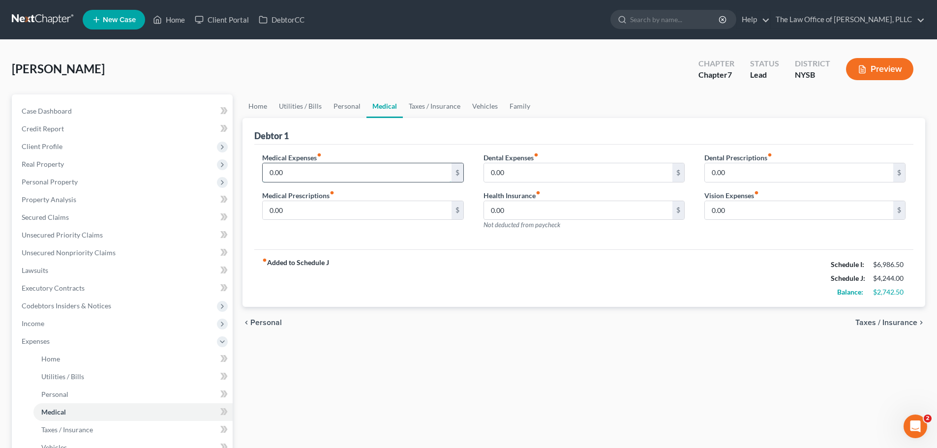
click at [367, 166] on input "0.00" at bounding box center [357, 172] width 188 height 19
click at [444, 104] on link "Taxes / Insurance" at bounding box center [434, 106] width 63 height 24
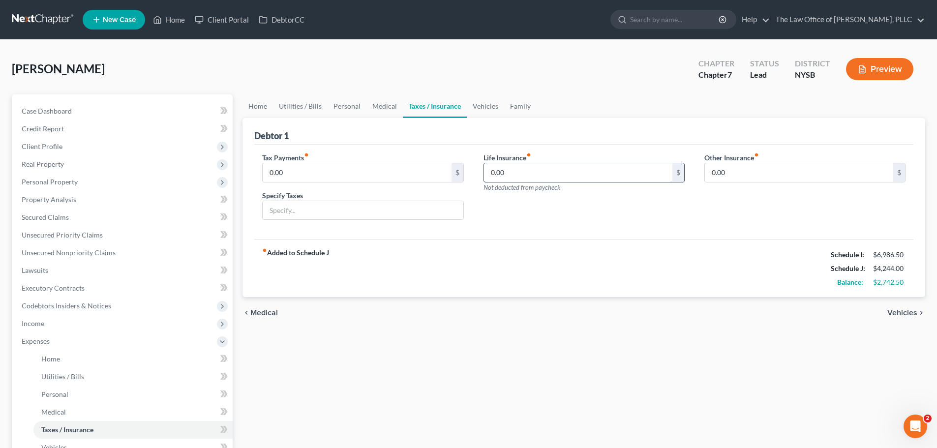
click at [542, 167] on input "0.00" at bounding box center [578, 172] width 188 height 19
click at [490, 108] on link "Vehicles" at bounding box center [485, 106] width 37 height 24
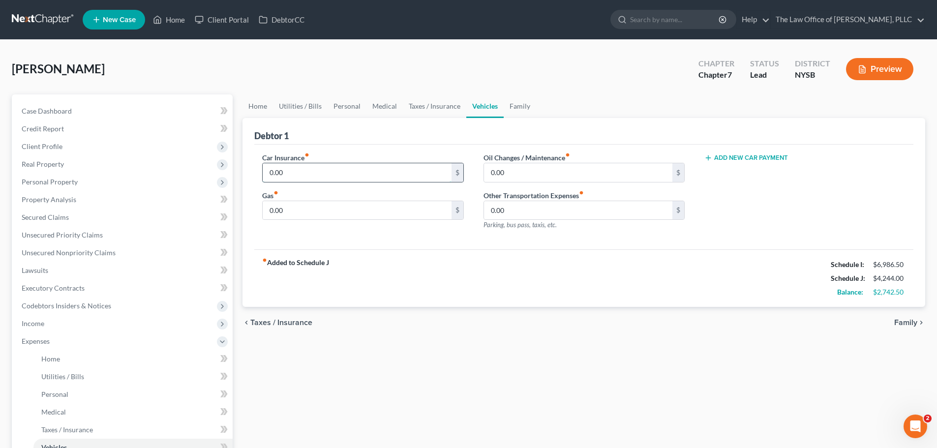
click at [407, 177] on input "0.00" at bounding box center [357, 172] width 188 height 19
click at [524, 273] on div "fiber_manual_record Added to Schedule J Schedule I: $6,986.50 Schedule J: $4,24…" at bounding box center [583, 278] width 659 height 58
click at [322, 168] on input "0.00" at bounding box center [357, 172] width 188 height 19
type input "71.62"
click at [326, 201] on input "0.00" at bounding box center [357, 210] width 188 height 19
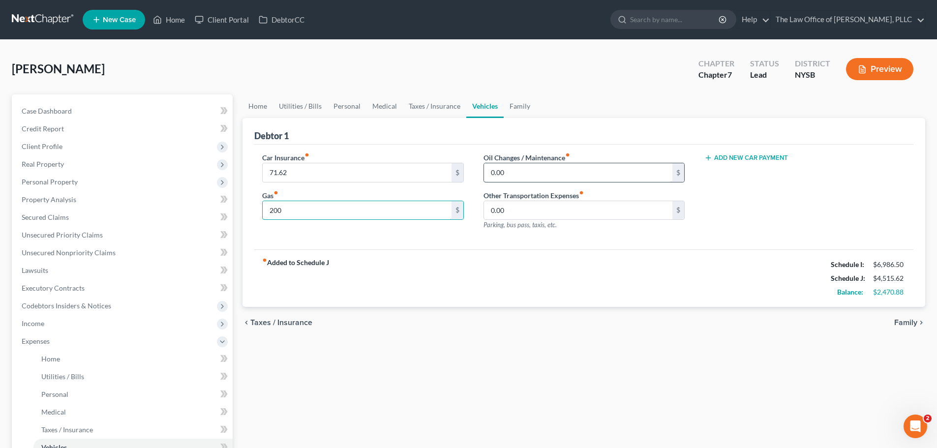
type input "200"
drag, startPoint x: 559, startPoint y: 168, endPoint x: 554, endPoint y: 169, distance: 5.0
click at [559, 169] on input "0.00" at bounding box center [578, 172] width 188 height 19
type input "80"
click at [521, 105] on link "Family" at bounding box center [520, 106] width 32 height 24
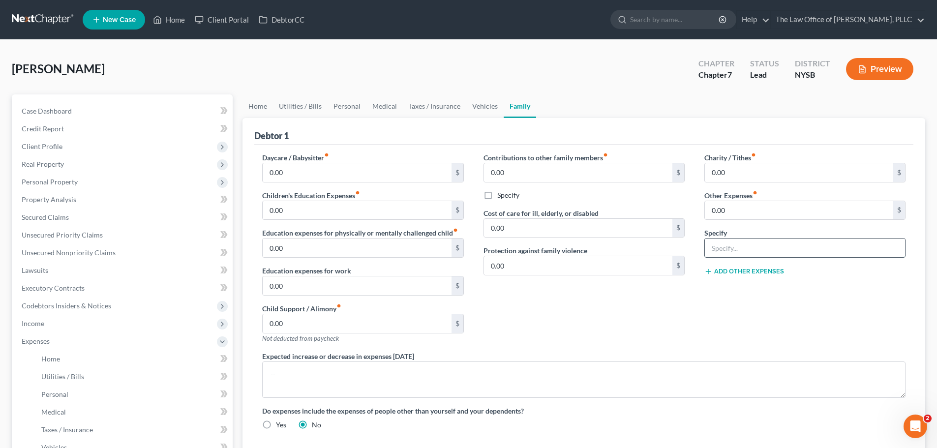
click at [762, 243] on input "text" at bounding box center [805, 248] width 200 height 19
type input "Pets"
drag, startPoint x: 766, startPoint y: 212, endPoint x: 760, endPoint y: 212, distance: 5.9
click at [766, 212] on input "0.00" at bounding box center [799, 210] width 188 height 19
type input "100"
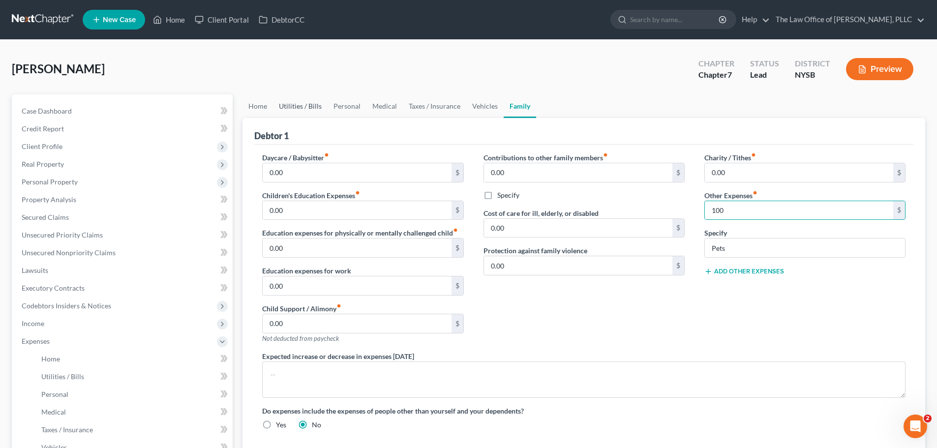
click at [303, 100] on link "Utilities / Bills" at bounding box center [300, 106] width 55 height 24
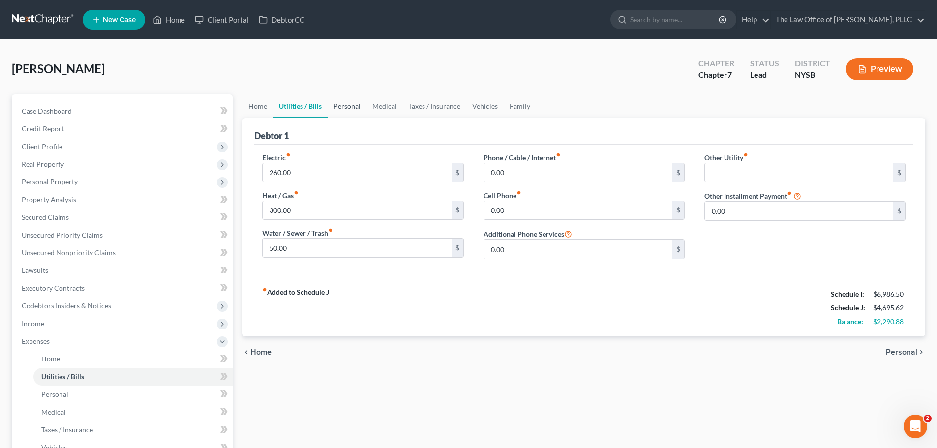
click at [352, 102] on link "Personal" at bounding box center [347, 106] width 39 height 24
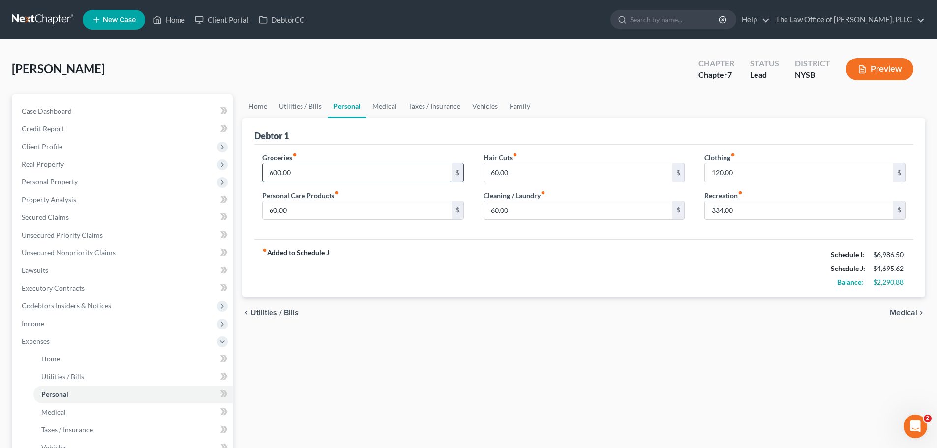
click at [323, 174] on input "600.00" at bounding box center [357, 172] width 188 height 19
type input "800"
click at [366, 144] on div "Debtor 1" at bounding box center [583, 131] width 659 height 27
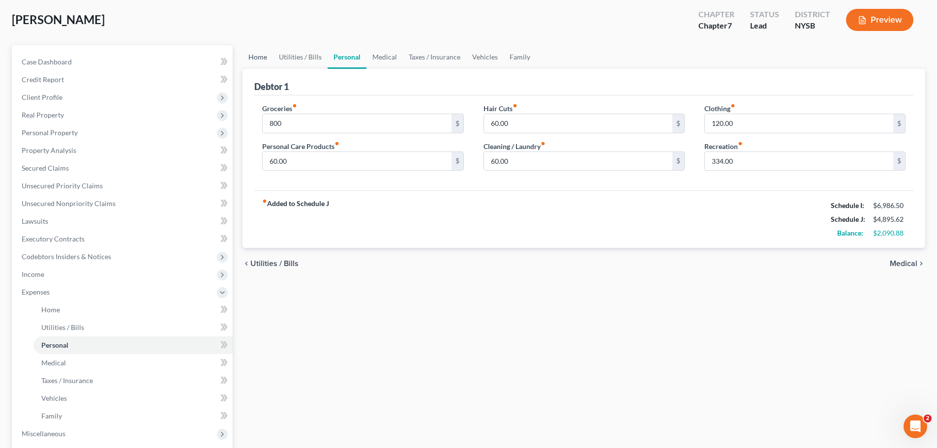
click at [255, 59] on link "Home" at bounding box center [258, 57] width 30 height 24
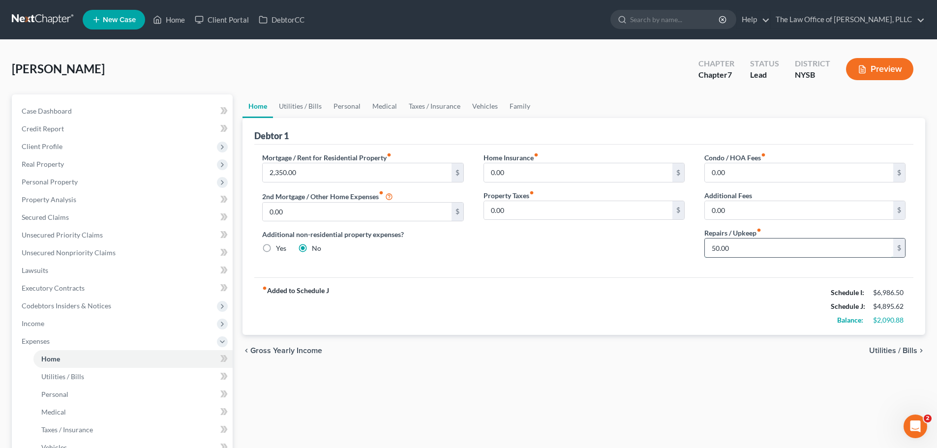
click at [768, 246] on input "50.00" at bounding box center [799, 248] width 188 height 19
type input "150"
click at [312, 110] on link "Utilities / Bills" at bounding box center [300, 106] width 55 height 24
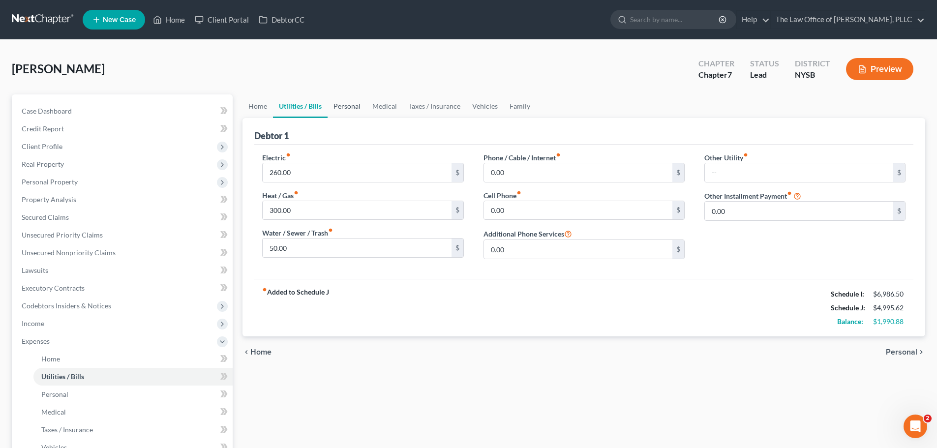
click at [357, 106] on link "Personal" at bounding box center [347, 106] width 39 height 24
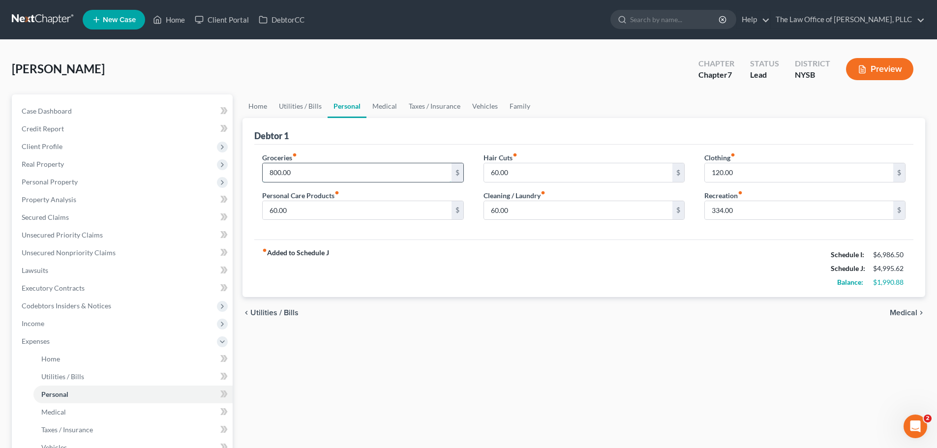
click at [296, 172] on input "800.00" at bounding box center [357, 172] width 188 height 19
type input "1,000"
click at [313, 203] on input "60.00" at bounding box center [357, 210] width 188 height 19
type input "120"
click at [509, 209] on input "60.00" at bounding box center [578, 210] width 188 height 19
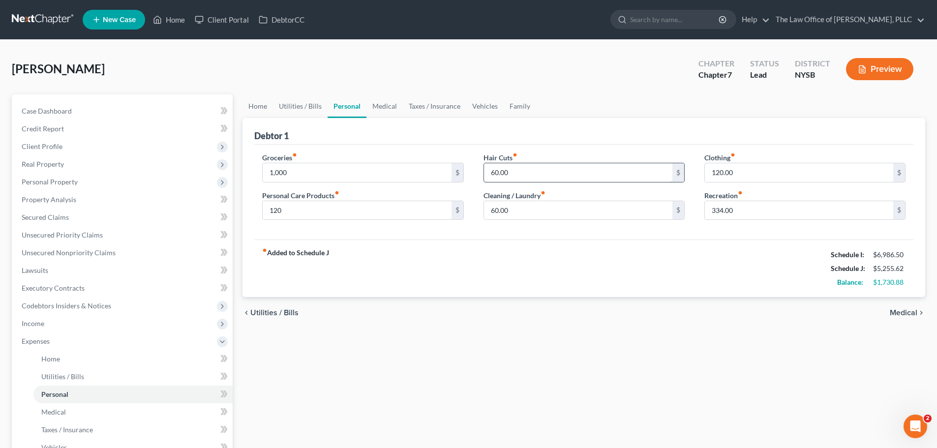
click at [519, 178] on input "60.00" at bounding box center [578, 172] width 188 height 19
type input "120"
click at [385, 101] on link "Medical" at bounding box center [384, 106] width 36 height 24
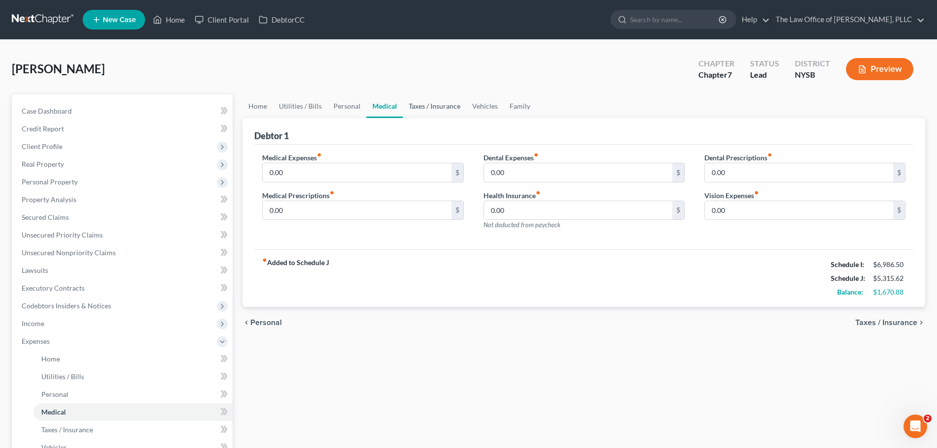
click at [433, 108] on link "Taxes / Insurance" at bounding box center [434, 106] width 63 height 24
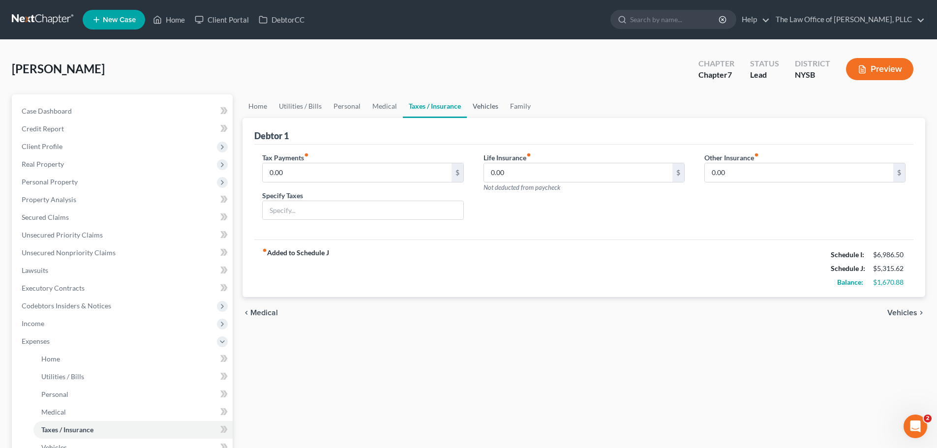
click at [485, 107] on link "Vehicles" at bounding box center [485, 106] width 37 height 24
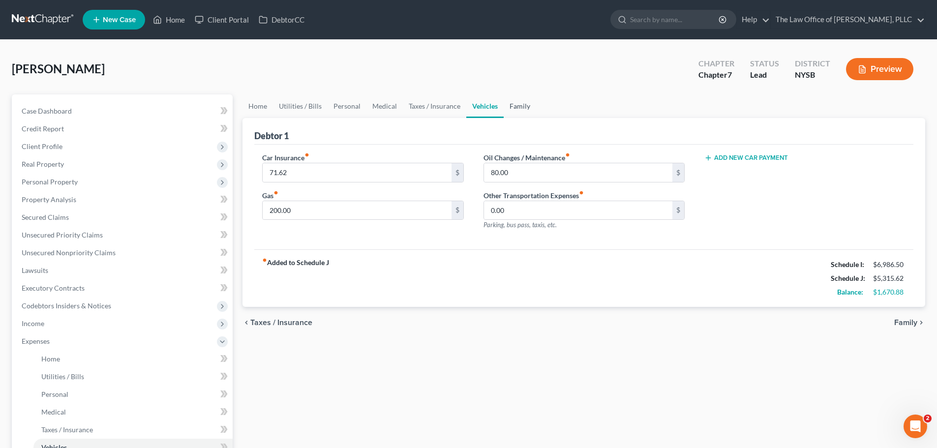
click at [517, 106] on link "Family" at bounding box center [520, 106] width 32 height 24
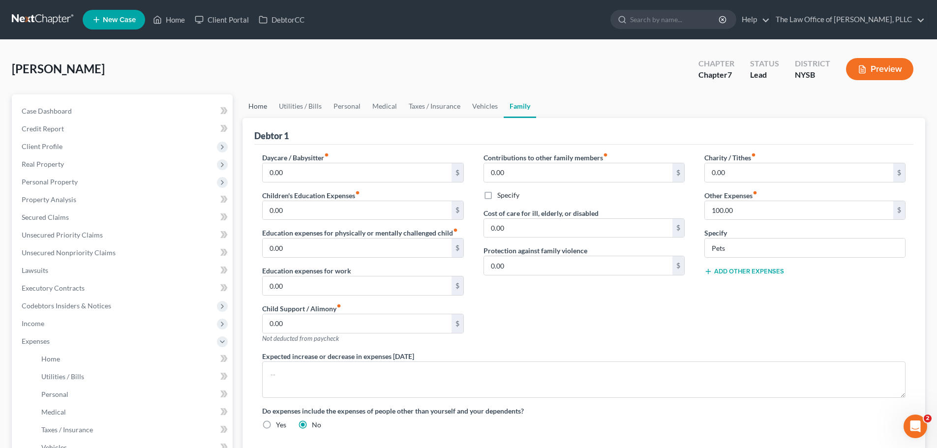
click at [265, 107] on link "Home" at bounding box center [258, 106] width 30 height 24
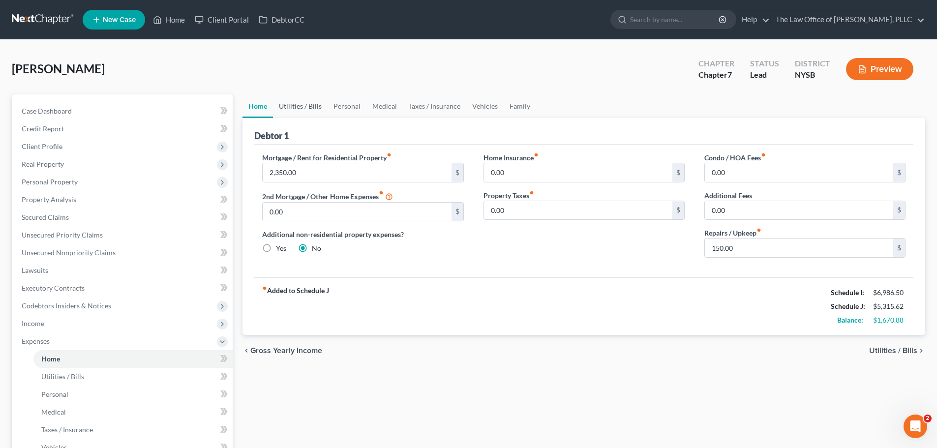
click at [297, 103] on link "Utilities / Bills" at bounding box center [300, 106] width 55 height 24
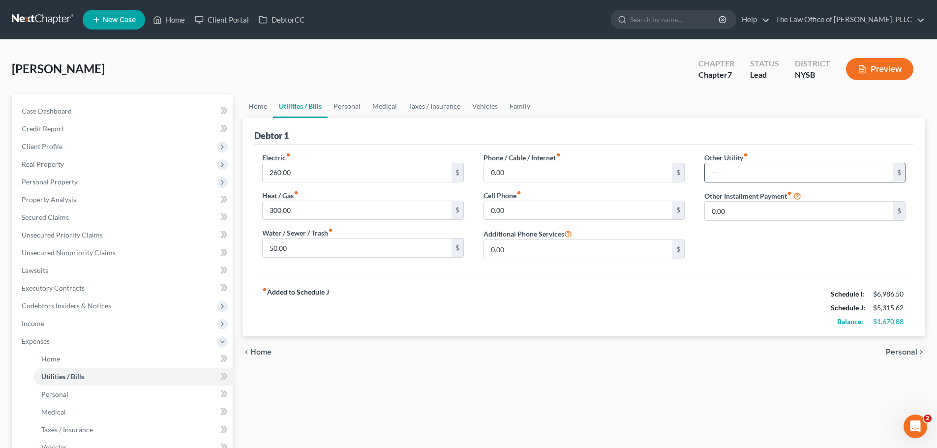
click at [715, 175] on input "text" at bounding box center [799, 172] width 188 height 19
type input "280"
click at [609, 124] on div "Debtor 1" at bounding box center [583, 131] width 659 height 27
click at [732, 199] on input "Spotify" at bounding box center [805, 200] width 200 height 19
drag, startPoint x: 736, startPoint y: 199, endPoint x: 676, endPoint y: 201, distance: 60.0
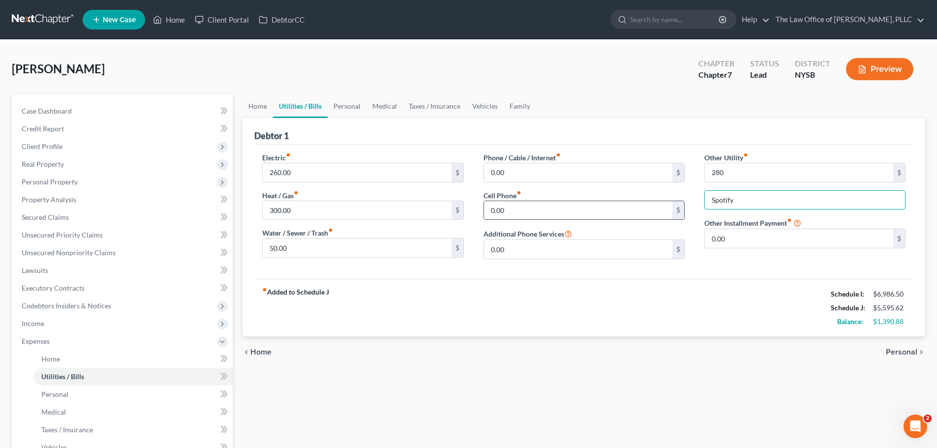
click at [676, 201] on div "Electric fiber_manual_record 260.00 $ Heat / Gas fiber_manual_record 300.00 $ W…" at bounding box center [583, 209] width 663 height 115
type input "solar panels"
click at [348, 107] on link "Personal" at bounding box center [347, 106] width 39 height 24
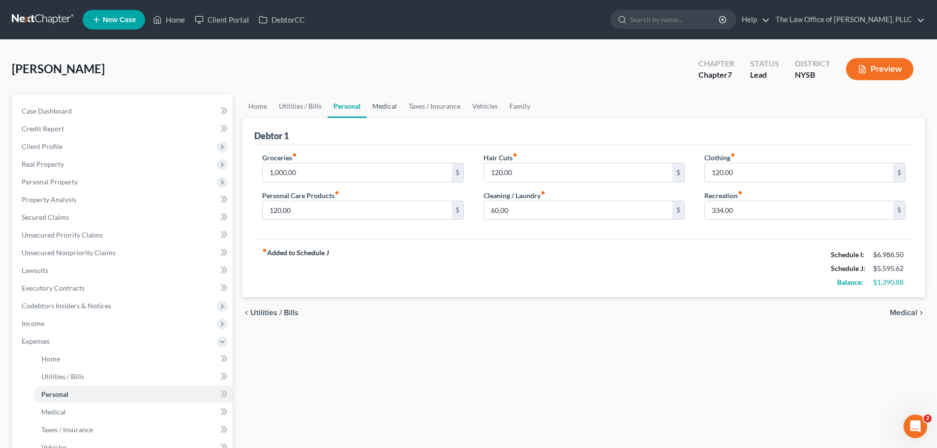
click at [383, 108] on link "Medical" at bounding box center [384, 106] width 36 height 24
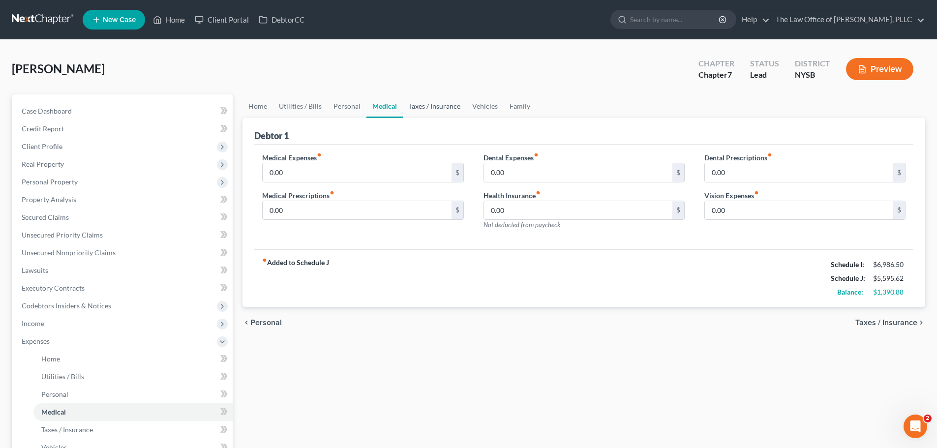
click at [413, 103] on link "Taxes / Insurance" at bounding box center [434, 106] width 63 height 24
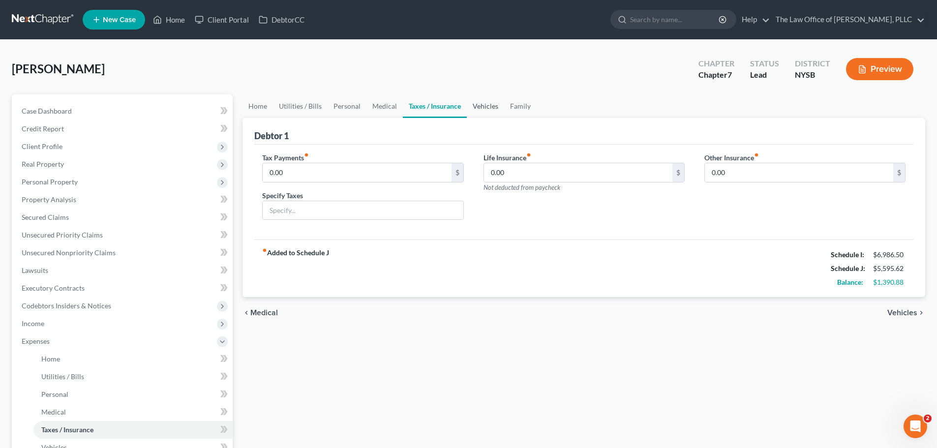
click at [482, 107] on link "Vehicles" at bounding box center [485, 106] width 37 height 24
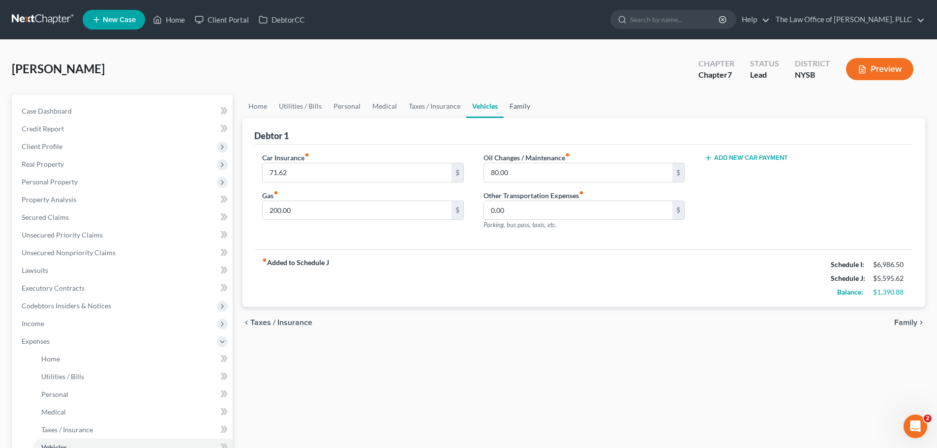
click at [515, 108] on link "Family" at bounding box center [520, 106] width 32 height 24
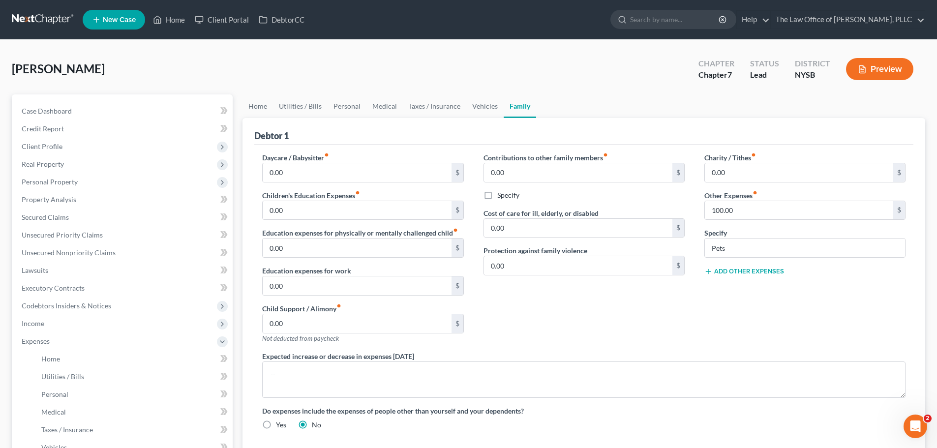
click at [603, 295] on div "Contributions to other family members fiber_manual_record 0.00 $ Specify Cost o…" at bounding box center [584, 251] width 221 height 199
click at [251, 103] on link "Home" at bounding box center [258, 106] width 30 height 24
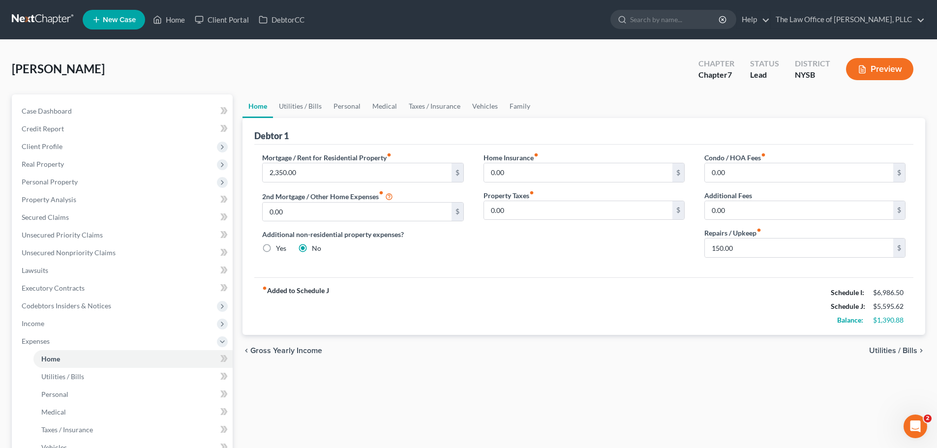
drag, startPoint x: 522, startPoint y: 276, endPoint x: 458, endPoint y: 182, distance: 113.2
click at [522, 276] on div "Mortgage / Rent for Residential Property fiber_manual_record 2,350.00 $ 2nd Mor…" at bounding box center [583, 211] width 659 height 133
click at [307, 104] on link "Utilities / Bills" at bounding box center [300, 106] width 55 height 24
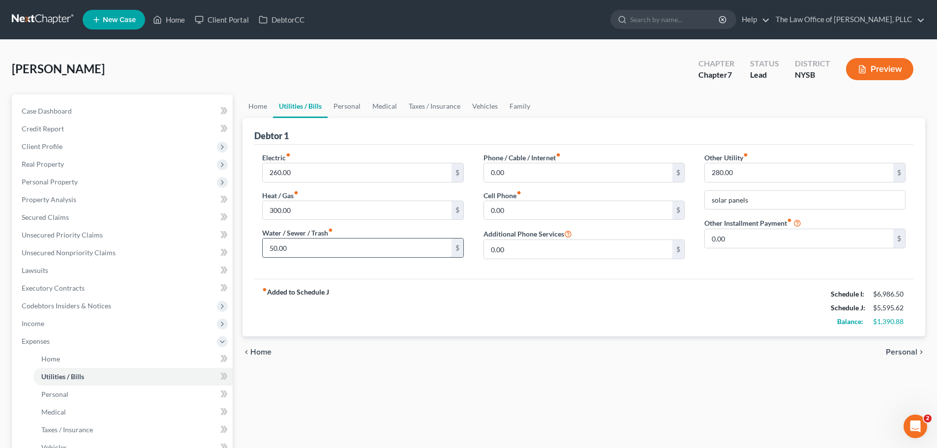
click at [303, 246] on input "50.00" at bounding box center [357, 248] width 188 height 19
type input "67"
click at [522, 290] on div "fiber_manual_record Added to Schedule J Schedule I: $6,986.50 Schedule J: $5,61…" at bounding box center [583, 308] width 659 height 58
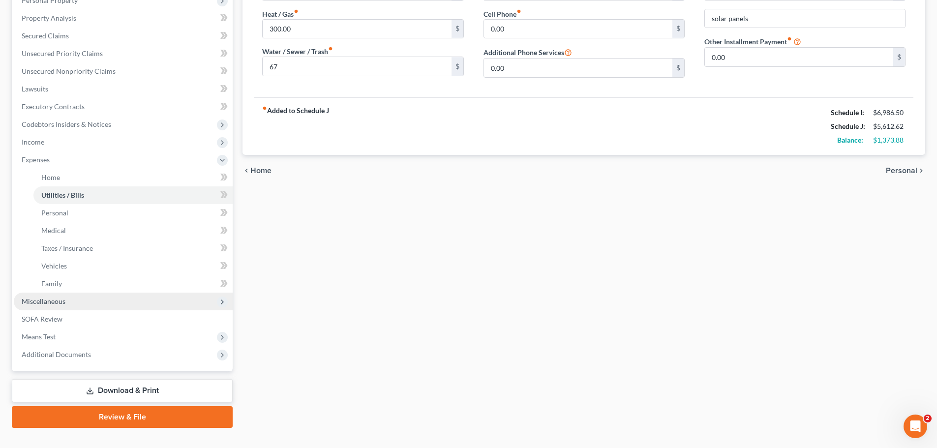
scroll to position [199, 0]
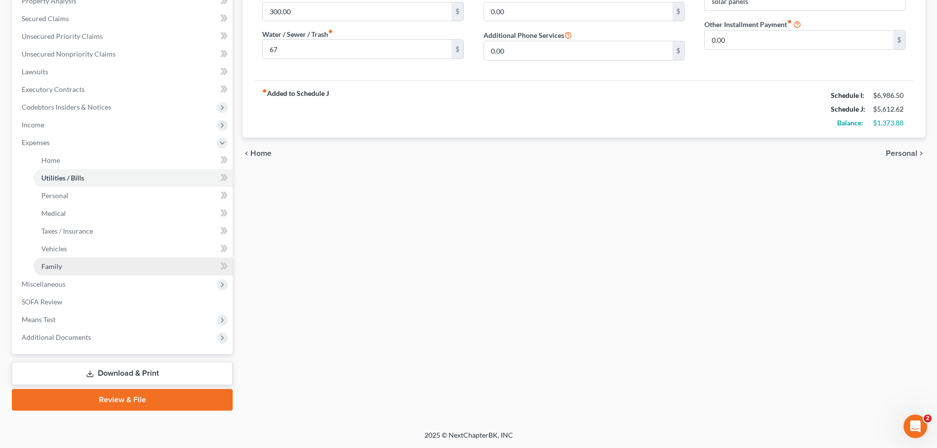
click at [98, 262] on link "Family" at bounding box center [132, 267] width 199 height 18
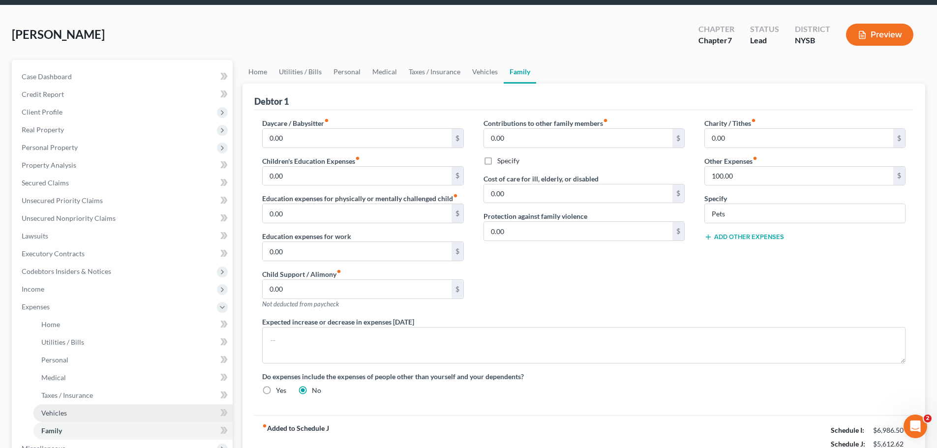
scroll to position [197, 0]
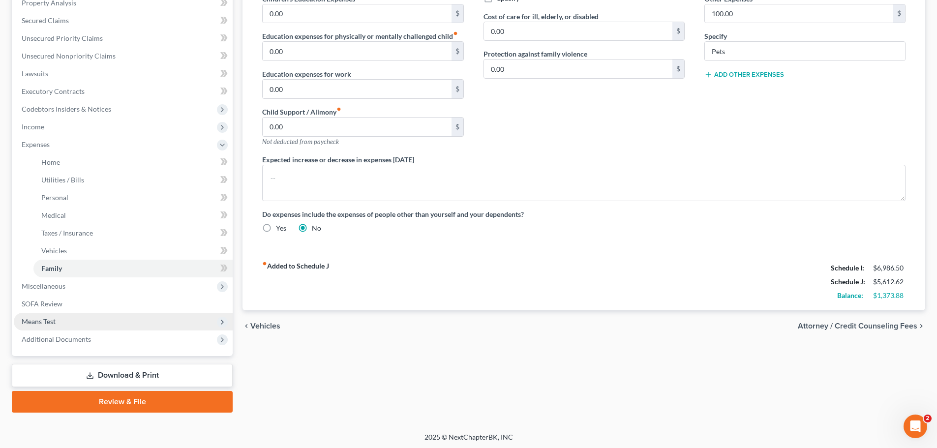
click at [55, 319] on span "Means Test" at bounding box center [39, 321] width 34 height 8
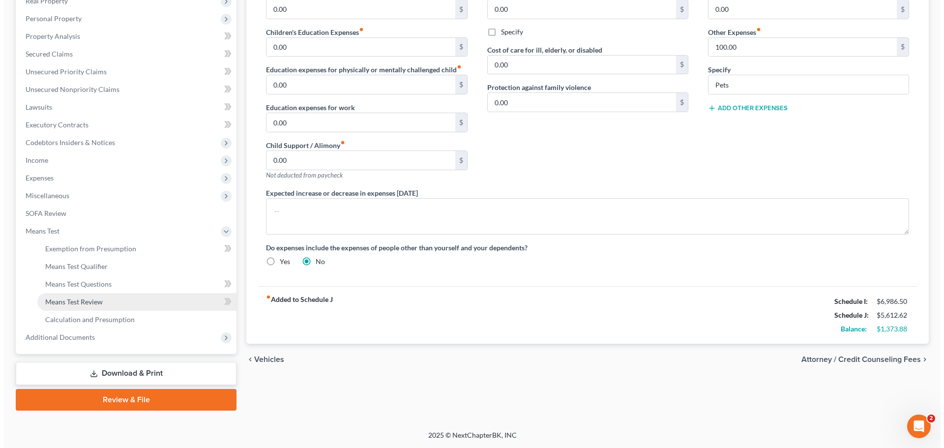
scroll to position [163, 0]
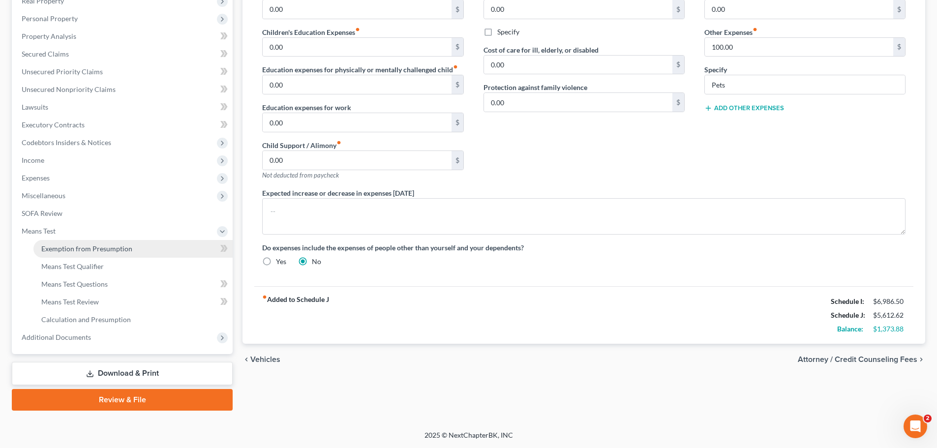
click at [154, 254] on link "Exemption from Presumption" at bounding box center [132, 249] width 199 height 18
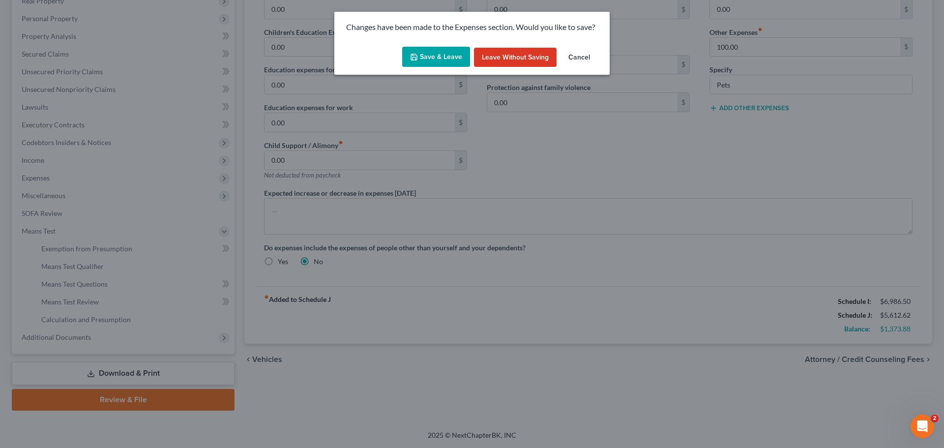
click at [440, 65] on button "Save & Leave" at bounding box center [436, 57] width 68 height 21
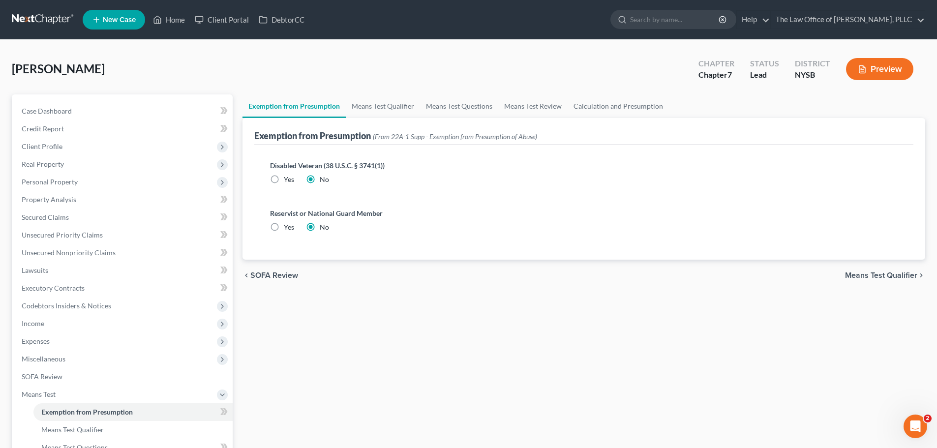
click at [383, 119] on div "Exemption from Presumption (From 22A-1 Supp - Exemption from Presumption of Abu…" at bounding box center [583, 131] width 659 height 27
click at [385, 111] on link "Means Test Qualifier" at bounding box center [383, 106] width 74 height 24
